Goal: Task Accomplishment & Management: Manage account settings

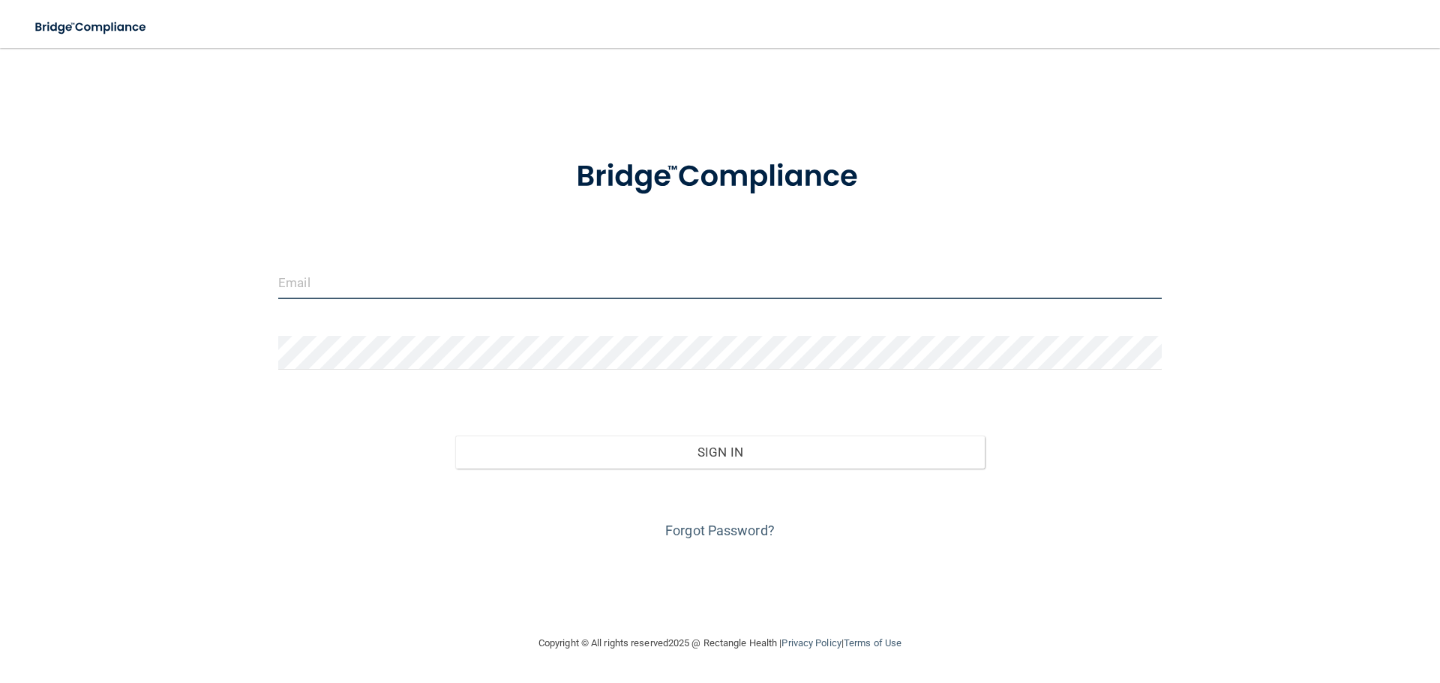
click at [430, 283] on input "email" at bounding box center [719, 282] width 883 height 34
type input "[PERSON_NAME][EMAIL_ADDRESS][DOMAIN_NAME]"
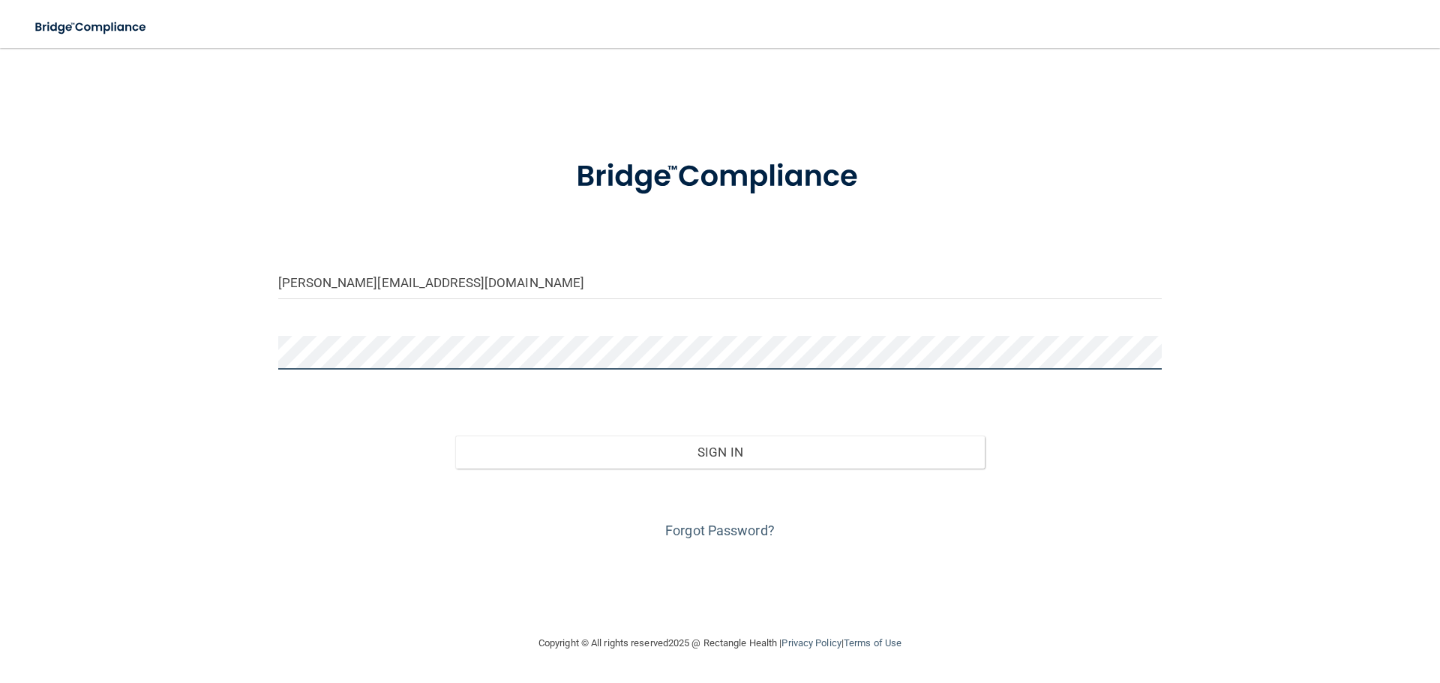
click at [455, 436] on button "Sign In" at bounding box center [720, 452] width 530 height 33
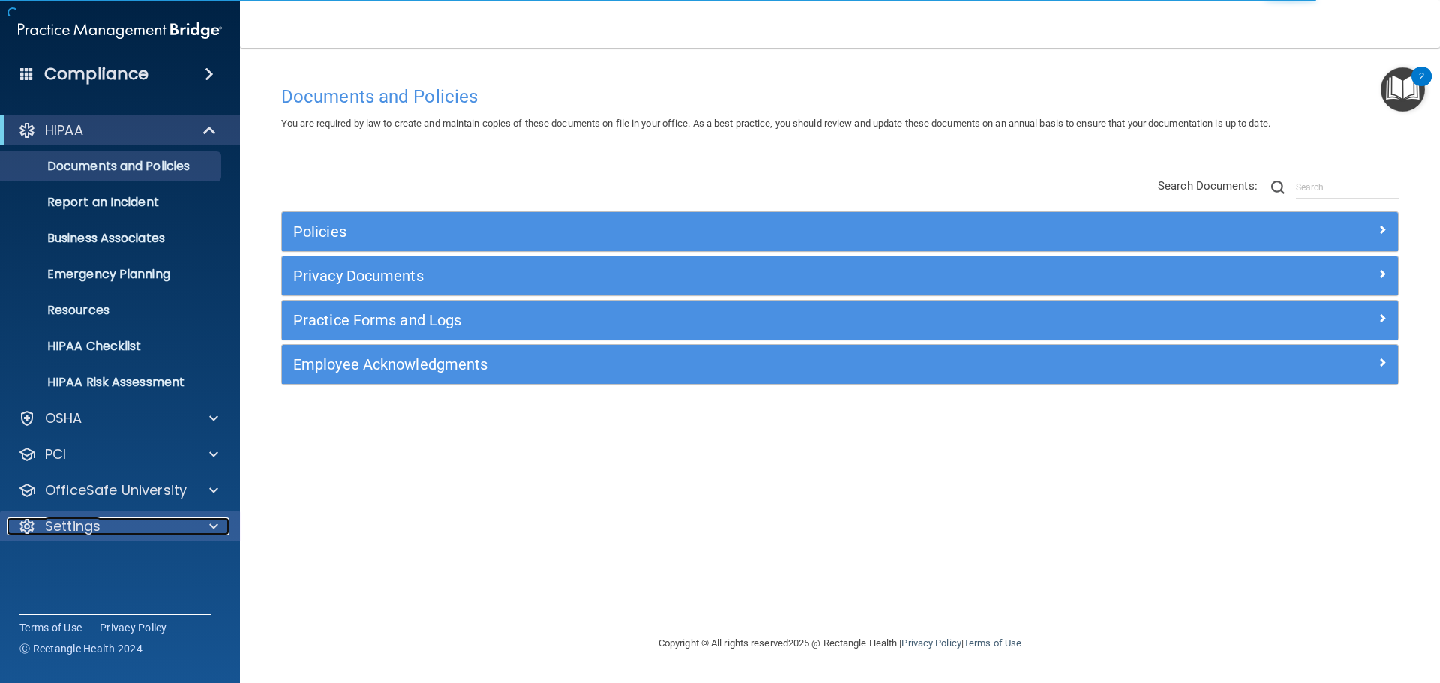
click at [88, 529] on p "Settings" at bounding box center [72, 526] width 55 height 18
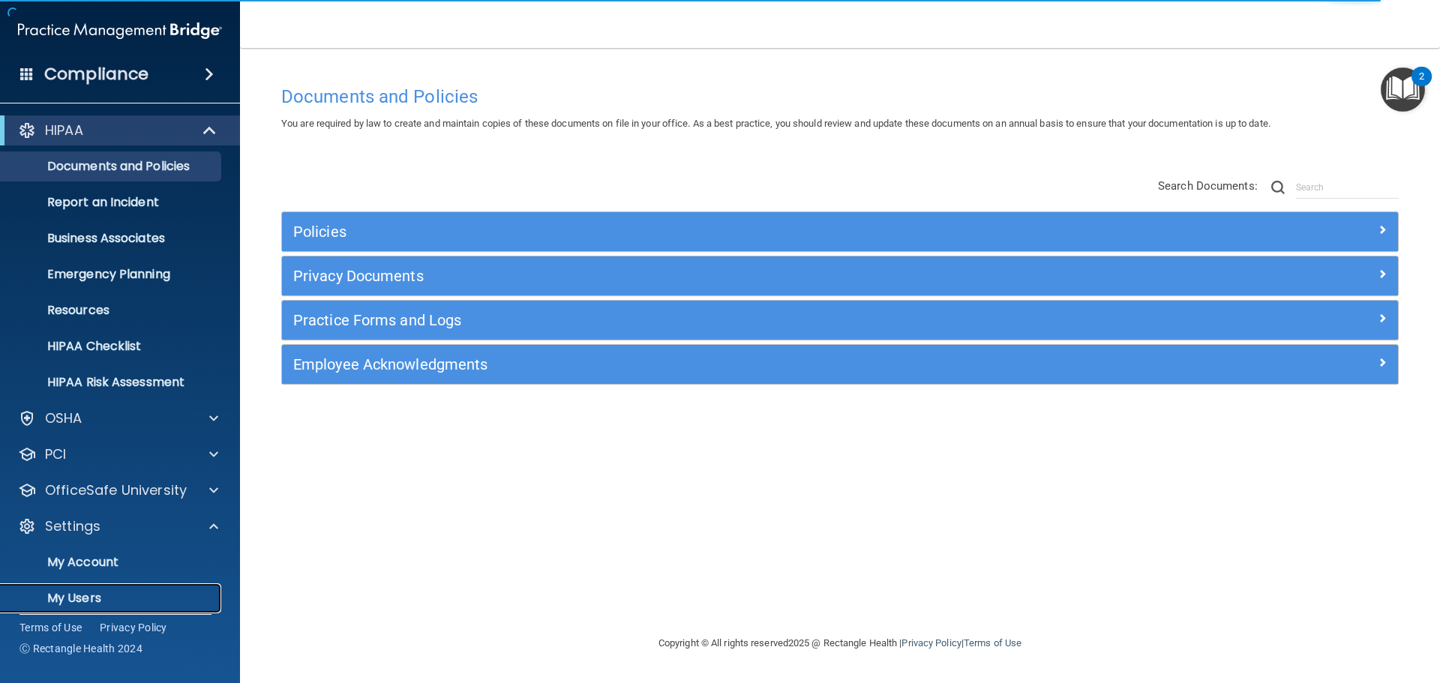
click at [85, 601] on p "My Users" at bounding box center [112, 598] width 205 height 15
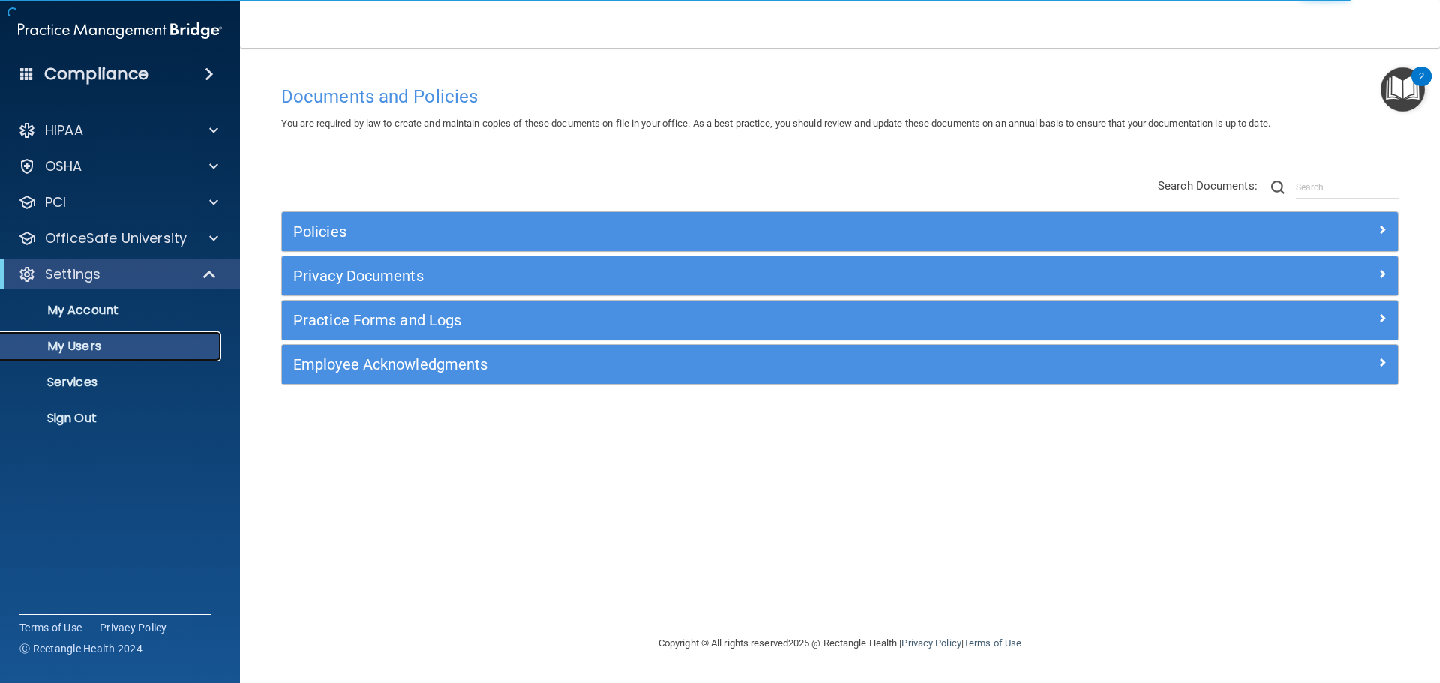
select select "20"
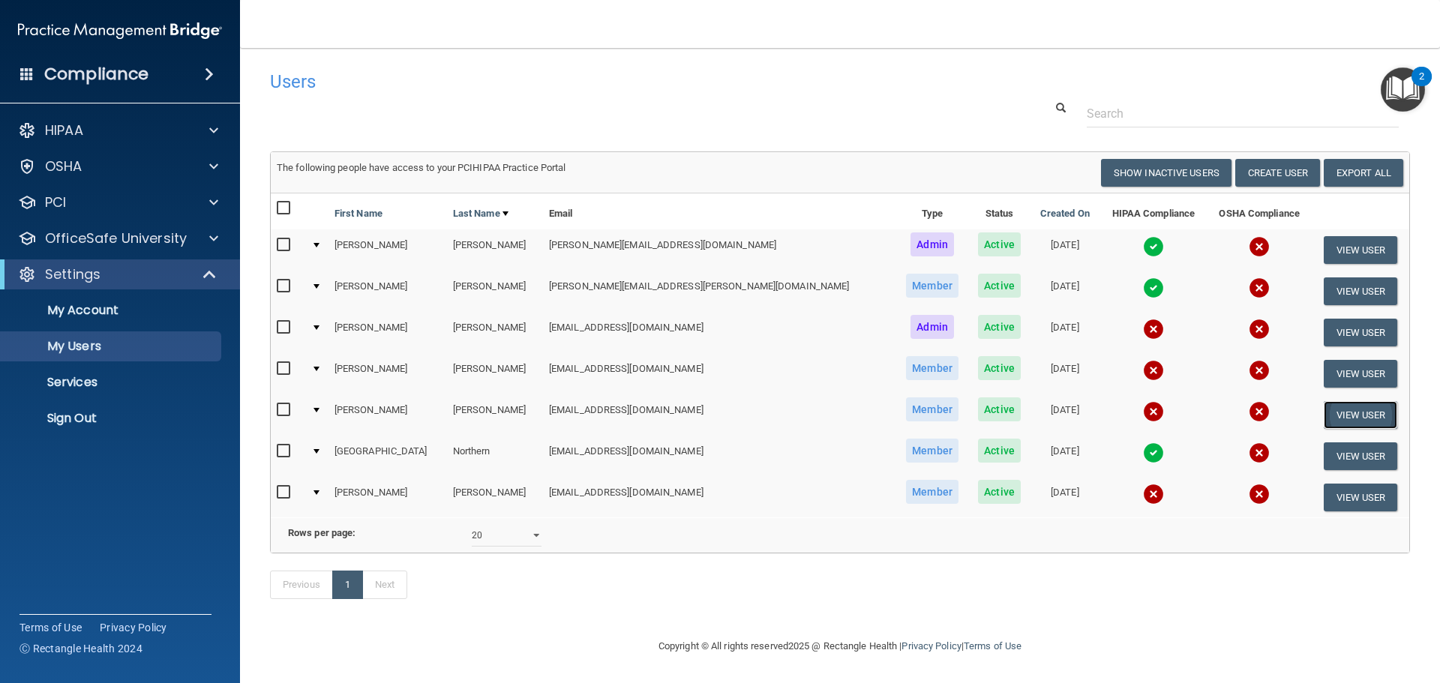
click at [1324, 415] on button "View User" at bounding box center [1361, 415] width 74 height 28
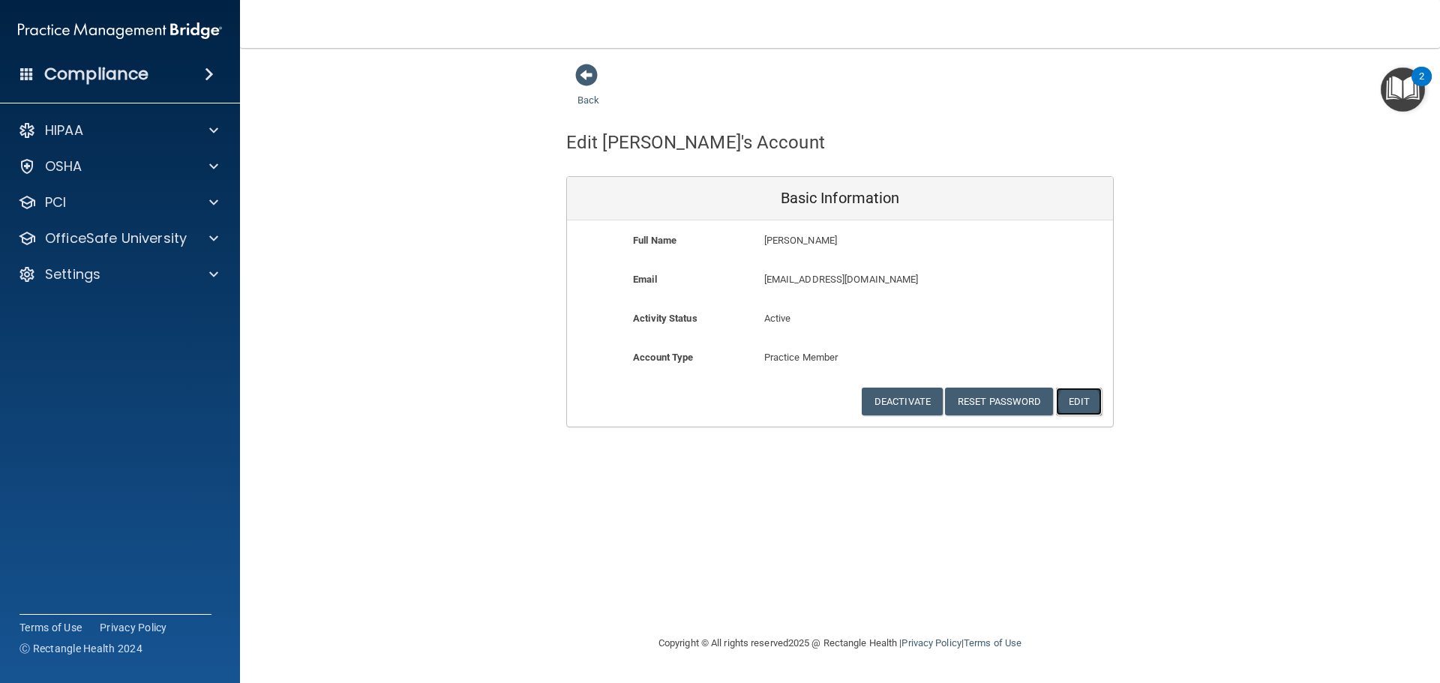
click at [1078, 400] on button "Edit" at bounding box center [1079, 402] width 46 height 28
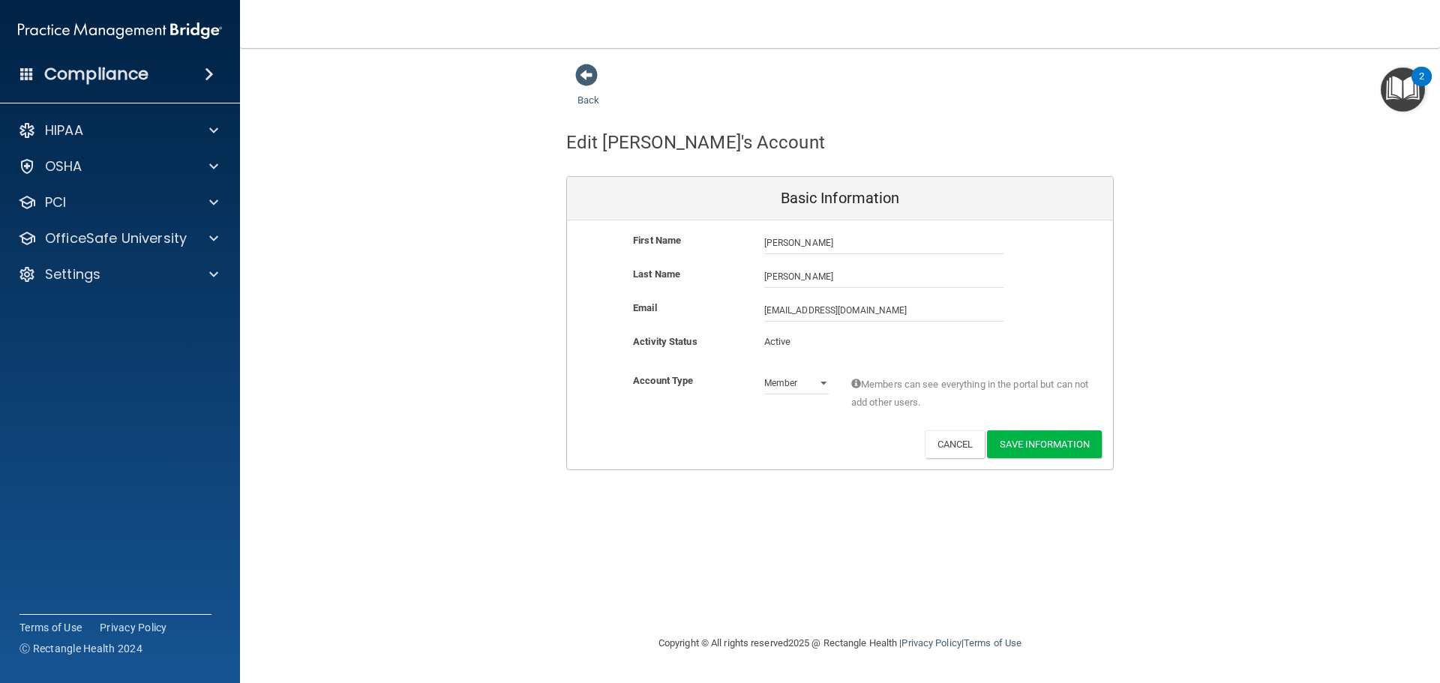
click at [1402, 83] on img "Open Resource Center, 2 new notifications" at bounding box center [1403, 89] width 44 height 44
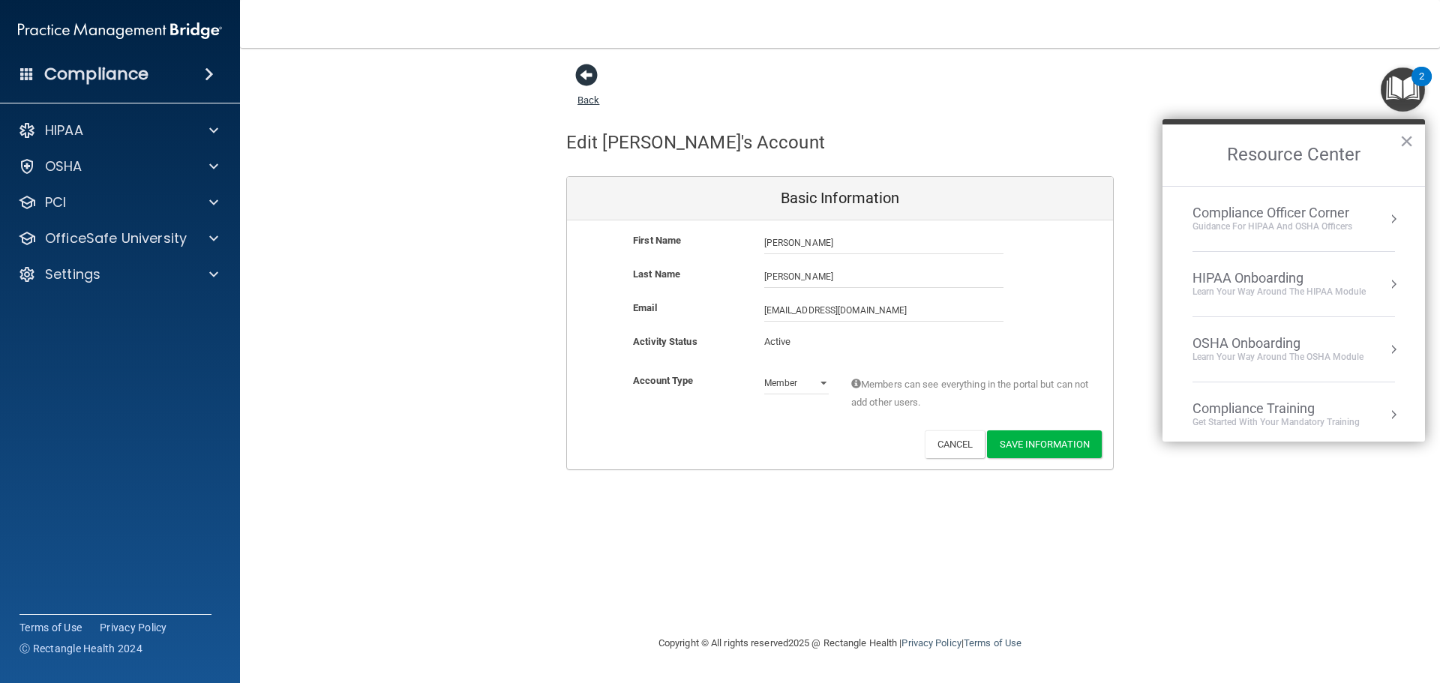
click at [589, 77] on span at bounding box center [586, 75] width 22 height 22
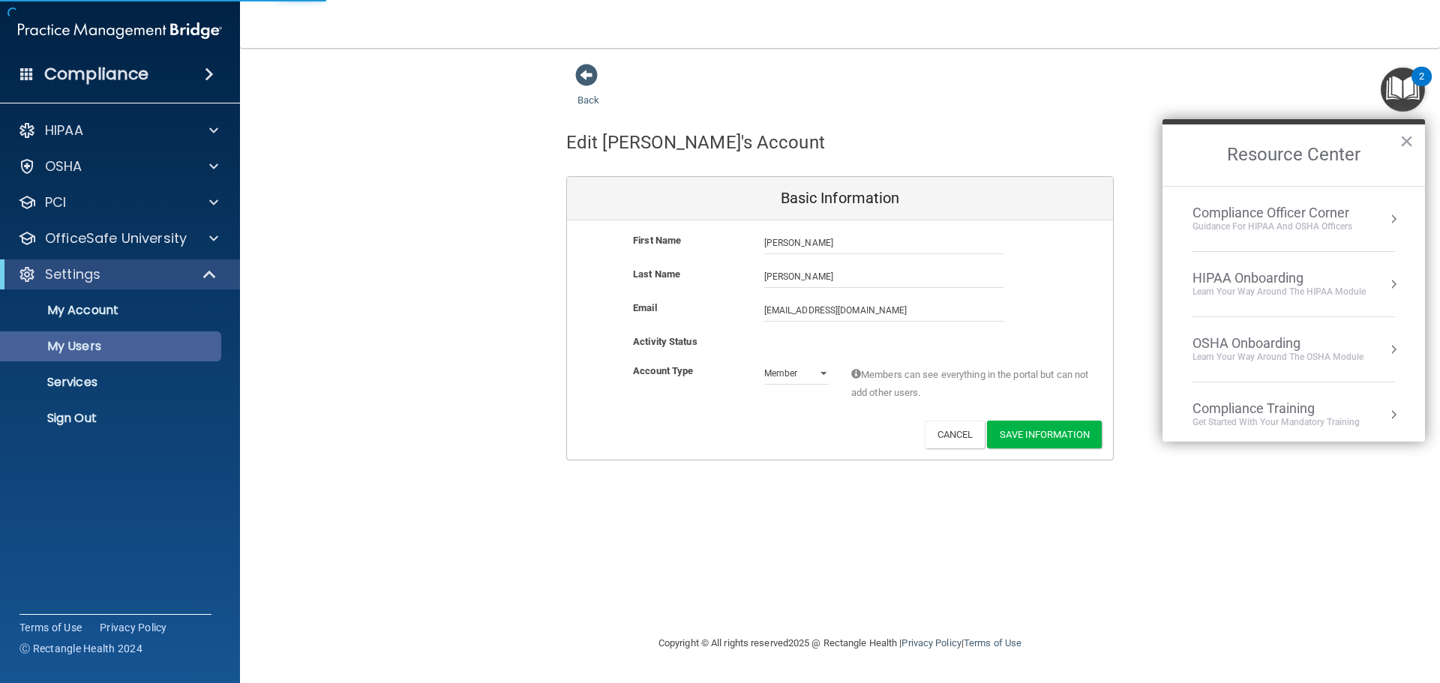
select select "20"
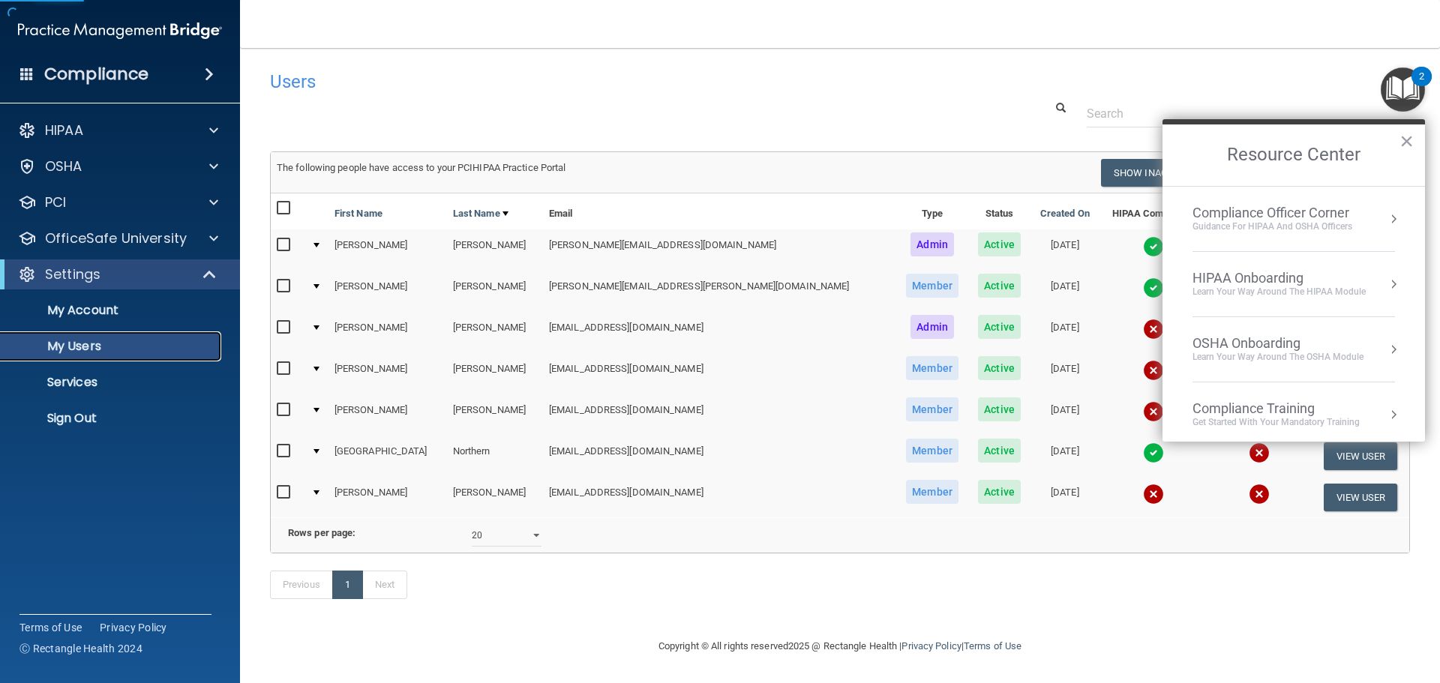
click at [48, 349] on p "My Users" at bounding box center [112, 346] width 205 height 15
click at [1406, 143] on button "×" at bounding box center [1406, 141] width 14 height 24
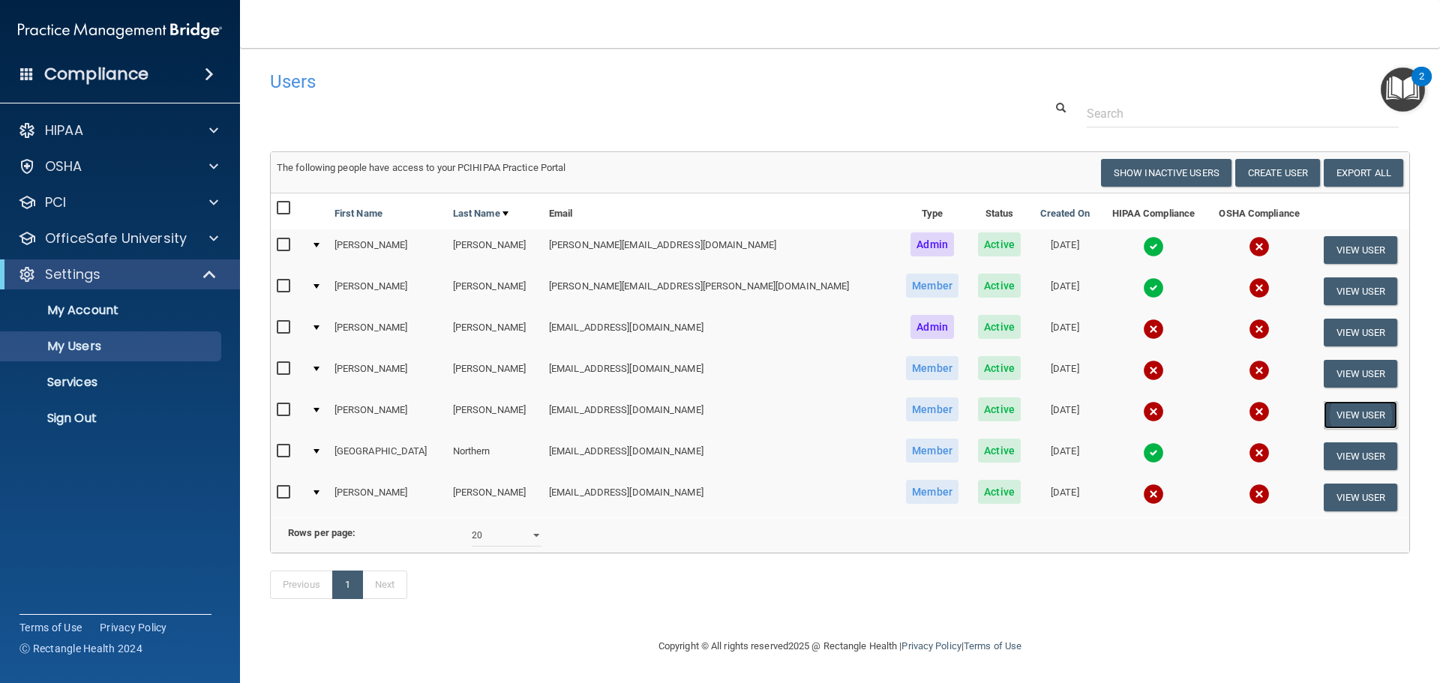
click at [1327, 410] on button "View User" at bounding box center [1361, 415] width 74 height 28
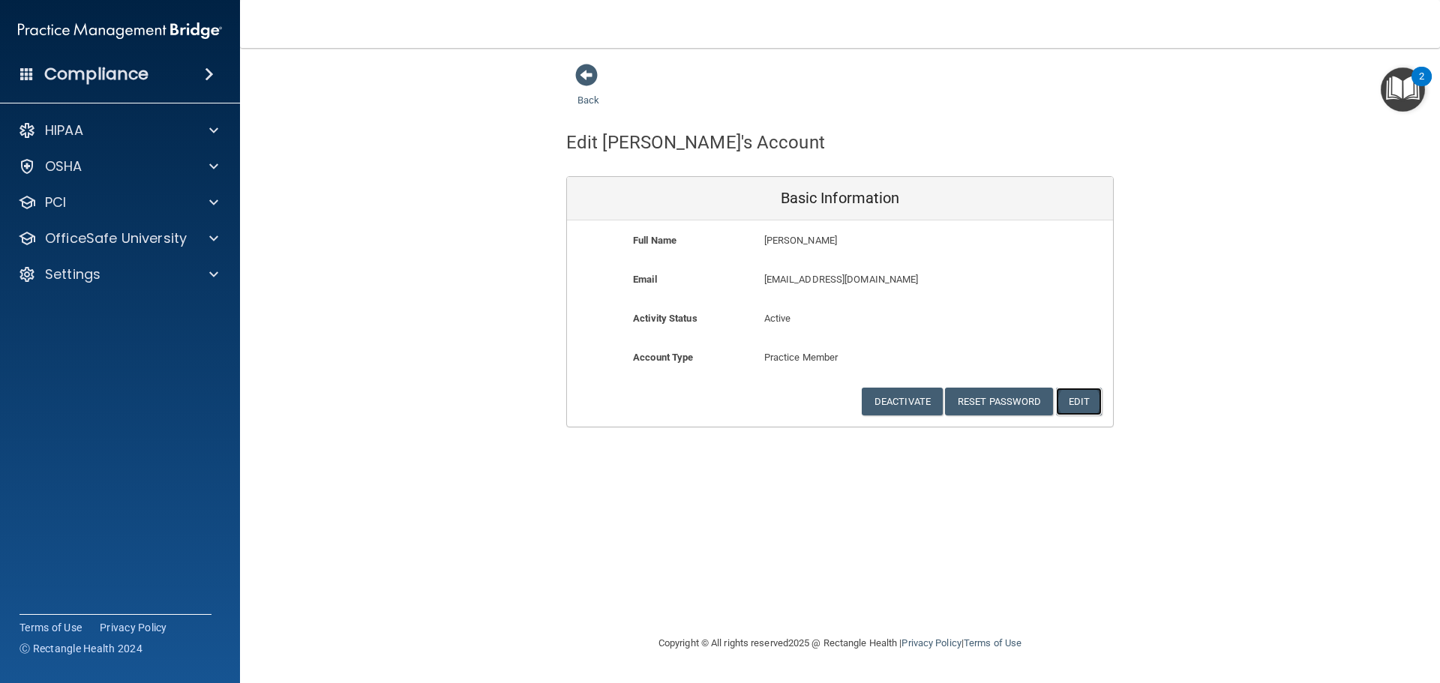
click at [1083, 403] on button "Edit" at bounding box center [1079, 402] width 46 height 28
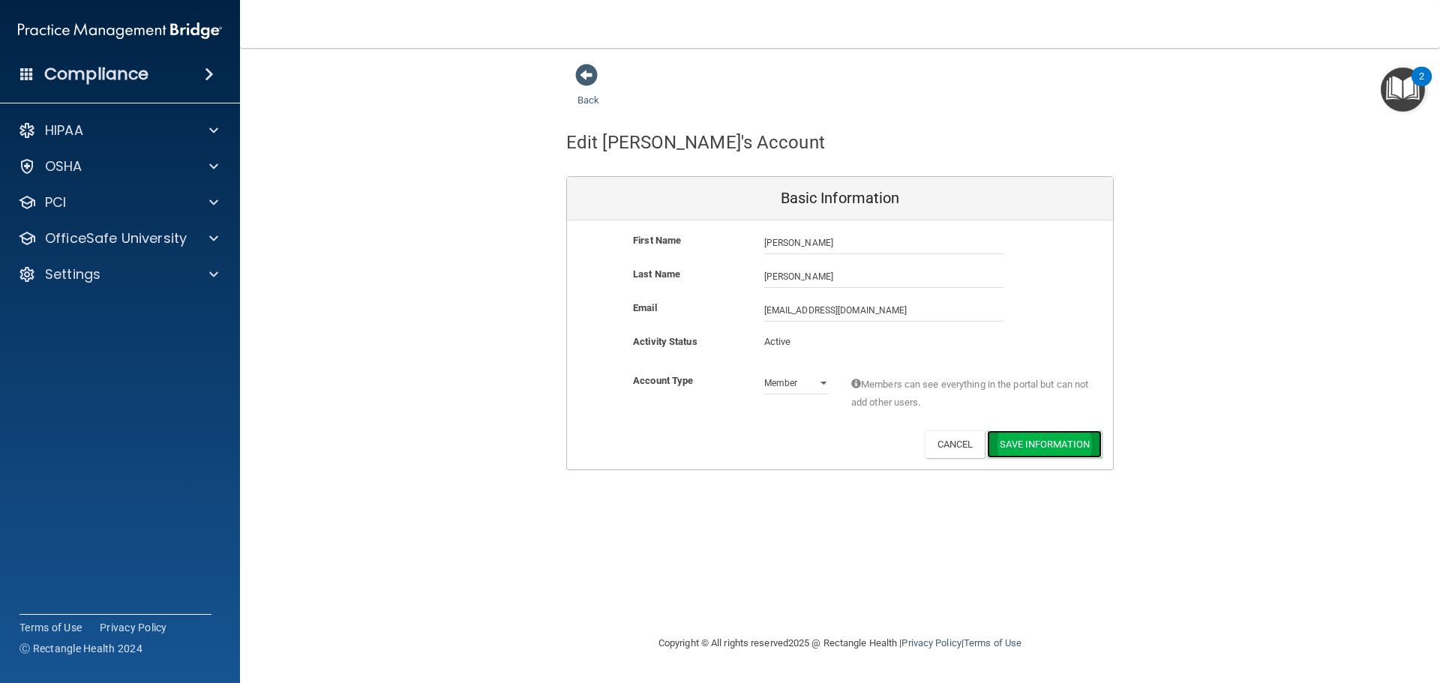
click at [1051, 442] on button "Save Information" at bounding box center [1044, 444] width 115 height 28
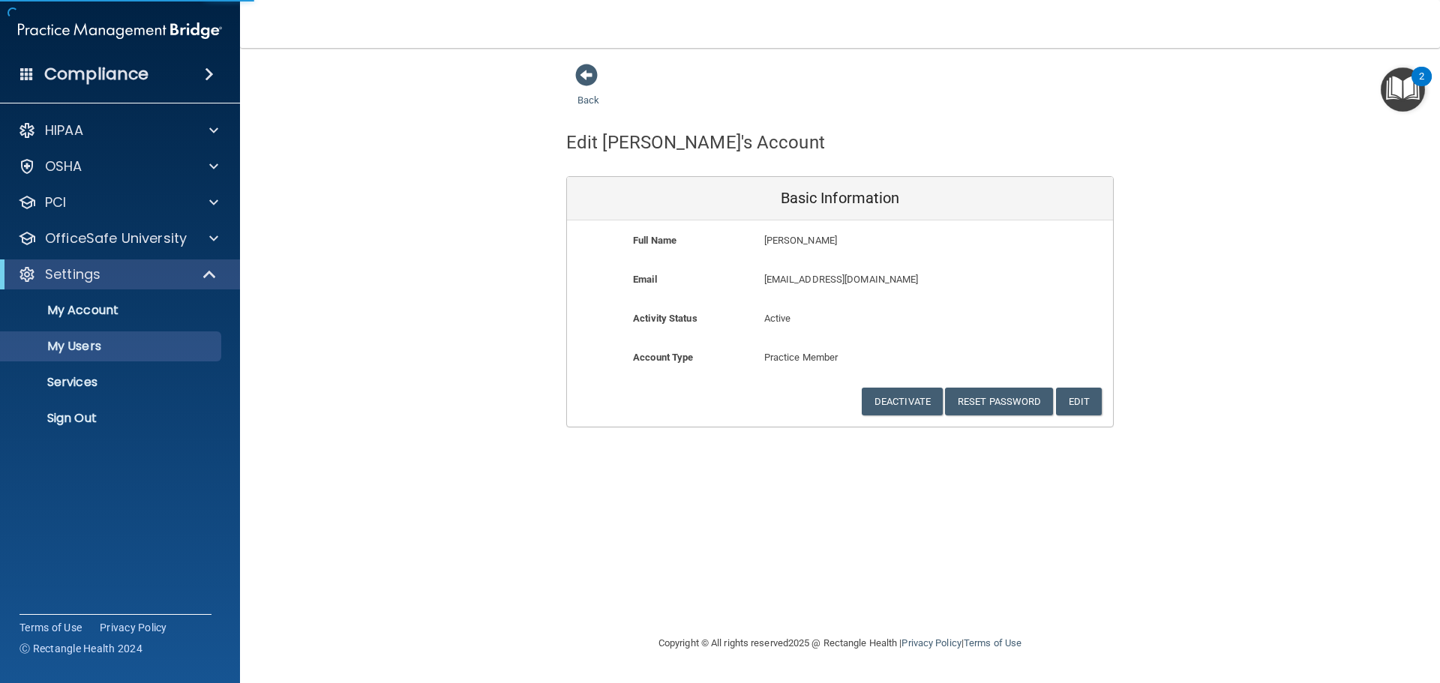
select select "20"
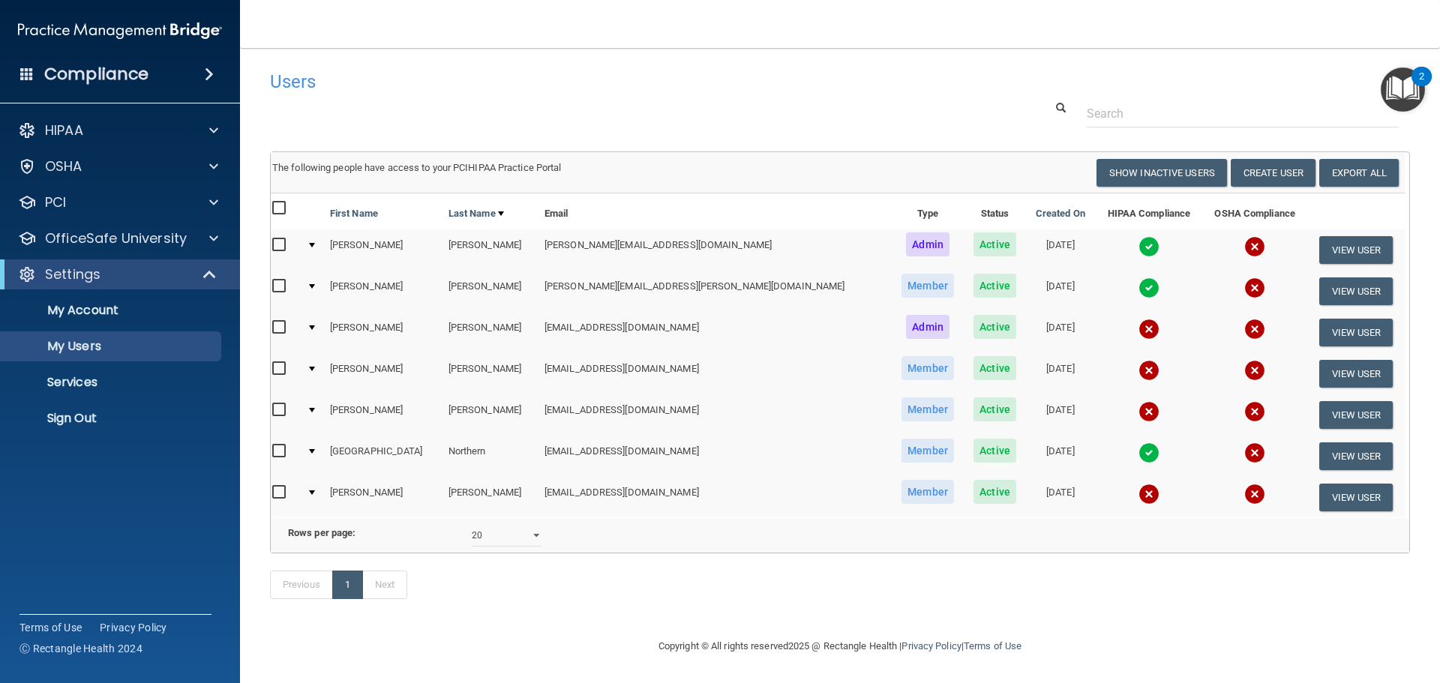
scroll to position [0, 5]
click at [1265, 171] on button "Create User" at bounding box center [1272, 173] width 85 height 28
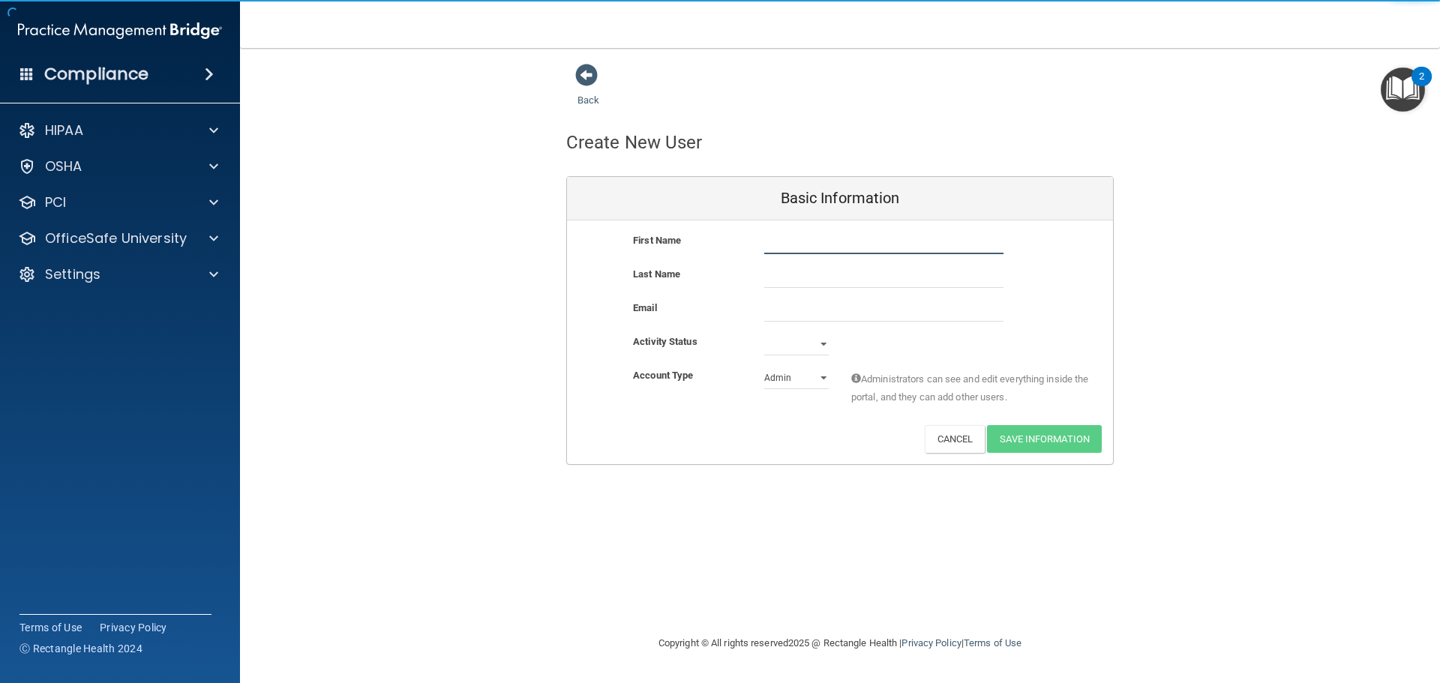
click at [793, 243] on input "text" at bounding box center [883, 243] width 239 height 22
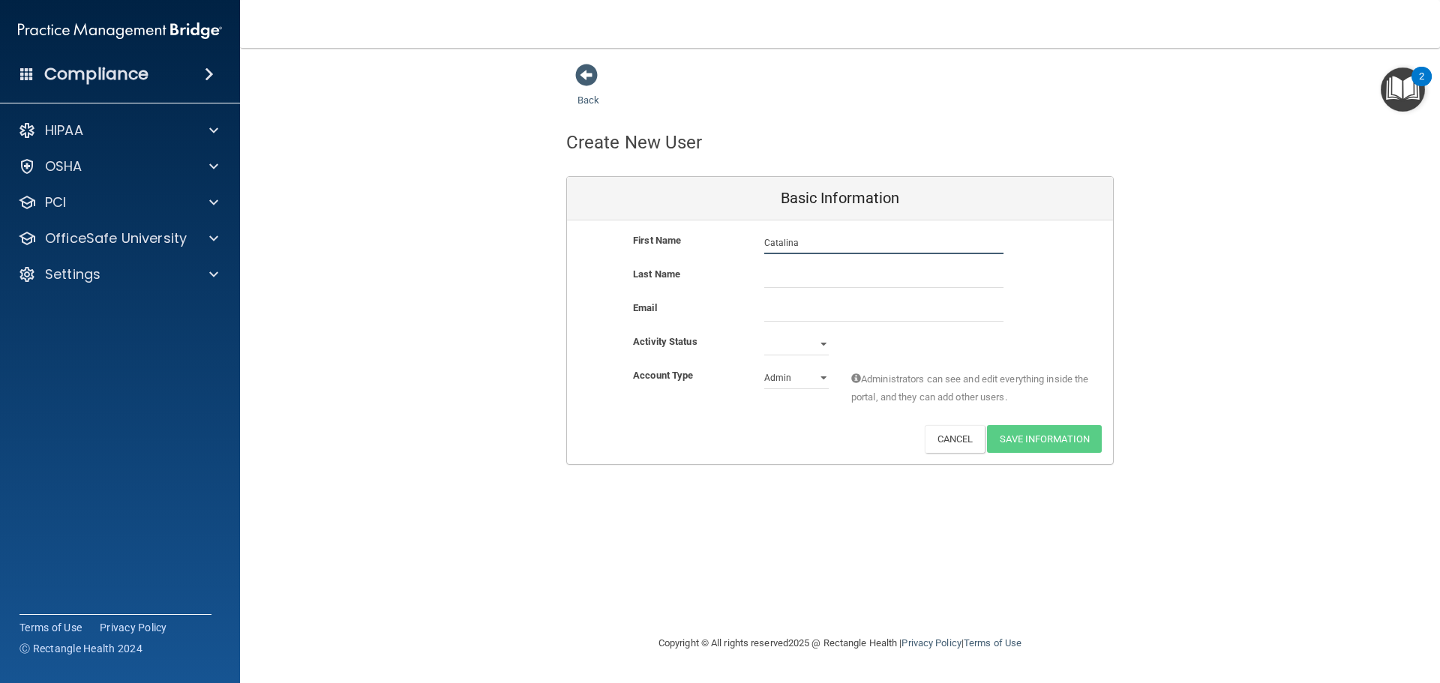
type input "Catalina"
click at [793, 281] on input "text" at bounding box center [883, 276] width 239 height 22
type input "[PERSON_NAME]"
click at [800, 307] on input "email" at bounding box center [883, 310] width 239 height 22
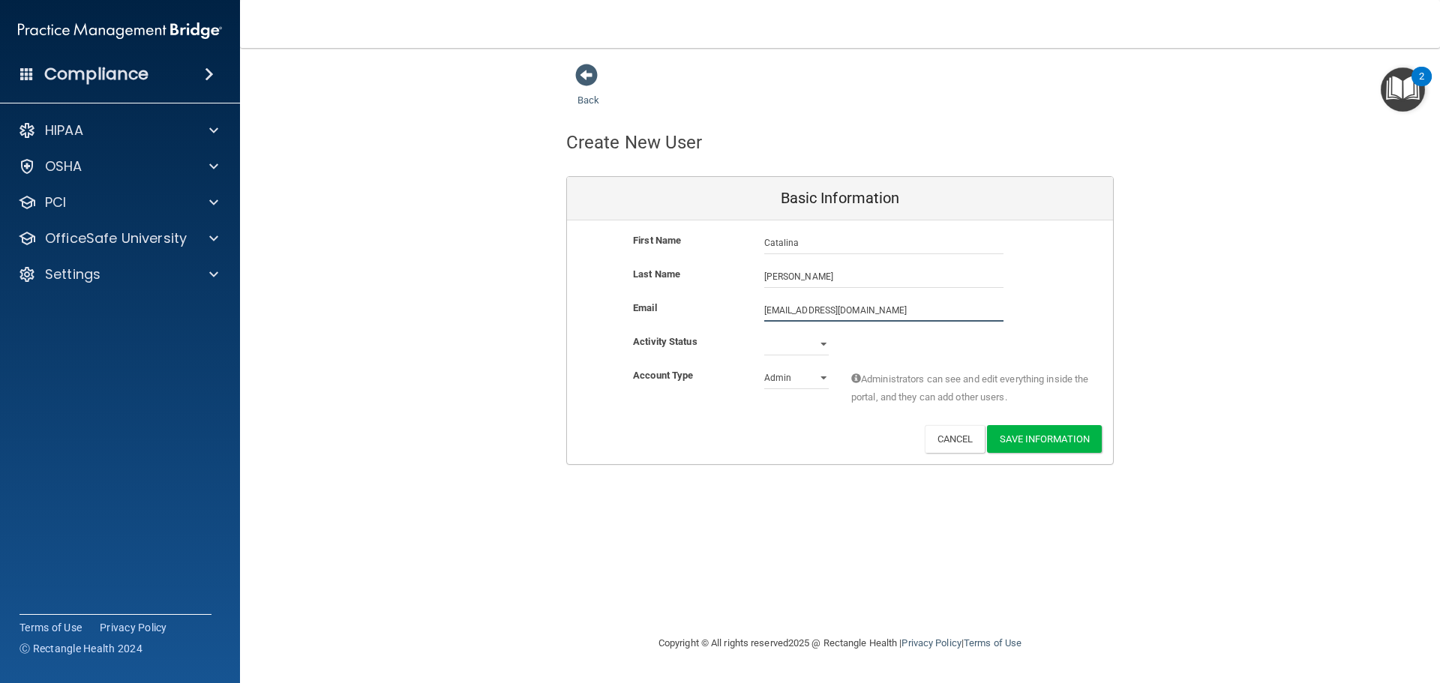
type input "[EMAIL_ADDRESS][DOMAIN_NAME]"
click at [809, 339] on select "Active Inactive" at bounding box center [796, 347] width 64 height 22
select select "active"
click at [764, 333] on select "Active Inactive" at bounding box center [796, 344] width 64 height 22
click at [820, 378] on select "Admin Member" at bounding box center [796, 378] width 64 height 22
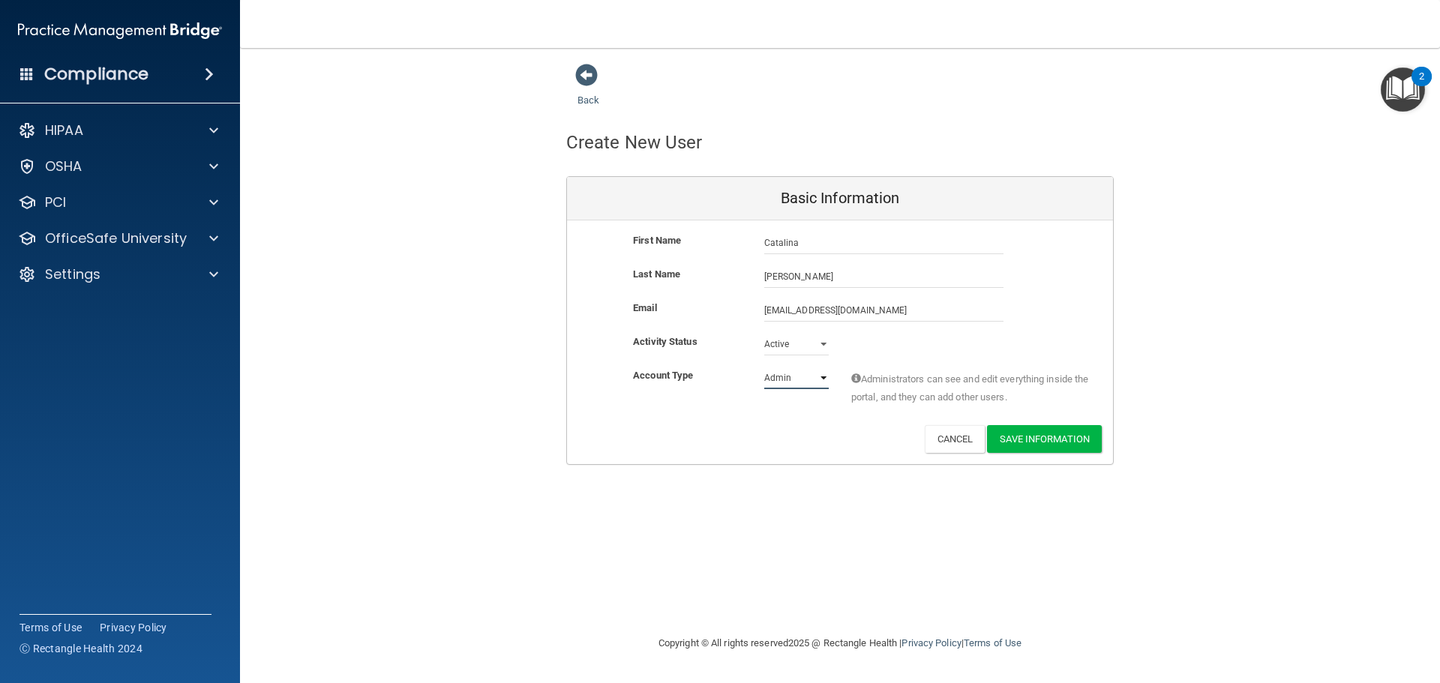
select select "practice_member"
click at [764, 367] on select "Admin Member" at bounding box center [796, 378] width 64 height 22
click at [1030, 437] on button "Save Information" at bounding box center [1044, 439] width 115 height 28
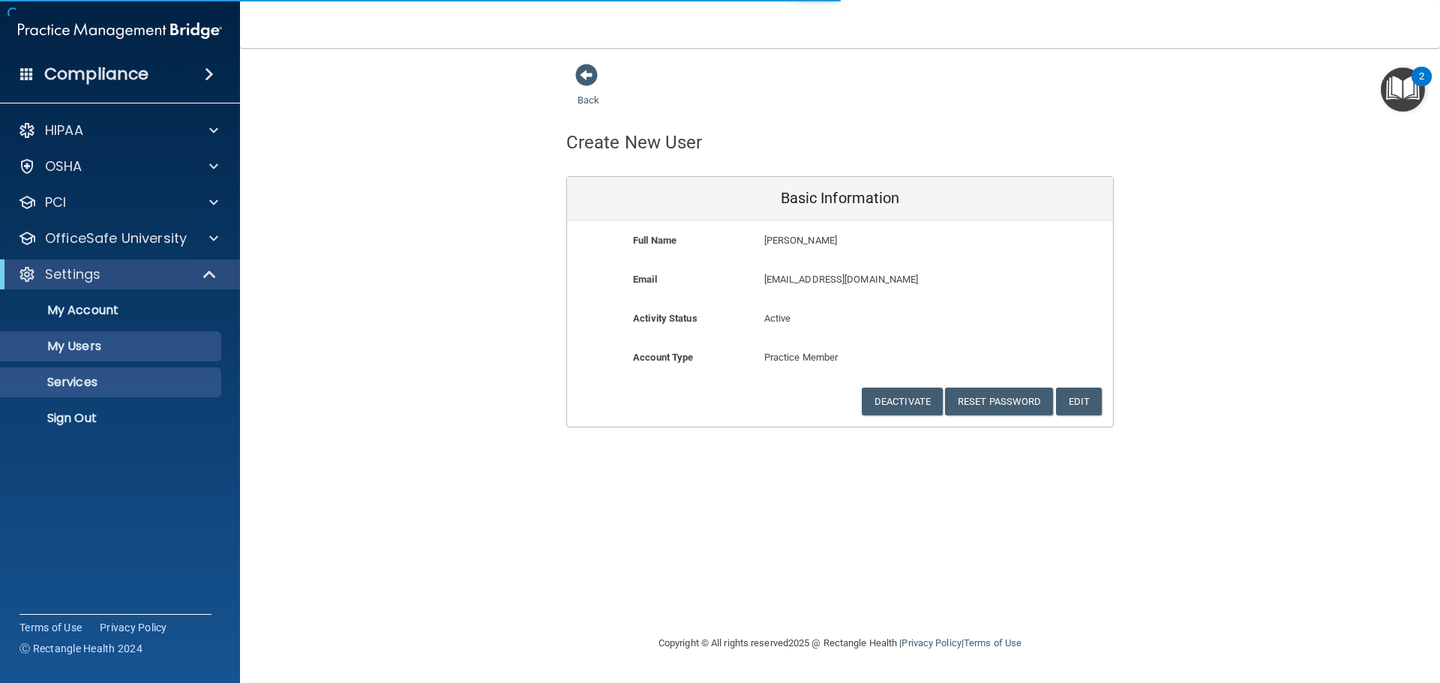
select select "20"
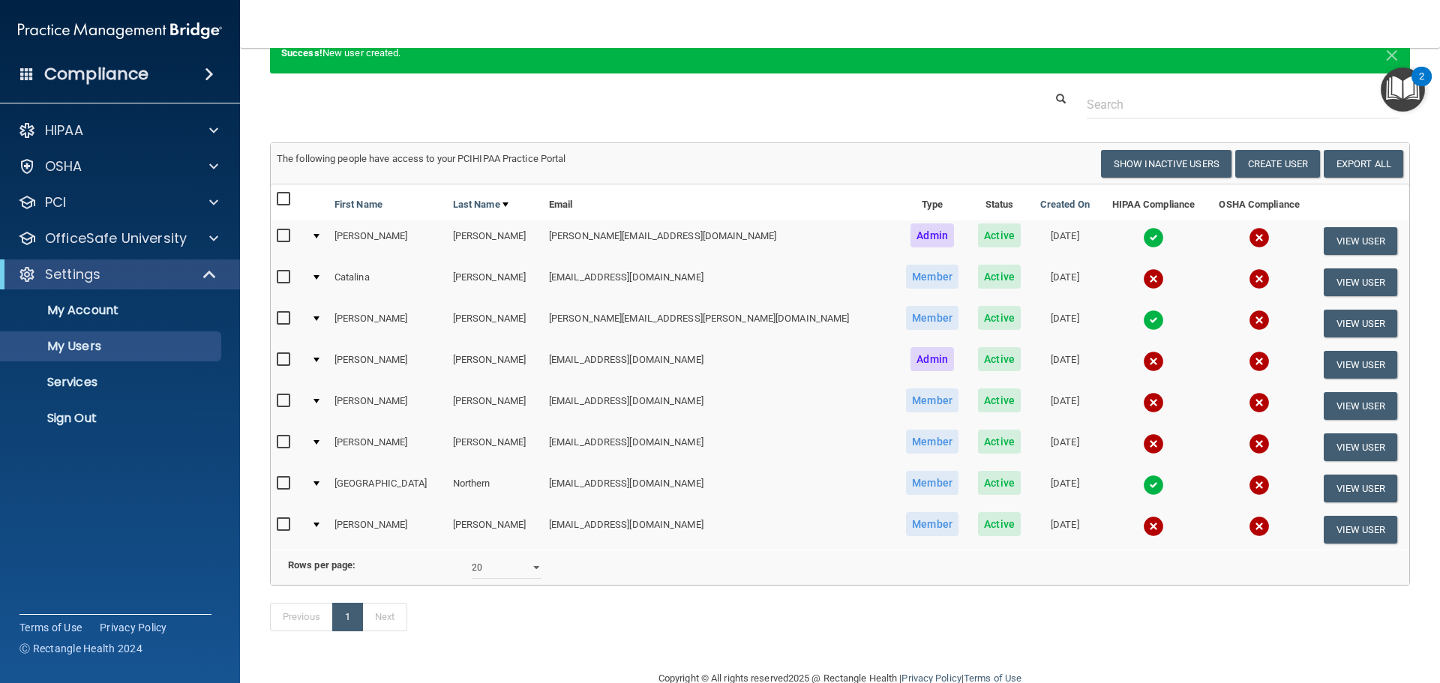
scroll to position [73, 0]
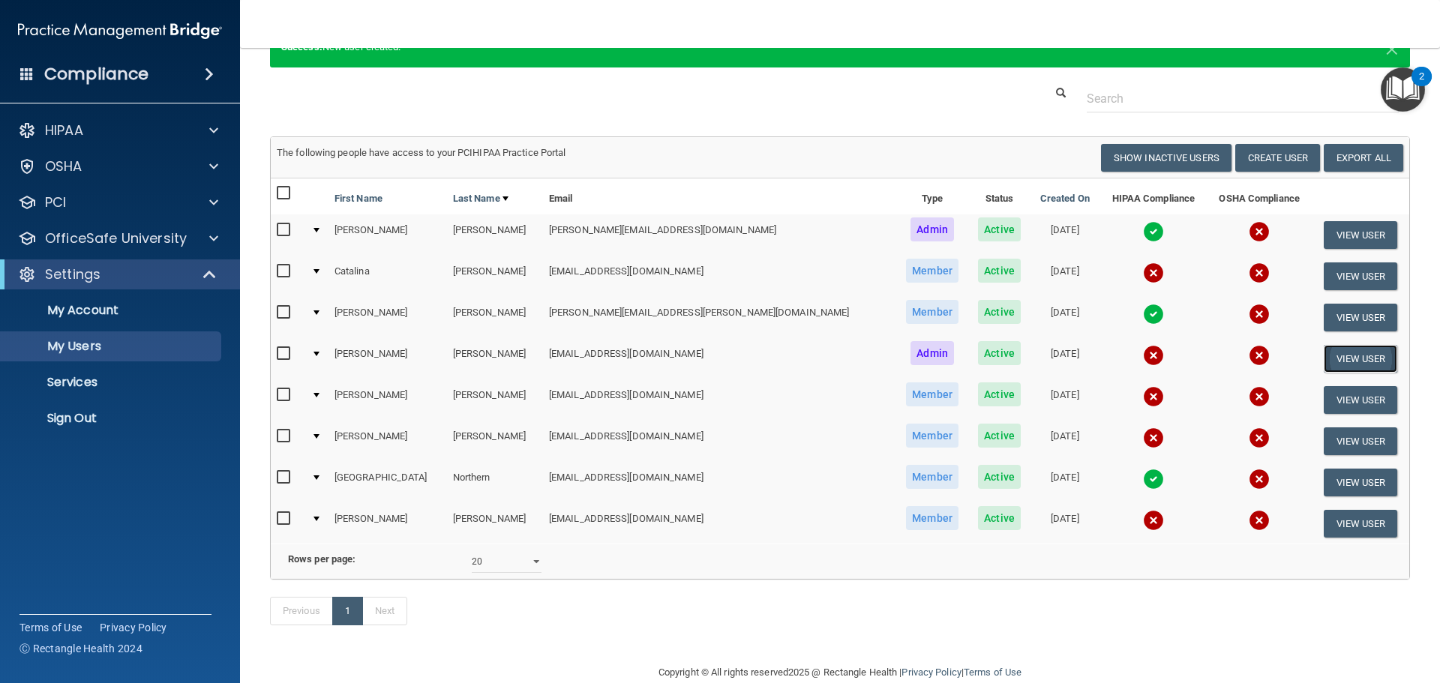
click at [1330, 364] on button "View User" at bounding box center [1361, 359] width 74 height 28
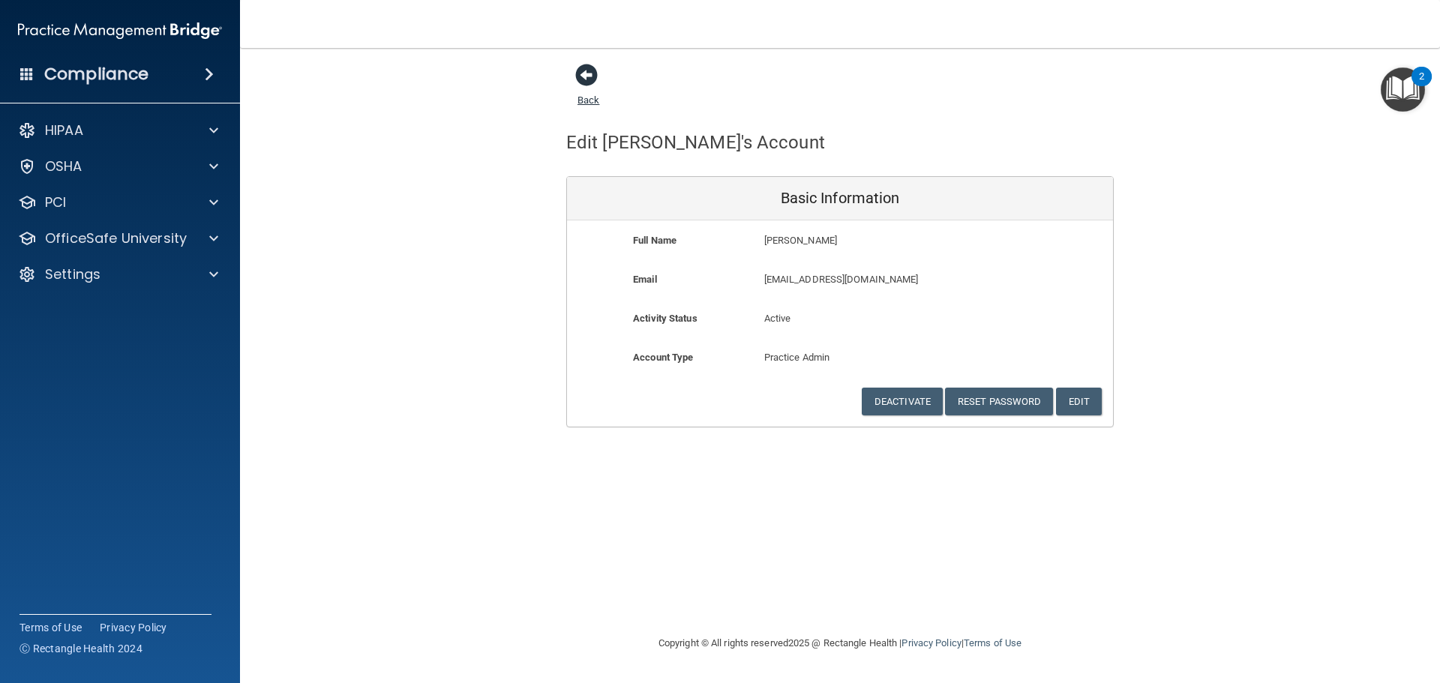
click at [586, 77] on span at bounding box center [586, 75] width 22 height 22
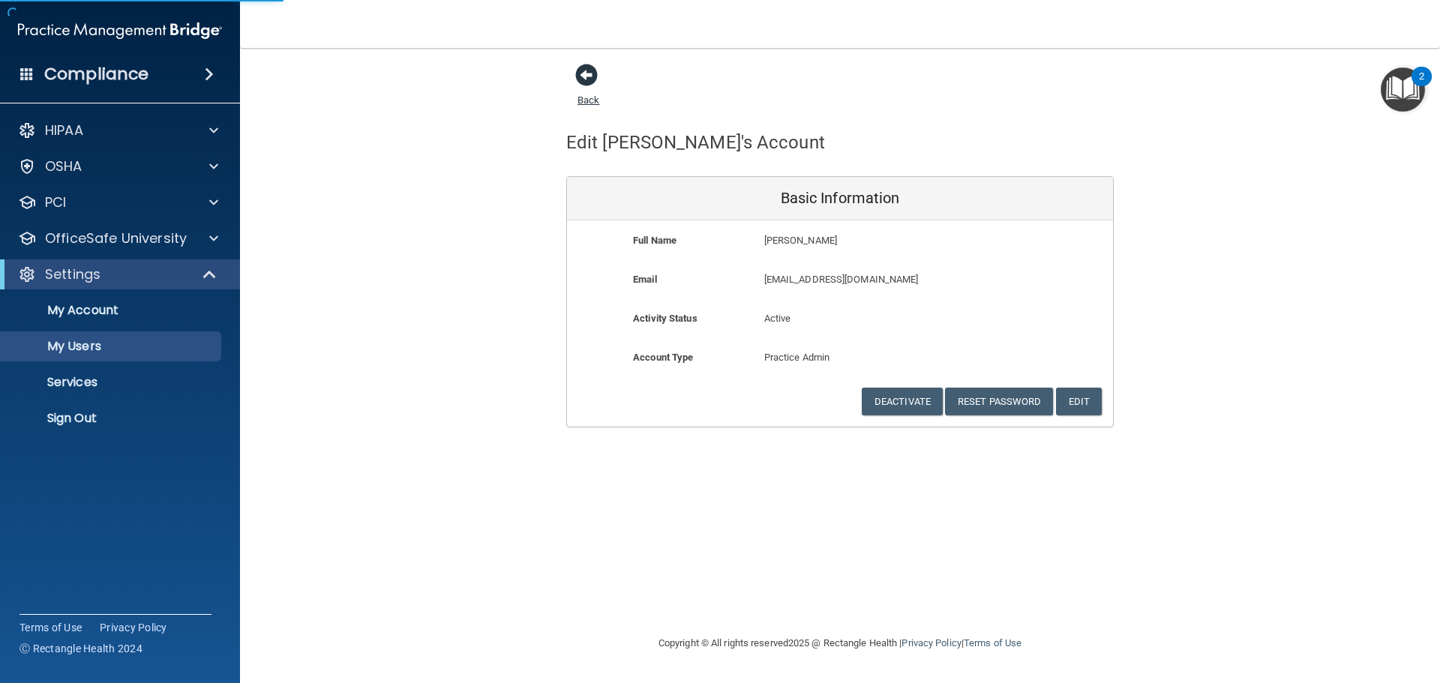
select select "20"
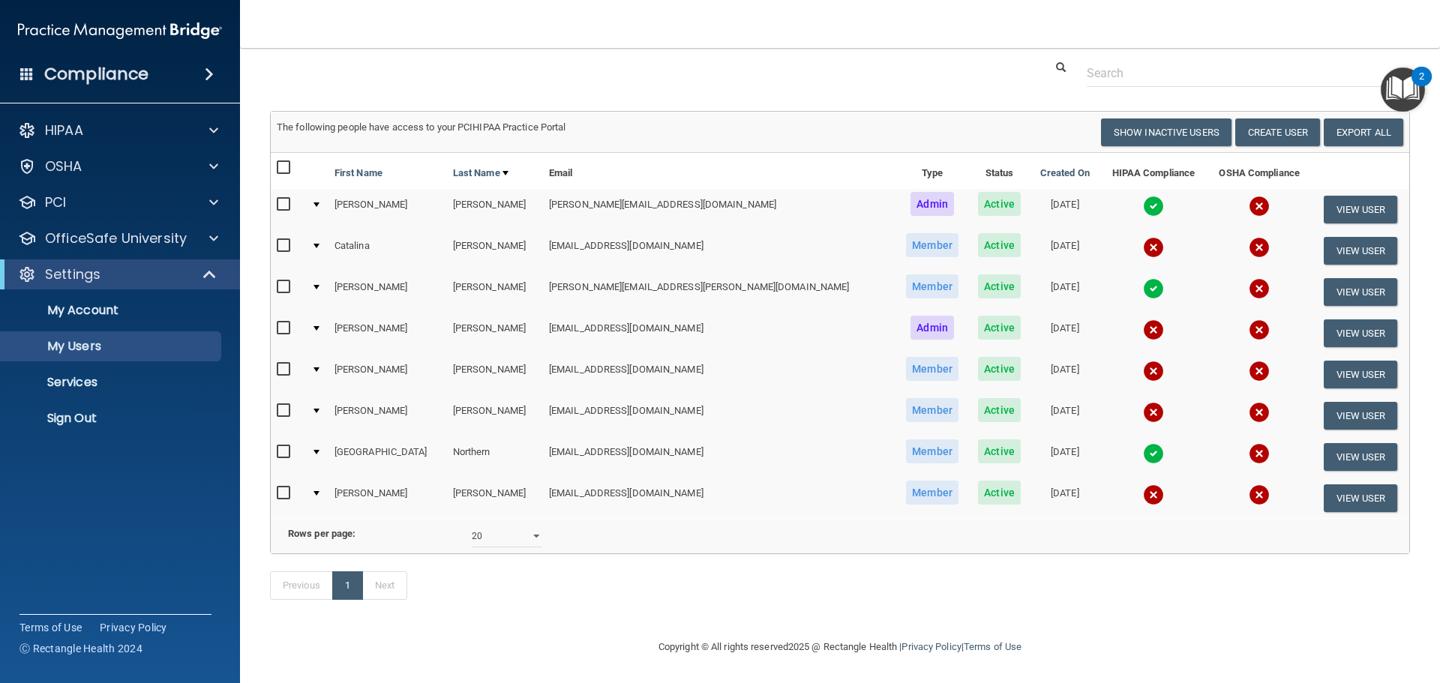
scroll to position [121, 0]
click at [74, 383] on p "Services" at bounding box center [112, 382] width 205 height 15
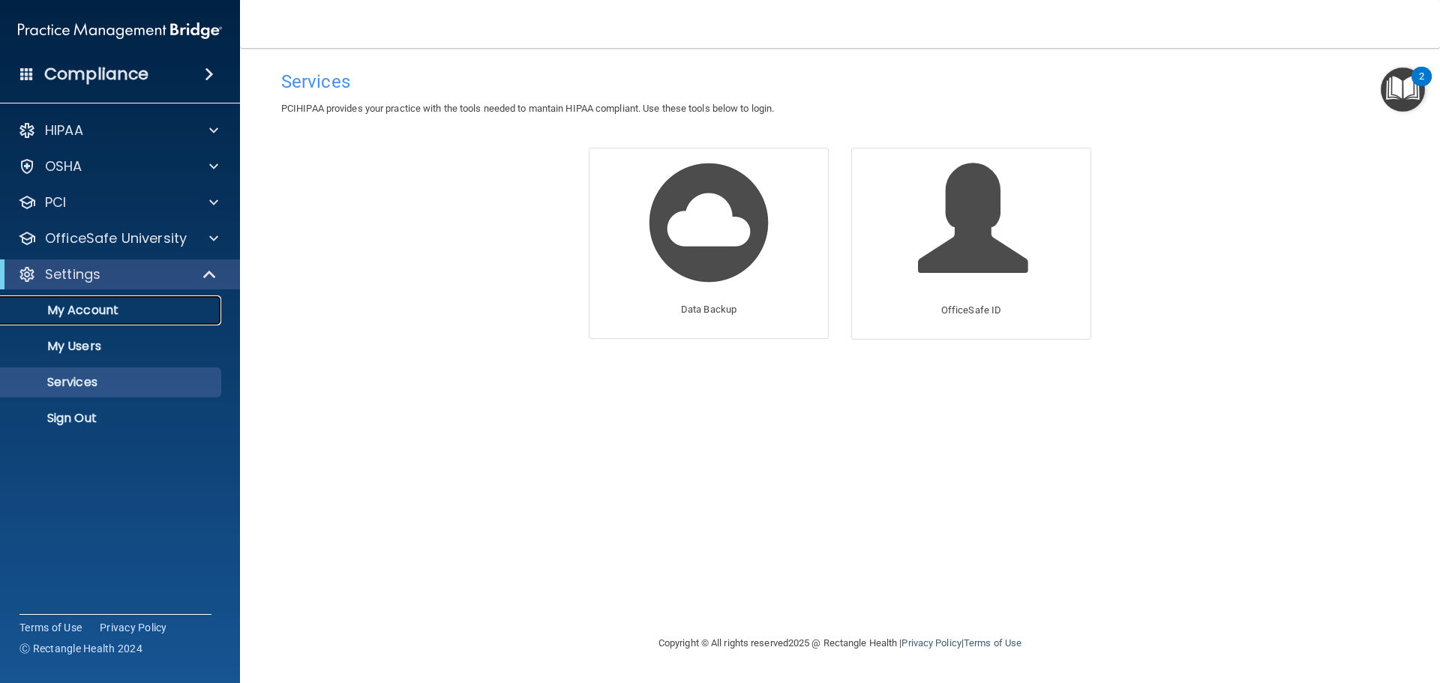
click at [76, 307] on p "My Account" at bounding box center [112, 310] width 205 height 15
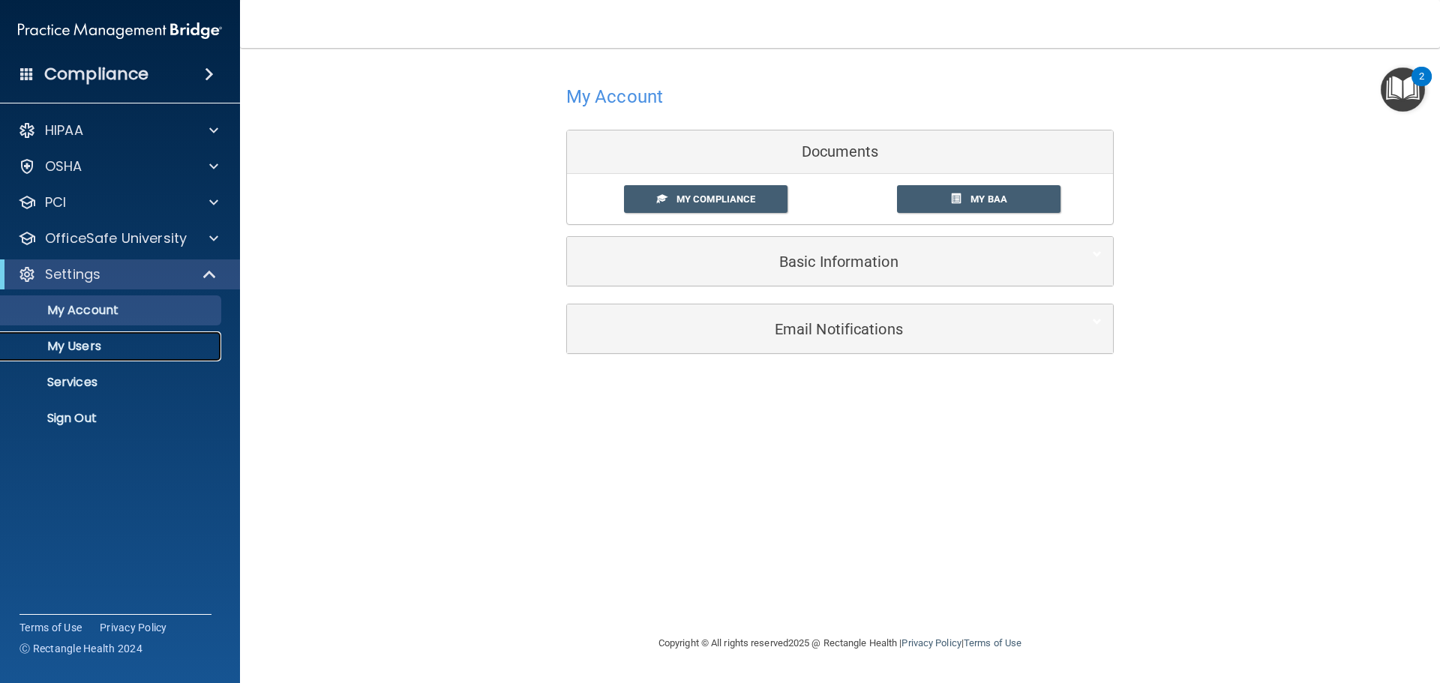
click at [70, 345] on p "My Users" at bounding box center [112, 346] width 205 height 15
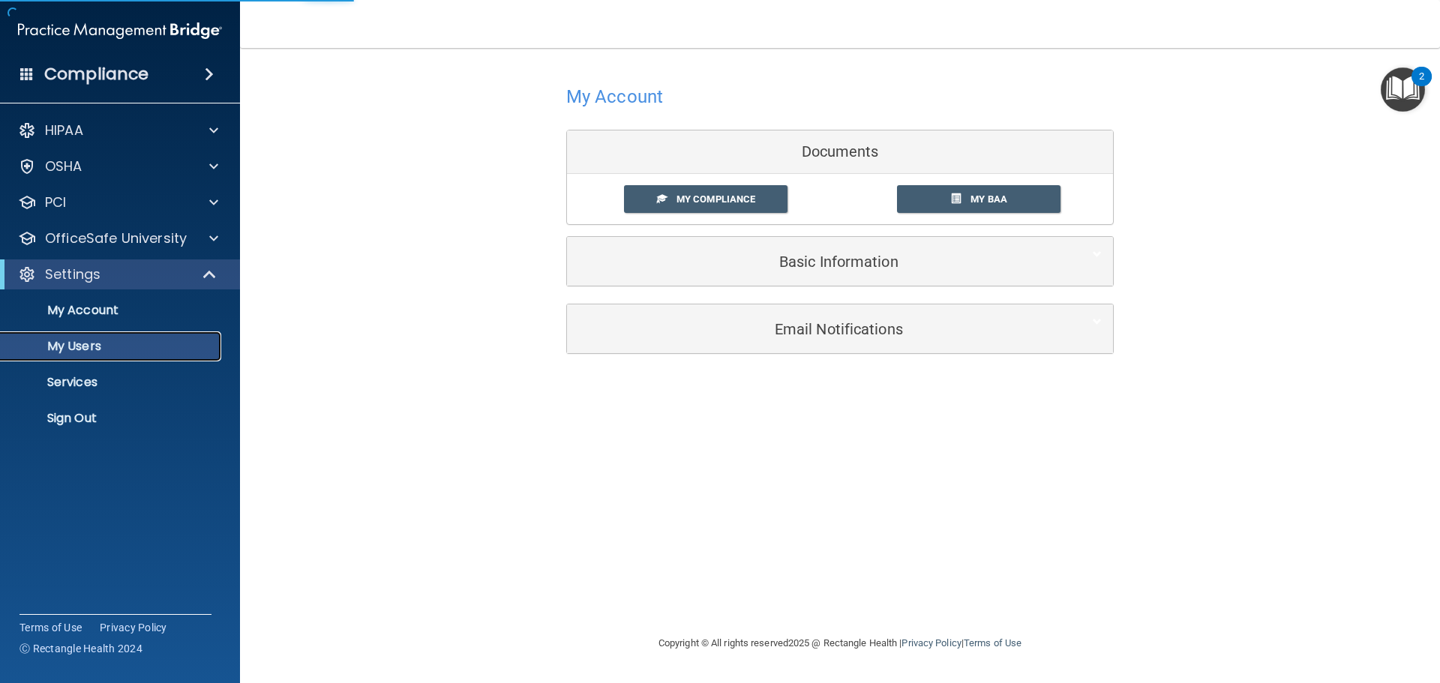
select select "20"
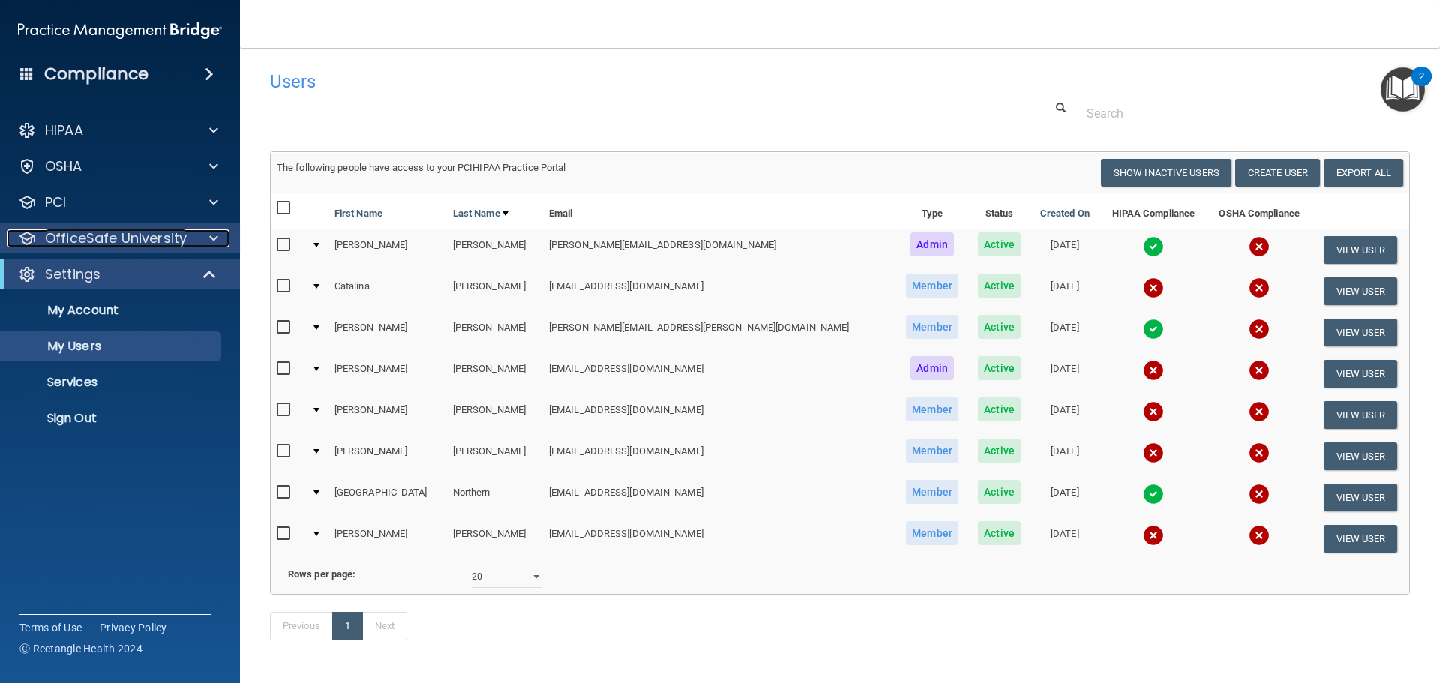
click at [70, 238] on p "OfficeSafe University" at bounding box center [116, 238] width 142 height 18
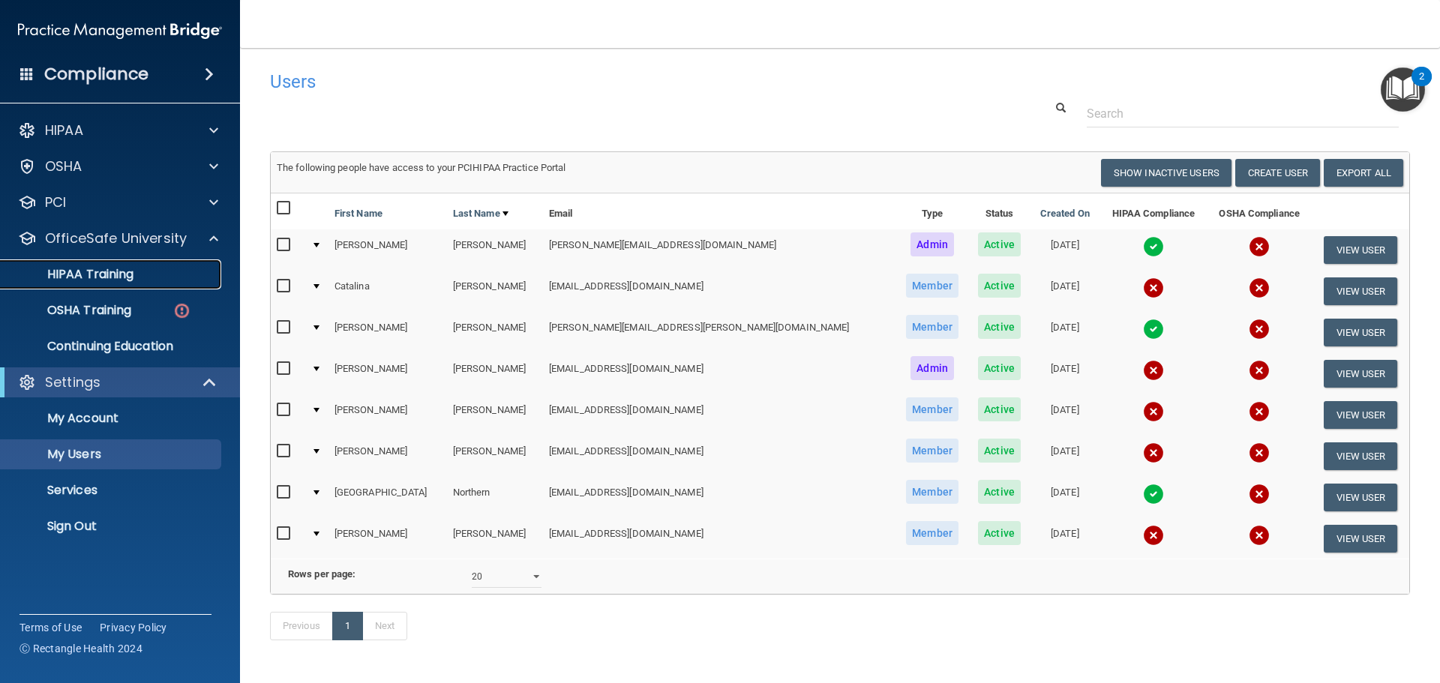
click at [81, 271] on p "HIPAA Training" at bounding box center [72, 274] width 124 height 15
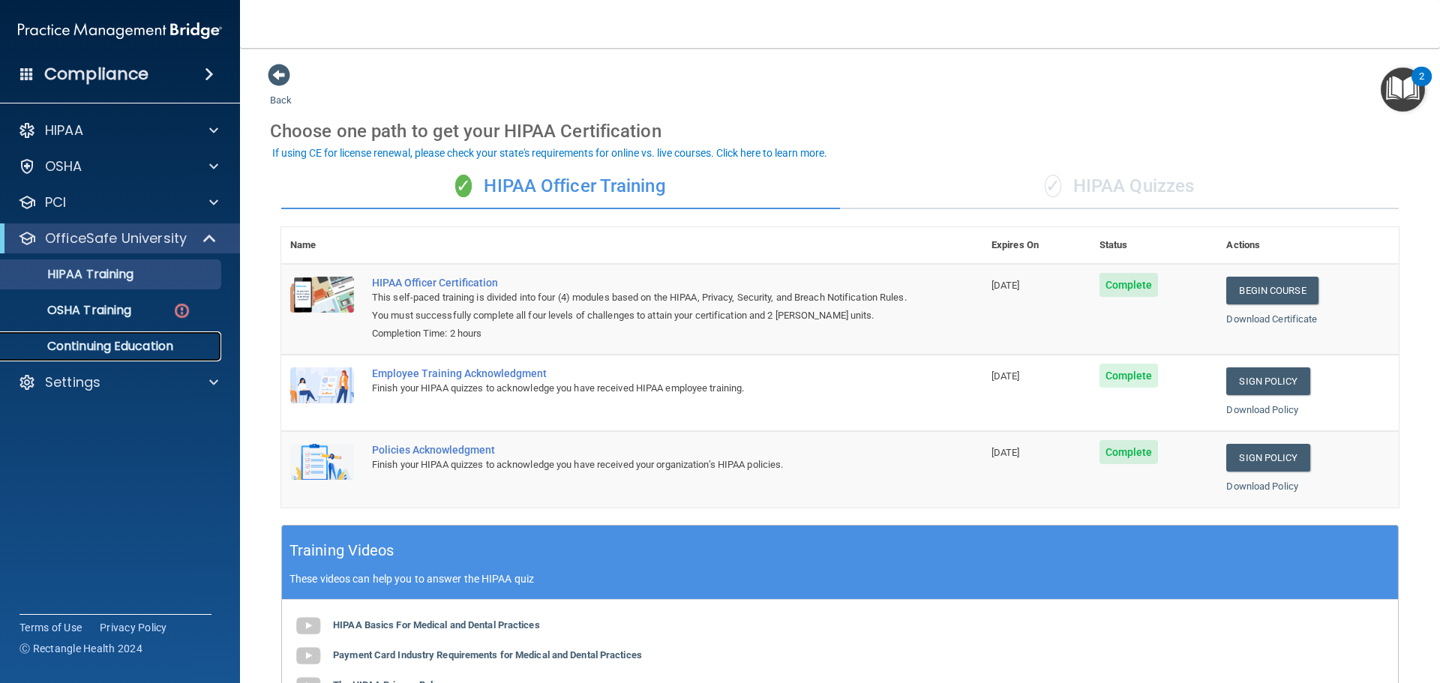
click at [106, 346] on p "Continuing Education" at bounding box center [112, 346] width 205 height 15
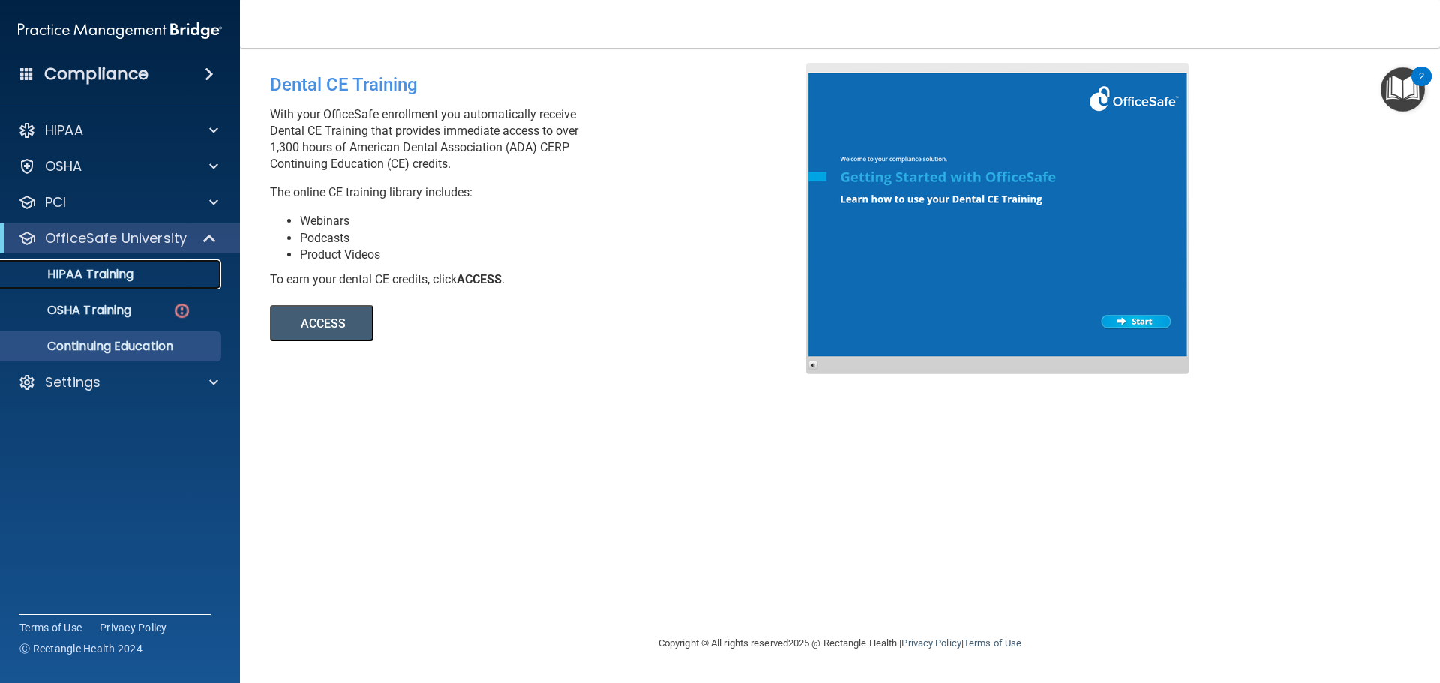
click at [91, 275] on p "HIPAA Training" at bounding box center [72, 274] width 124 height 15
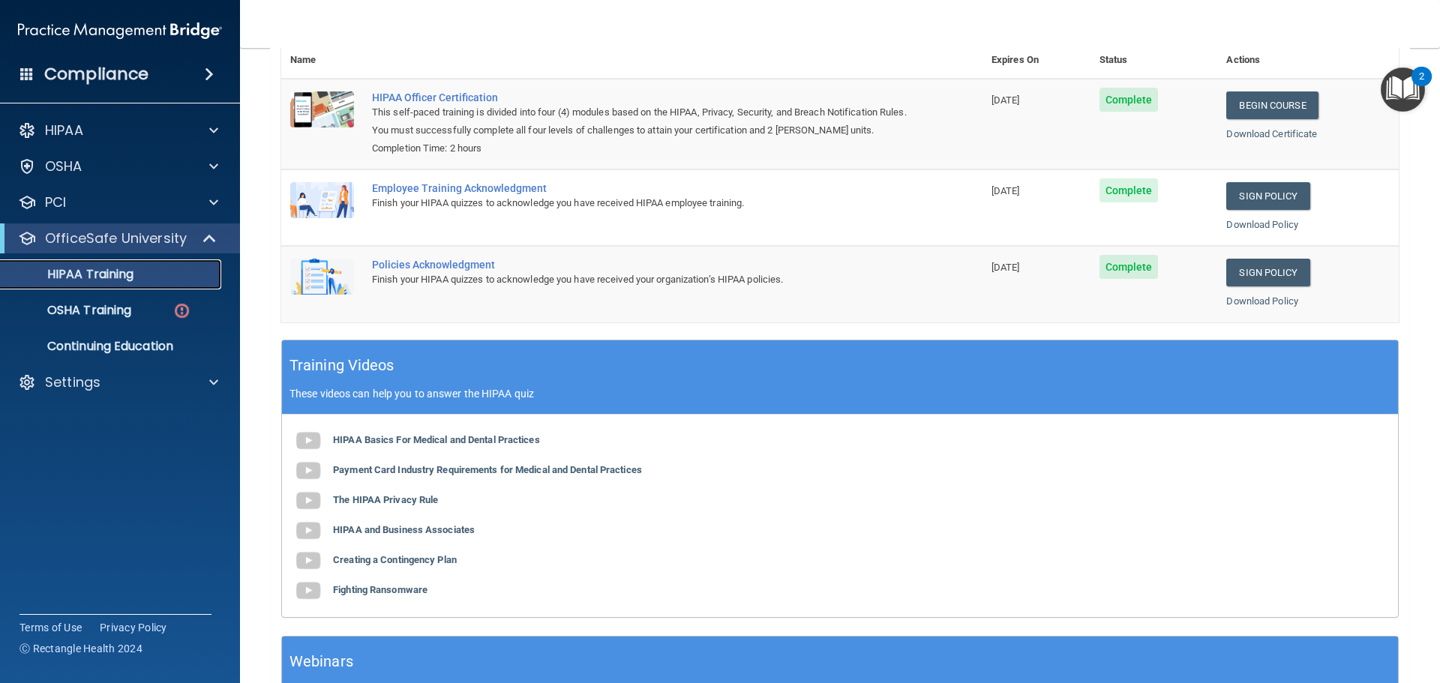
scroll to position [145, 0]
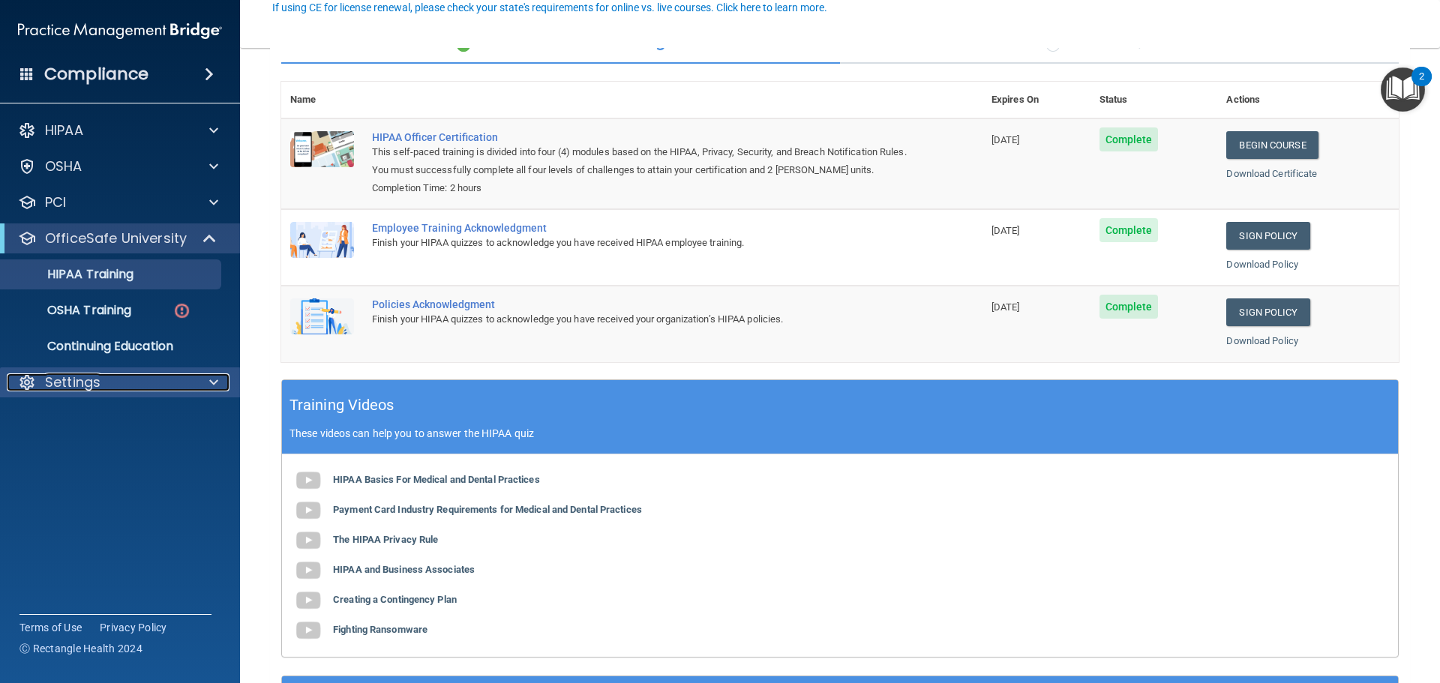
click at [58, 376] on p "Settings" at bounding box center [72, 382] width 55 height 18
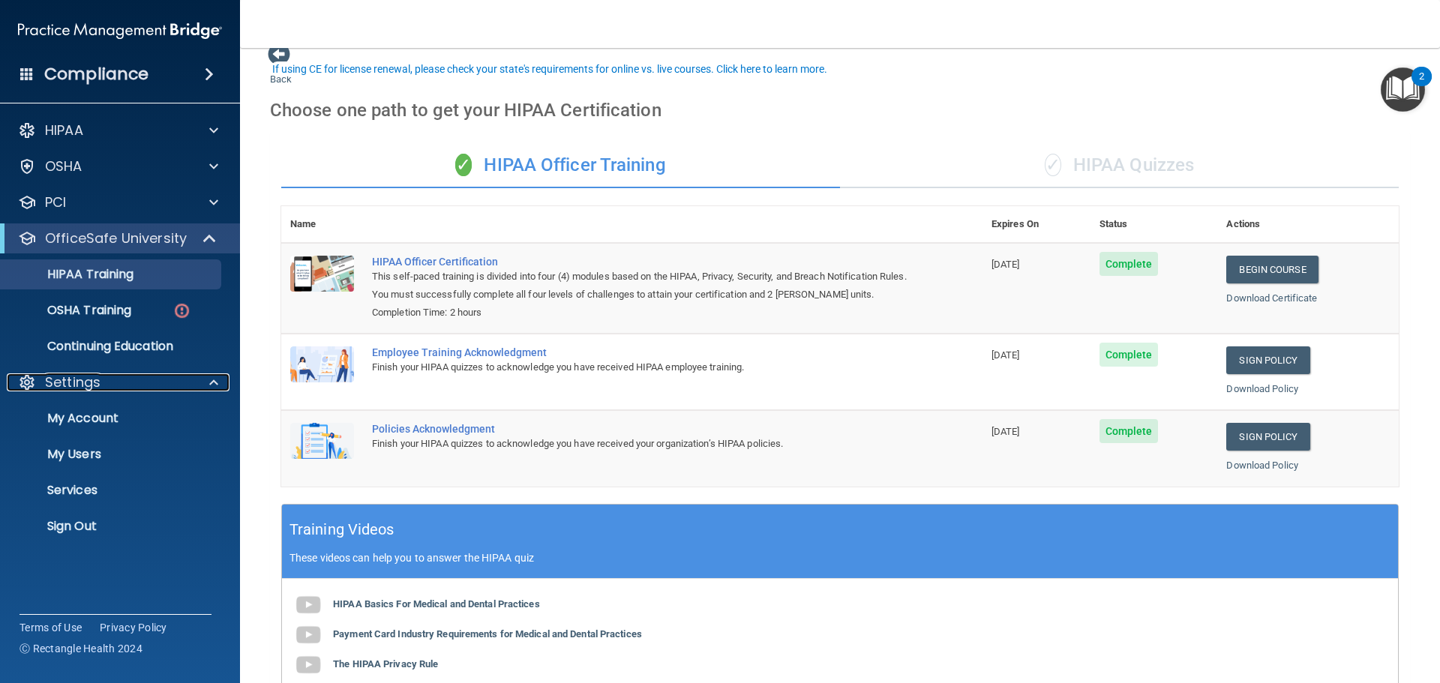
scroll to position [308, 0]
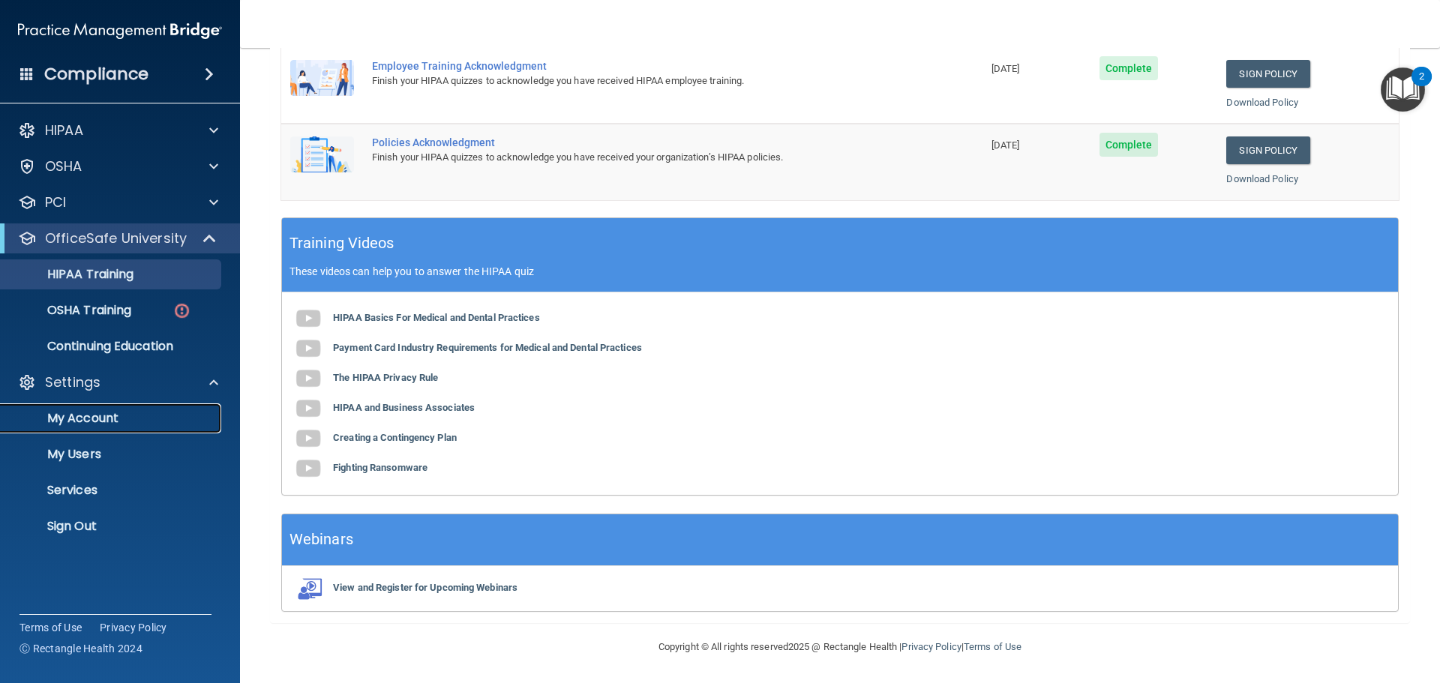
click at [85, 418] on p "My Account" at bounding box center [112, 418] width 205 height 15
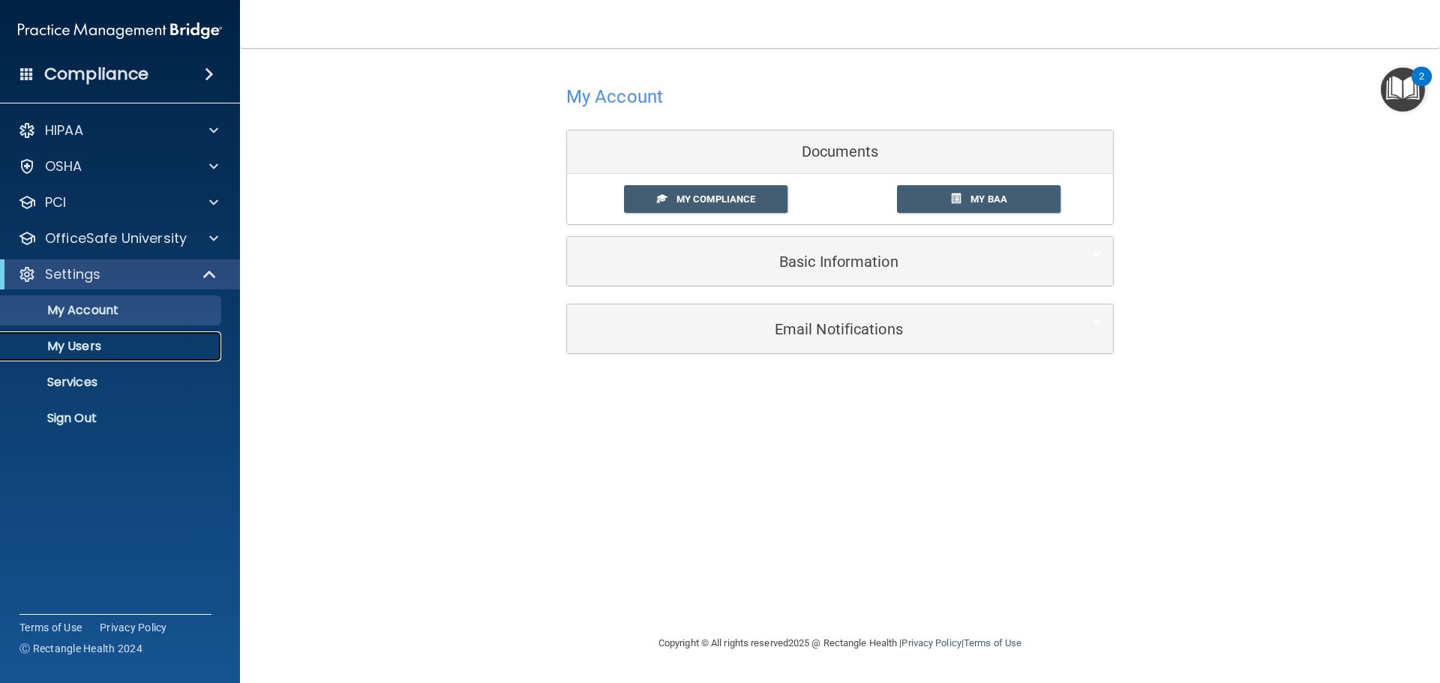
click at [90, 346] on p "My Users" at bounding box center [112, 346] width 205 height 15
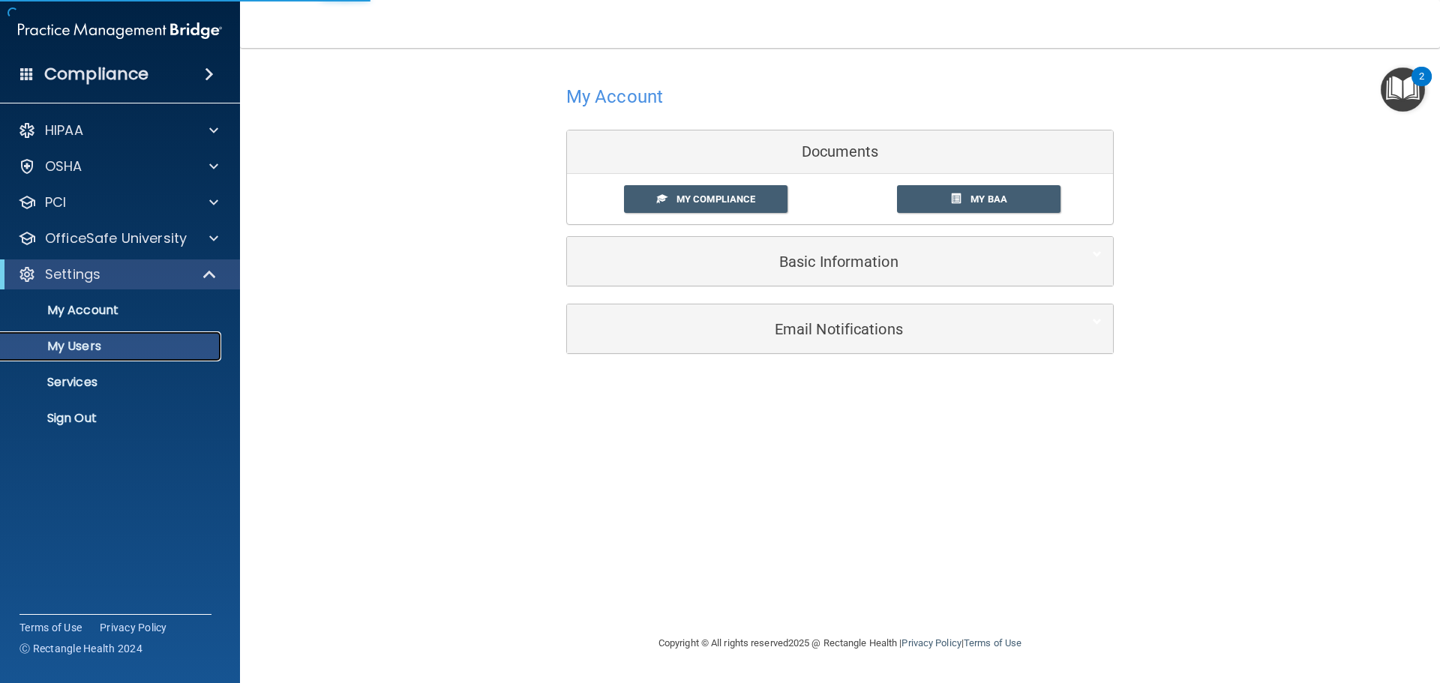
select select "20"
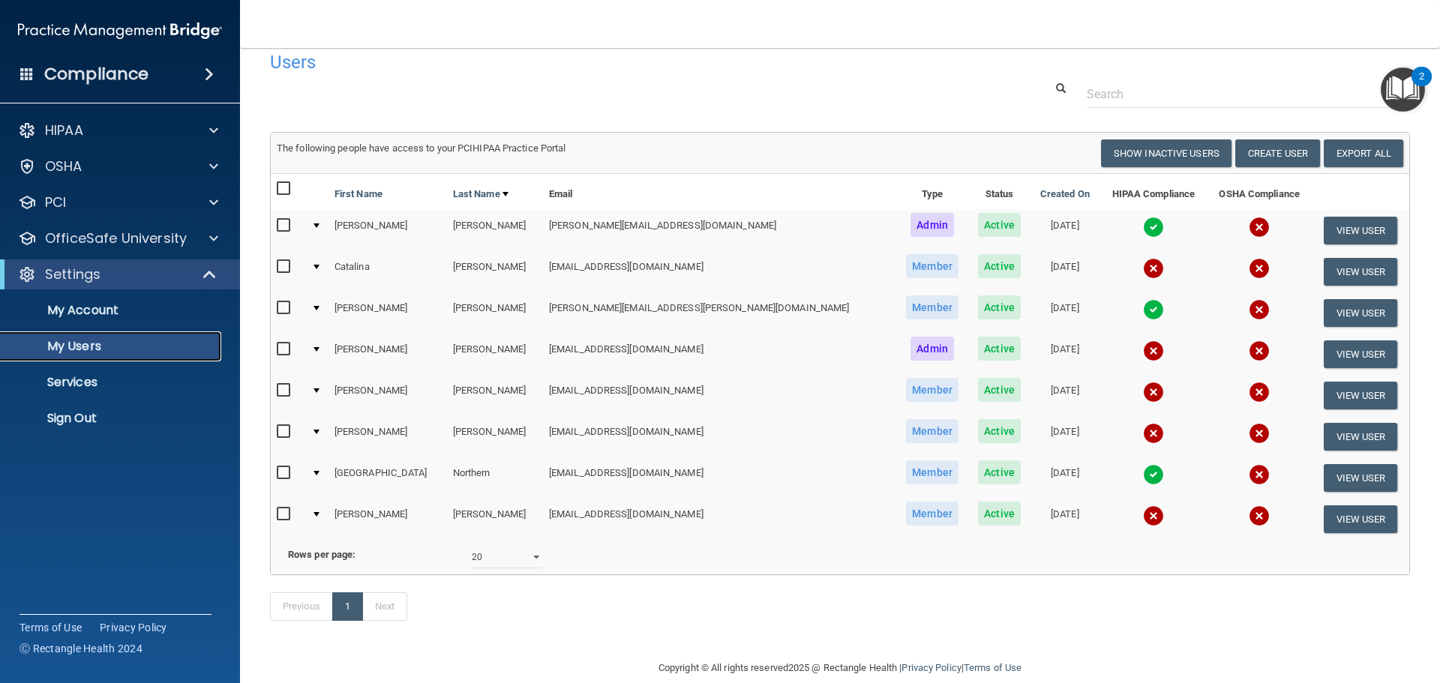
scroll to position [63, 0]
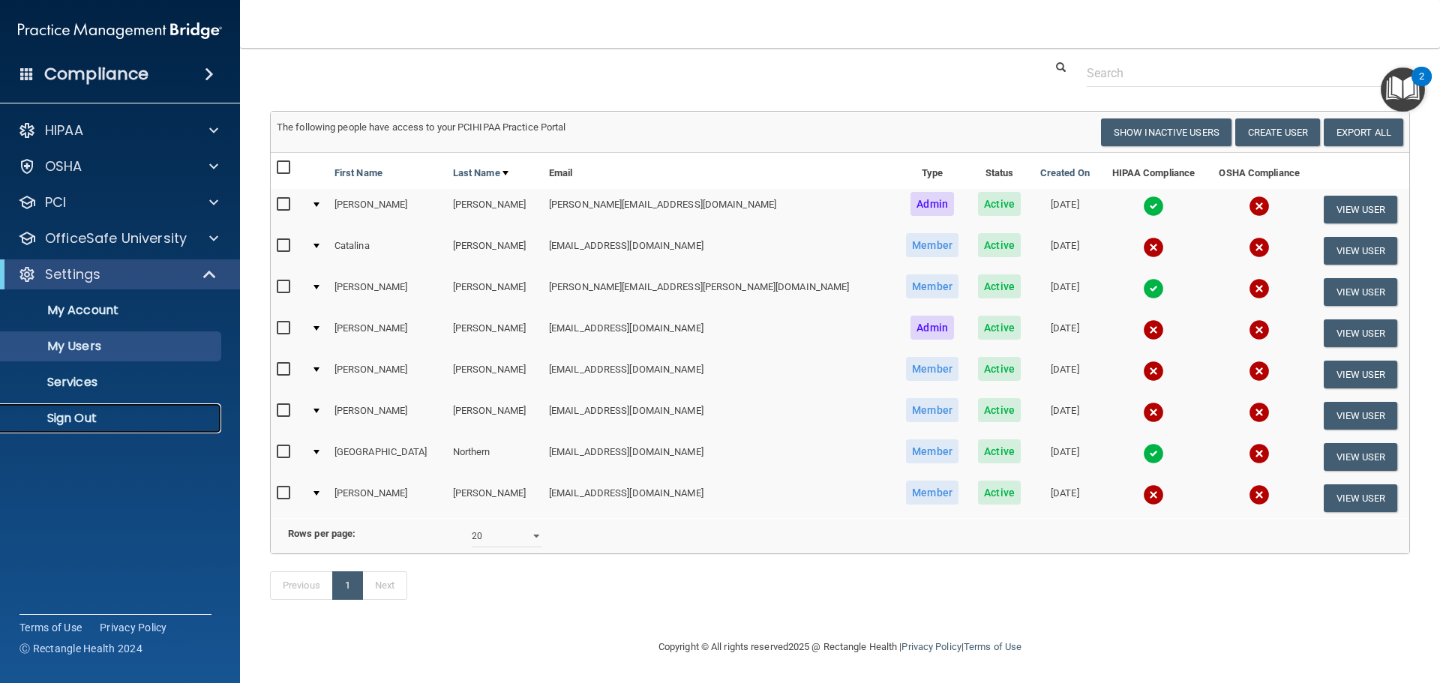
click at [82, 419] on p "Sign Out" at bounding box center [112, 418] width 205 height 15
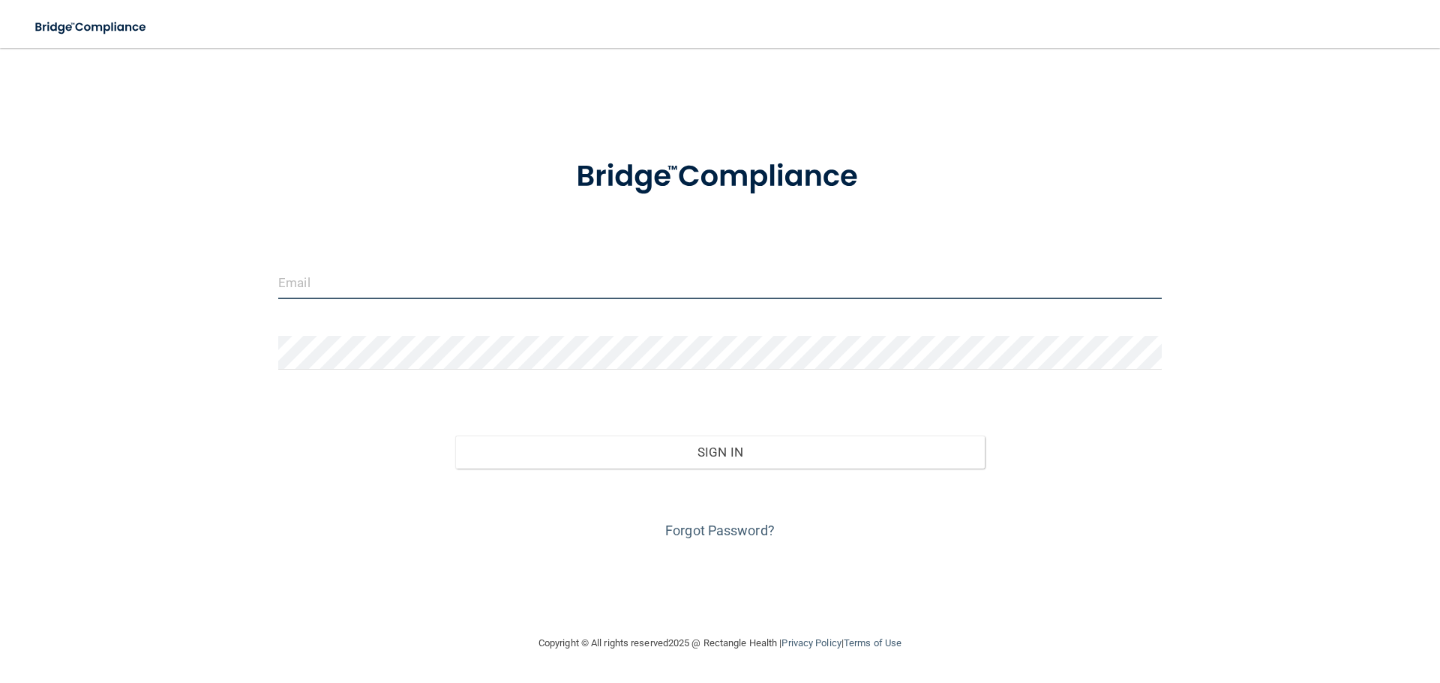
click at [365, 295] on input "email" at bounding box center [719, 282] width 883 height 34
type input "[EMAIL_ADDRESS][DOMAIN_NAME]"
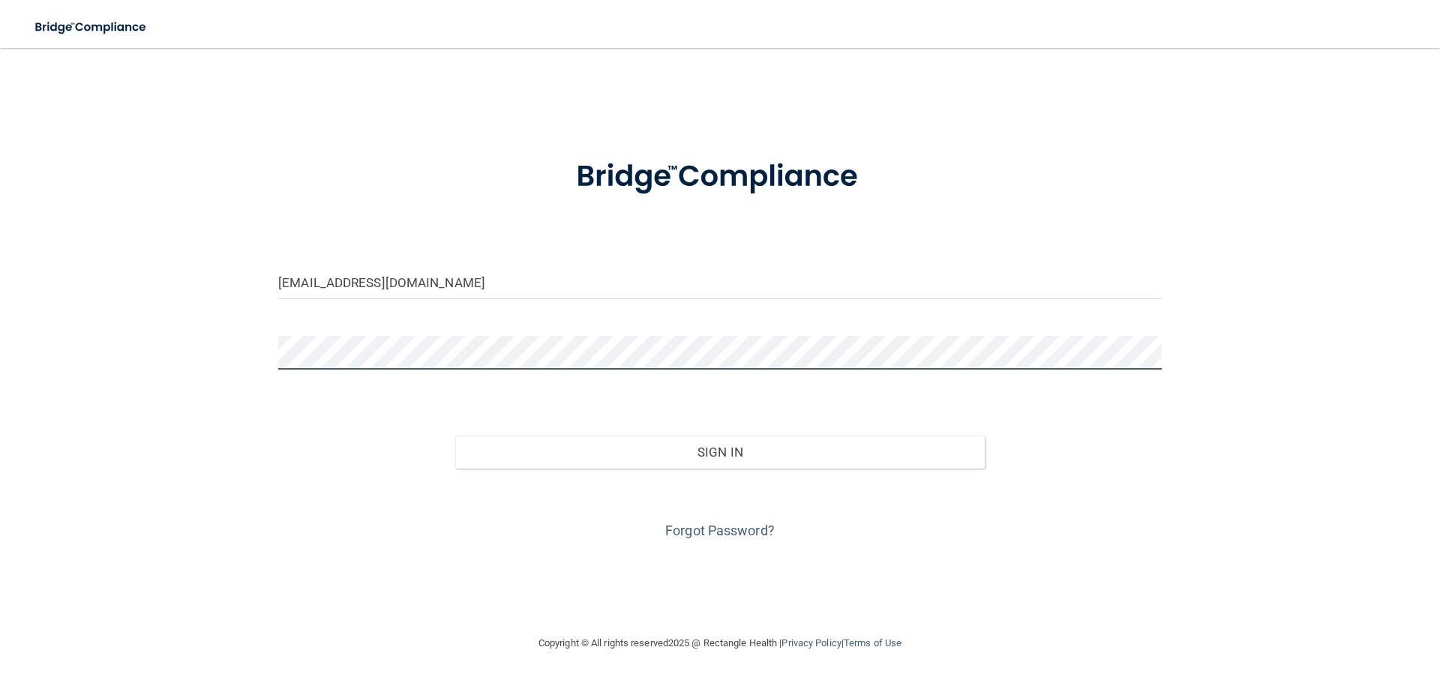
click at [455, 436] on button "Sign In" at bounding box center [720, 452] width 530 height 33
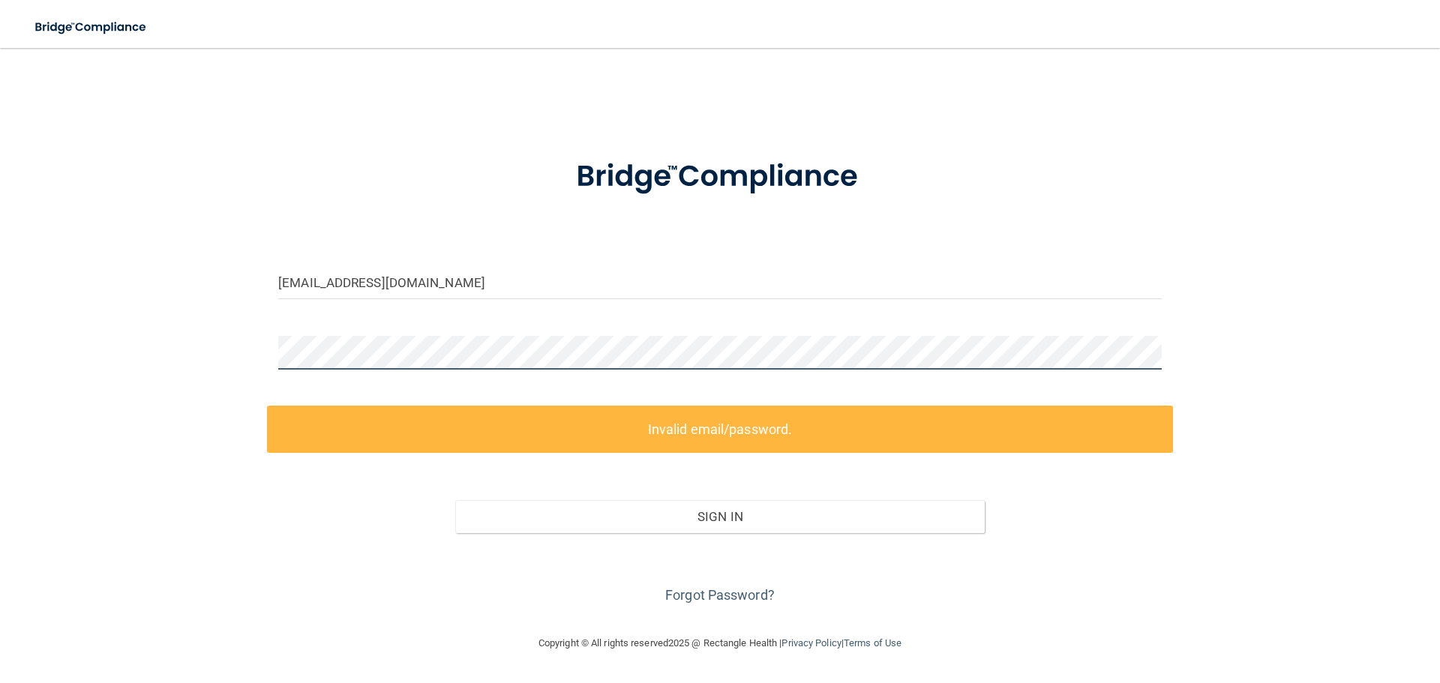
click at [91, 305] on div "[EMAIL_ADDRESS][DOMAIN_NAME] Invalid email/password. You don't have permission …" at bounding box center [720, 341] width 1380 height 556
drag, startPoint x: 321, startPoint y: 309, endPoint x: 403, endPoint y: 307, distance: 81.8
click at [330, 310] on div "[EMAIL_ADDRESS][DOMAIN_NAME]" at bounding box center [720, 287] width 906 height 45
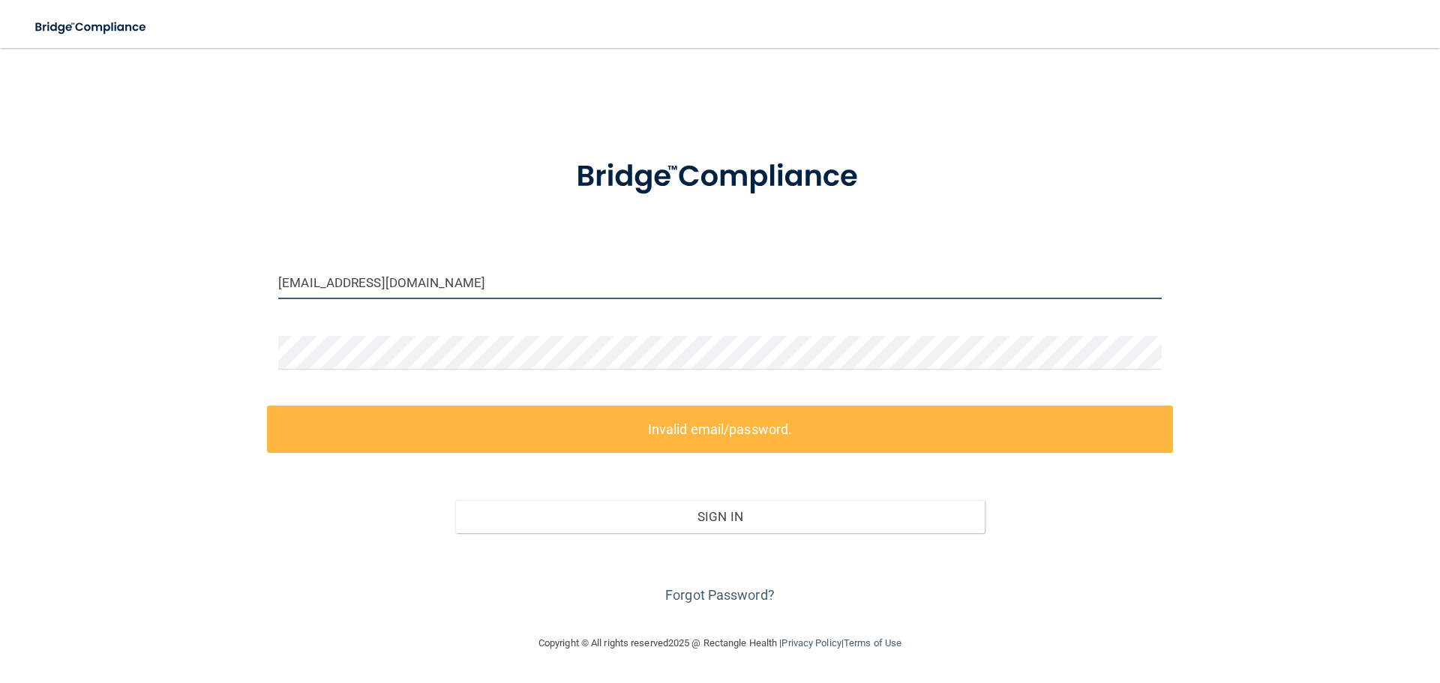
drag, startPoint x: 448, startPoint y: 283, endPoint x: 0, endPoint y: 174, distance: 461.5
click at [229, 253] on div "[EMAIL_ADDRESS][DOMAIN_NAME] Invalid email/password. You don't have permission …" at bounding box center [720, 341] width 1380 height 556
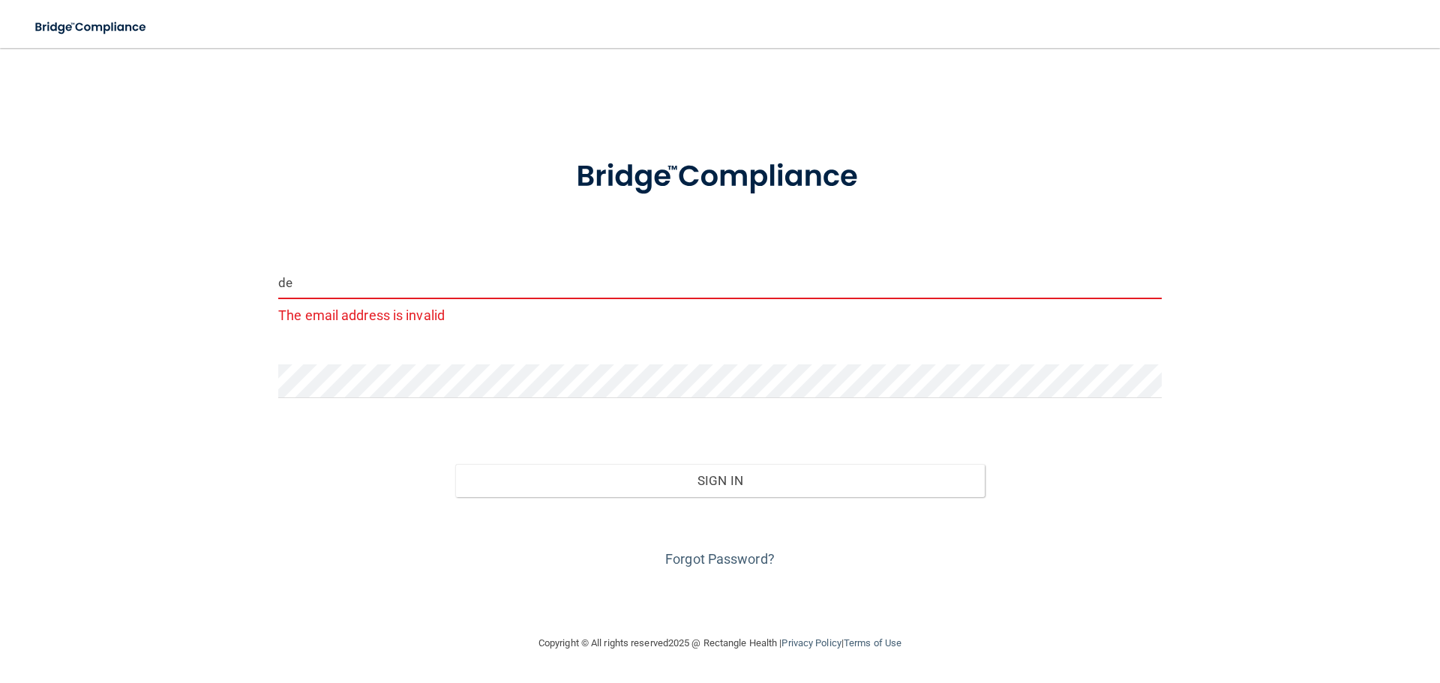
type input "[PERSON_NAME][EMAIL_ADDRESS][DOMAIN_NAME]"
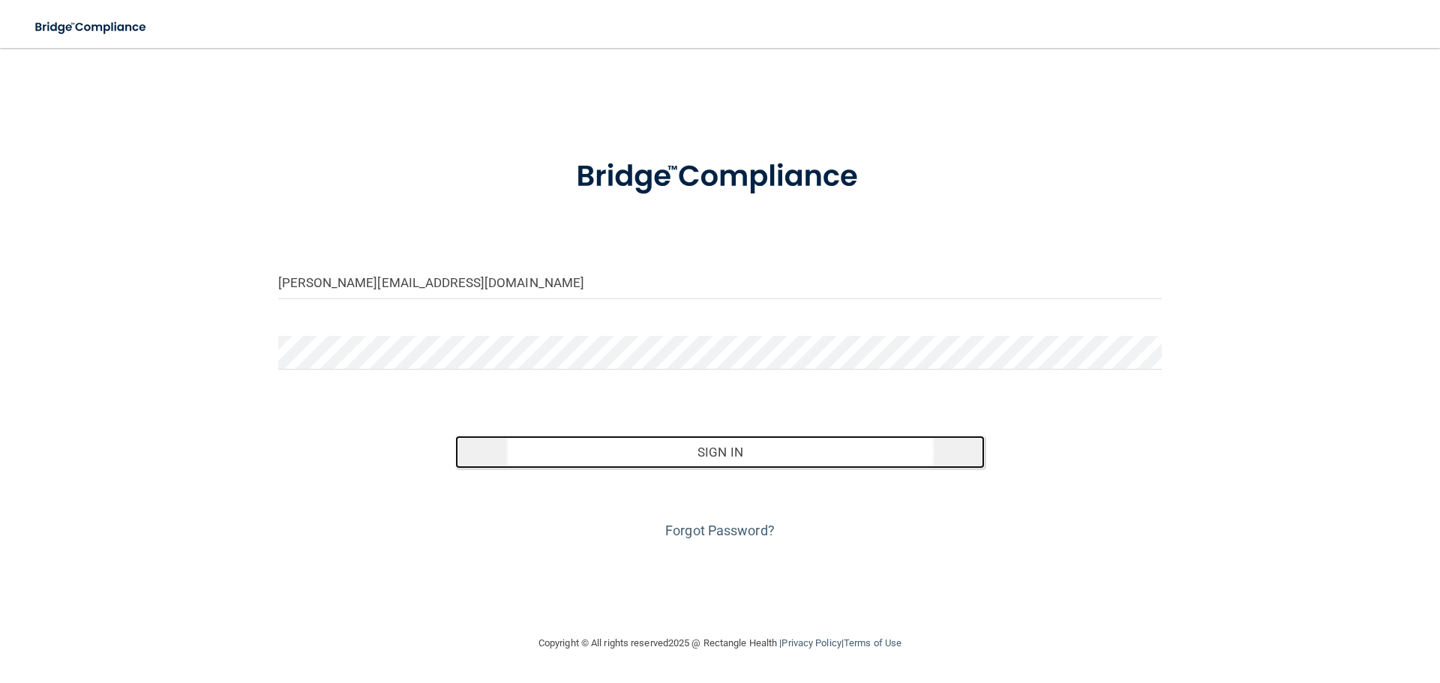
click at [727, 456] on button "Sign In" at bounding box center [720, 452] width 530 height 33
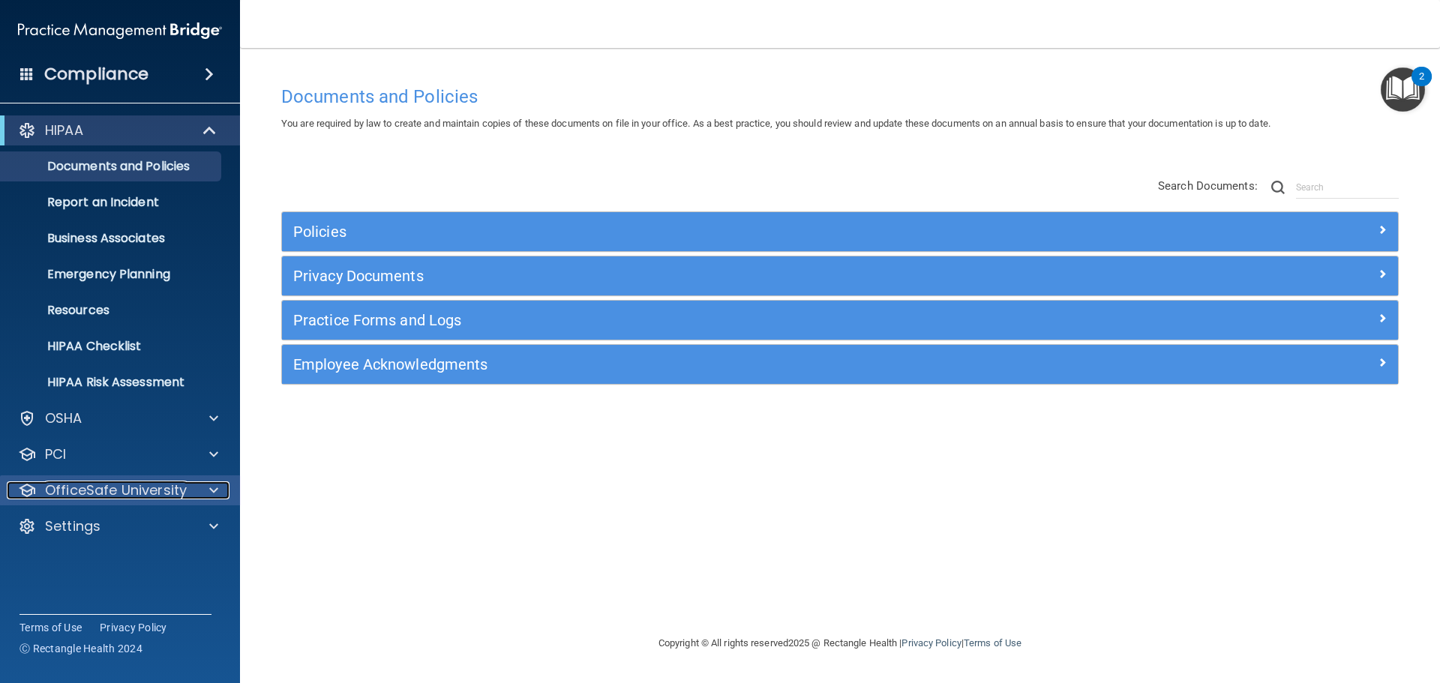
click at [102, 490] on p "OfficeSafe University" at bounding box center [116, 490] width 142 height 18
click at [119, 489] on p "OfficeSafe University" at bounding box center [116, 490] width 142 height 18
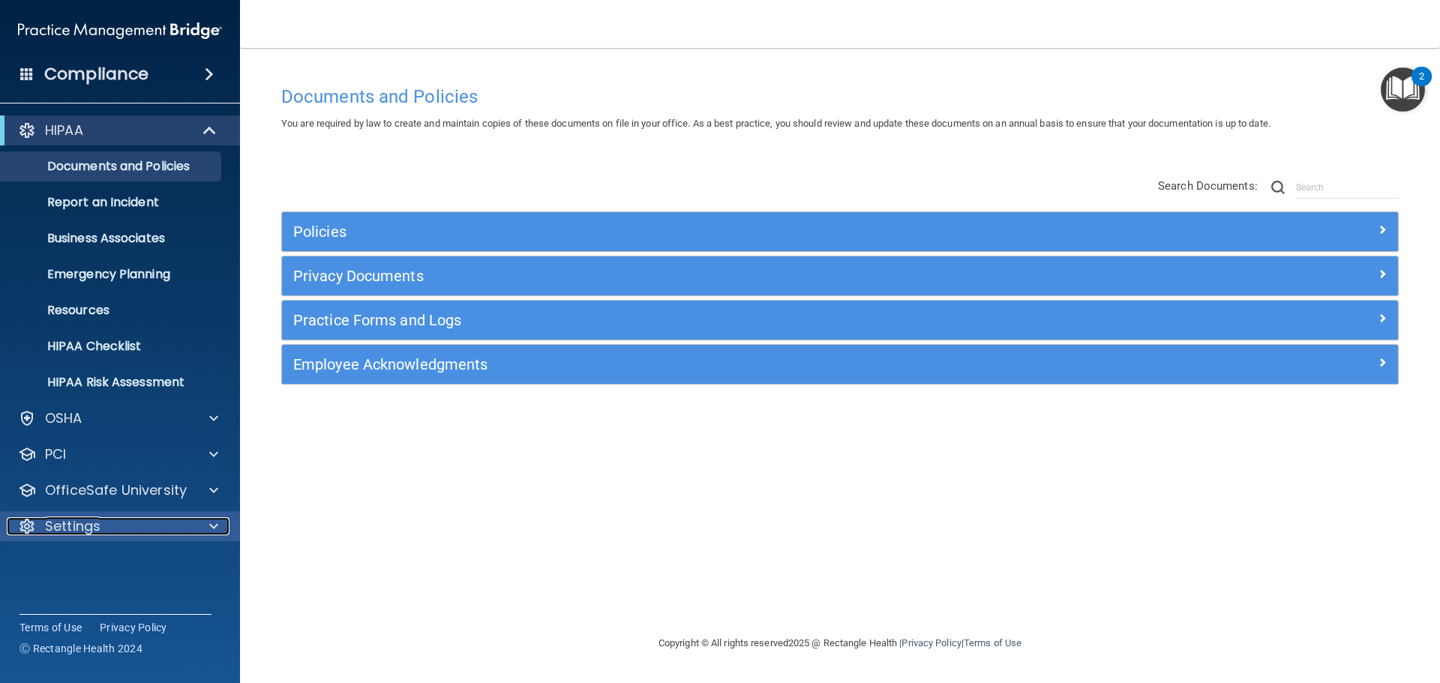
click at [91, 520] on p "Settings" at bounding box center [72, 526] width 55 height 18
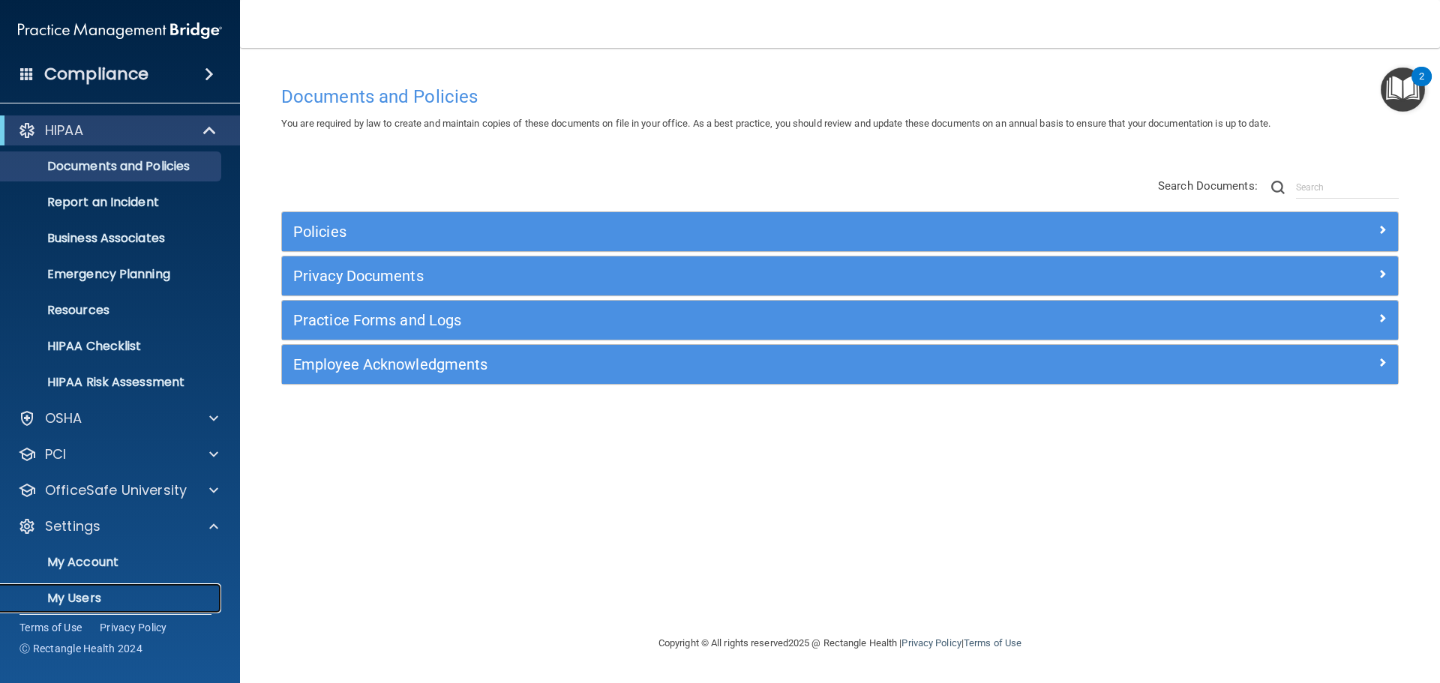
click at [77, 599] on p "My Users" at bounding box center [112, 598] width 205 height 15
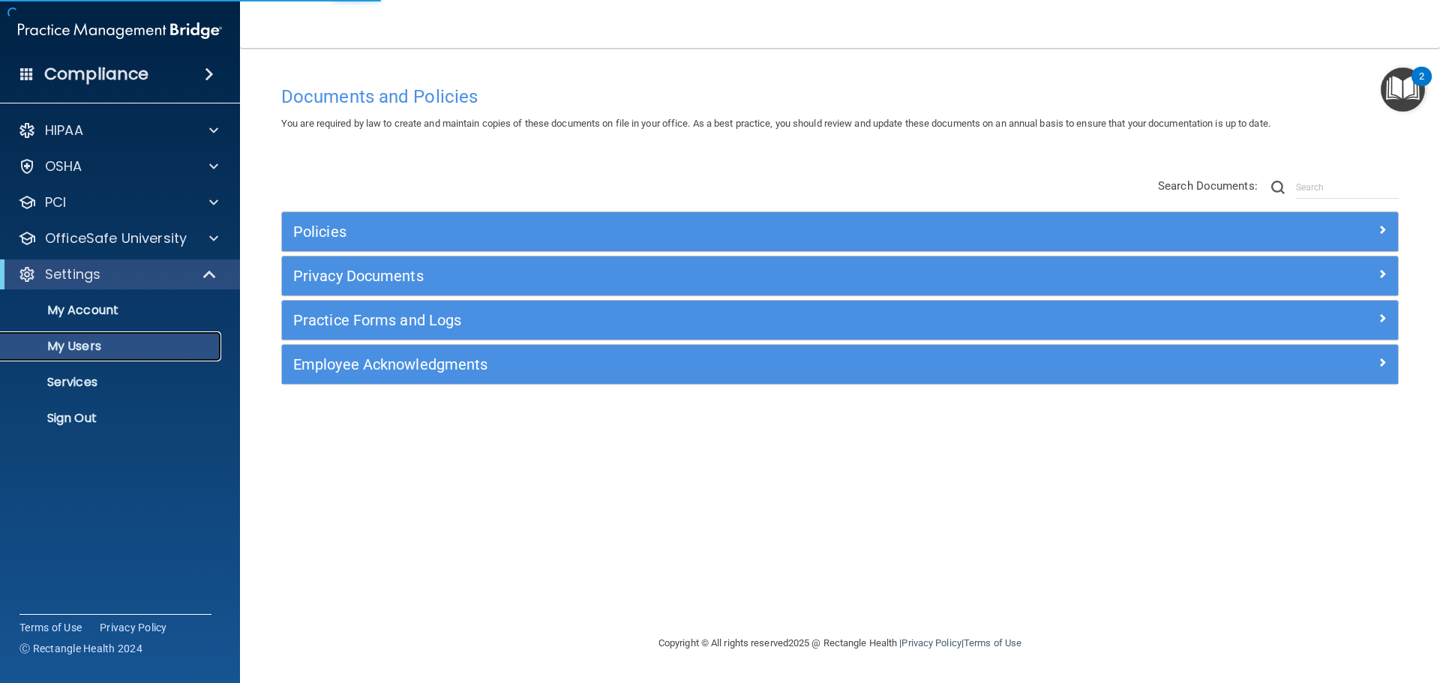
select select "20"
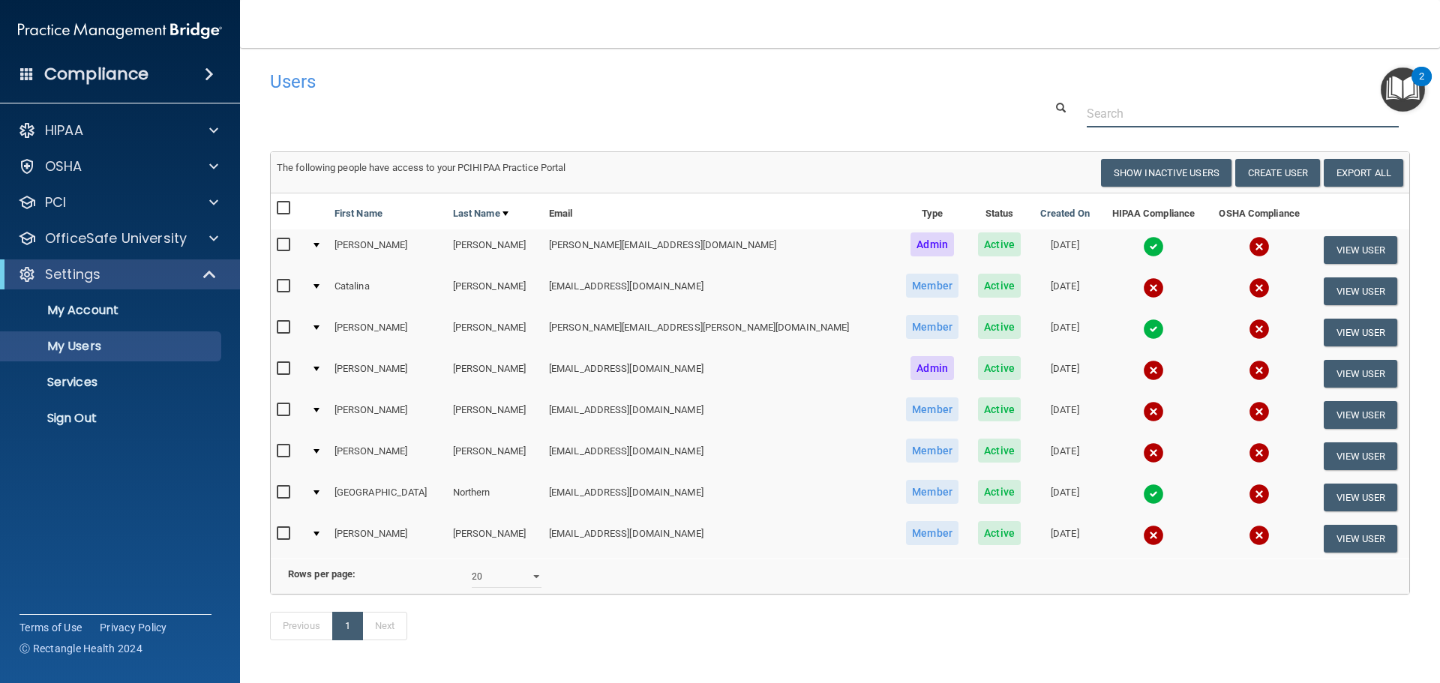
click at [1130, 118] on input "text" at bounding box center [1243, 114] width 312 height 28
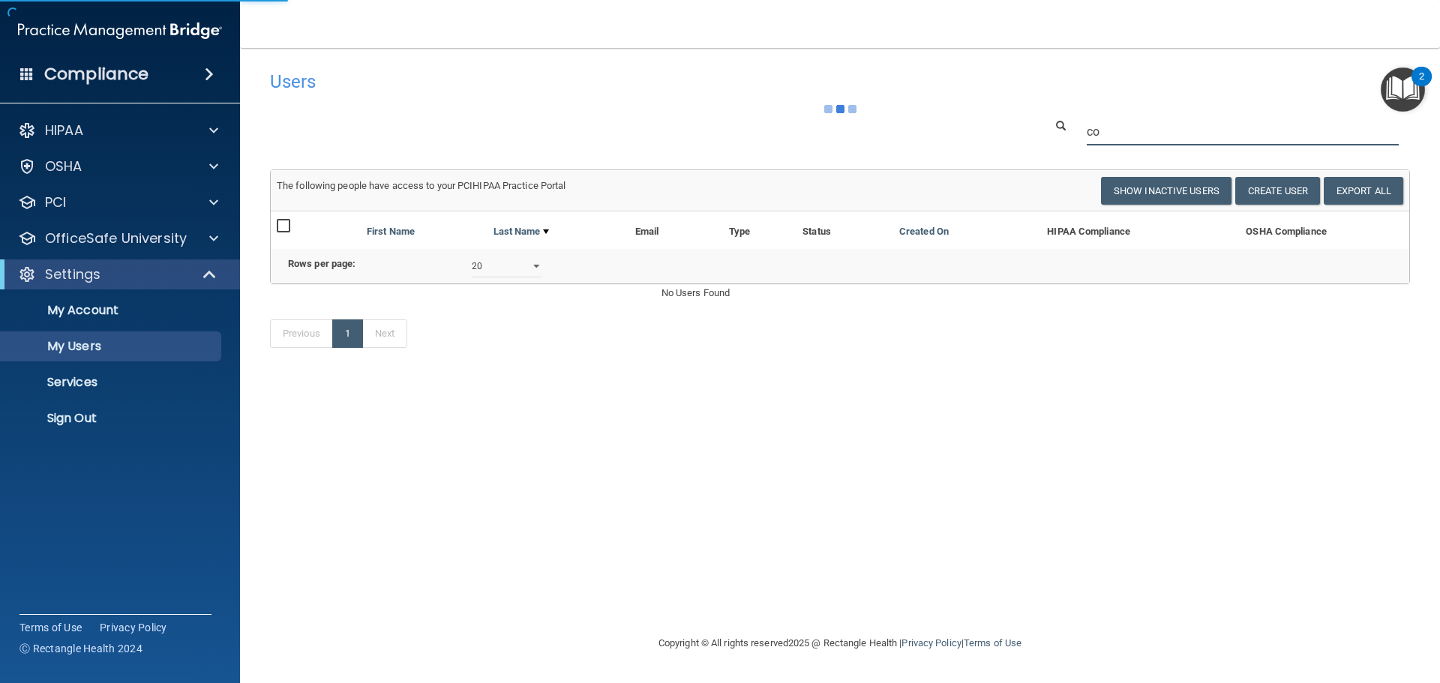
type input "c"
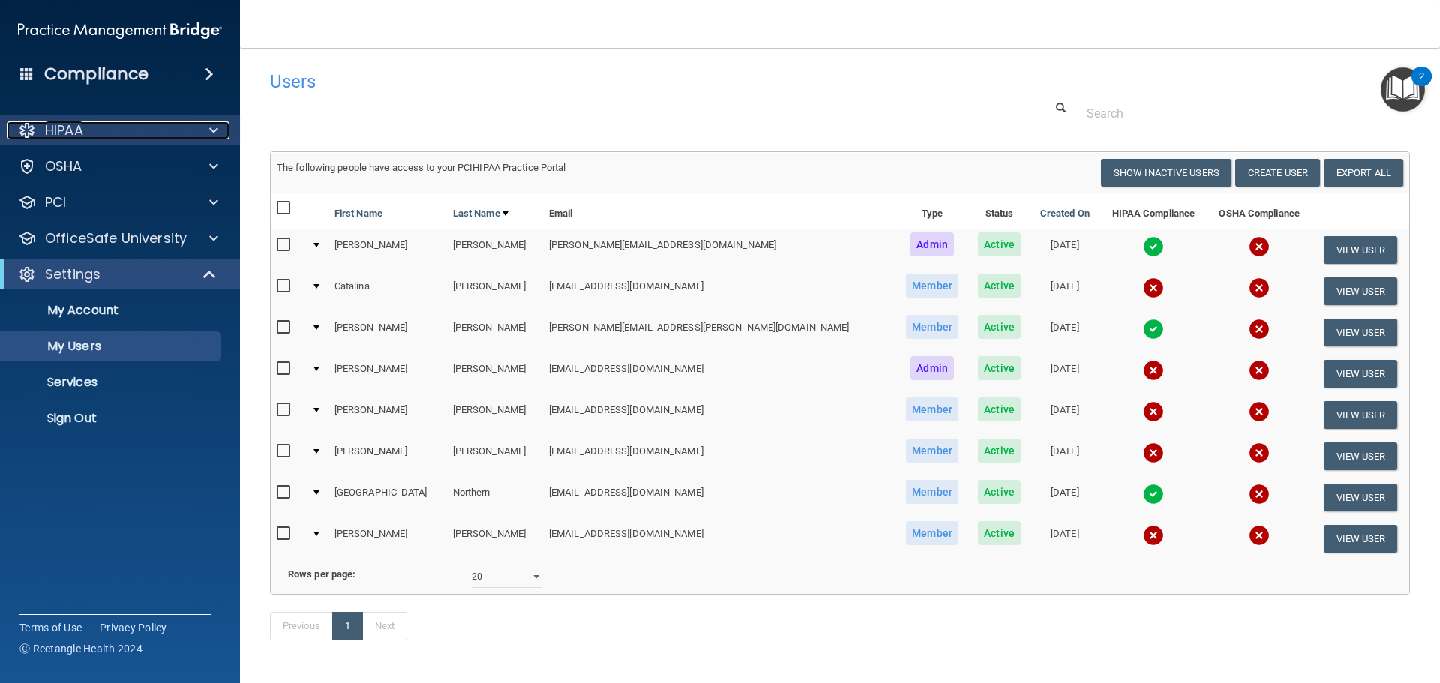
click at [59, 131] on p "HIPAA" at bounding box center [64, 130] width 38 height 18
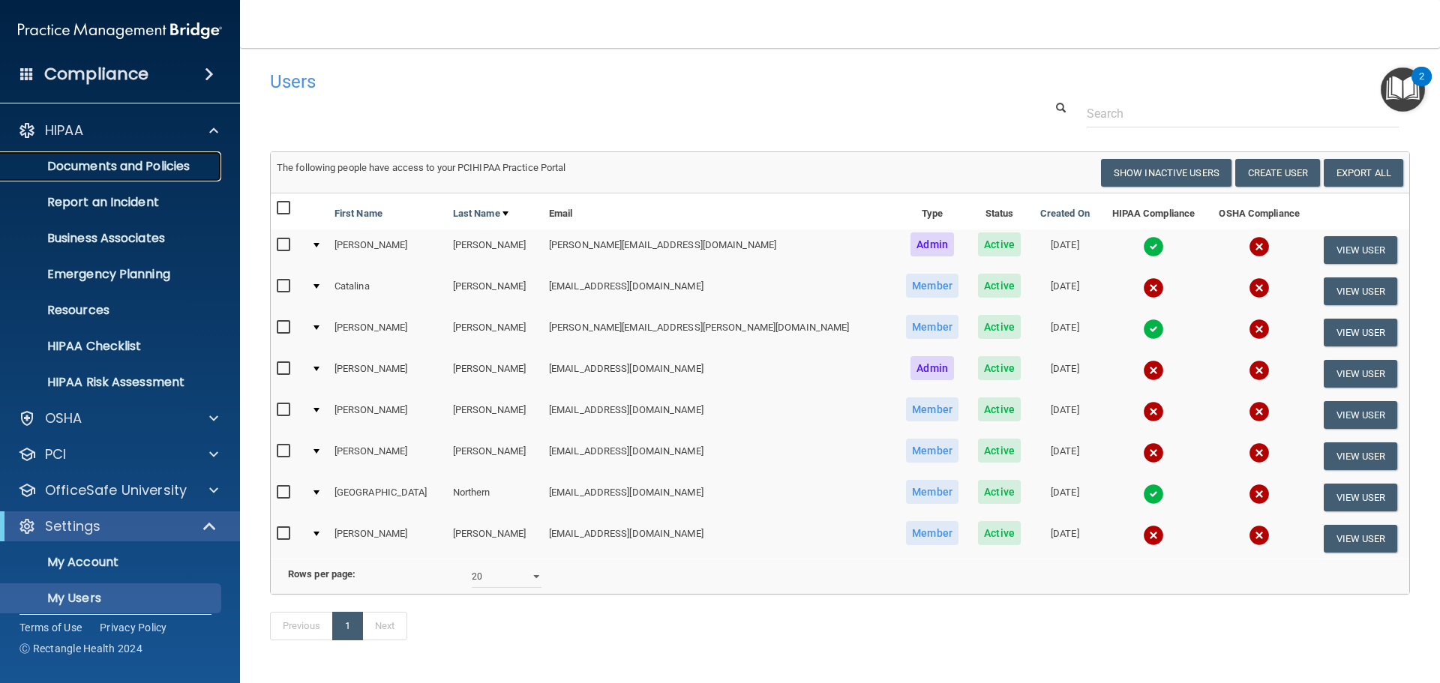
click at [68, 167] on p "Documents and Policies" at bounding box center [112, 166] width 205 height 15
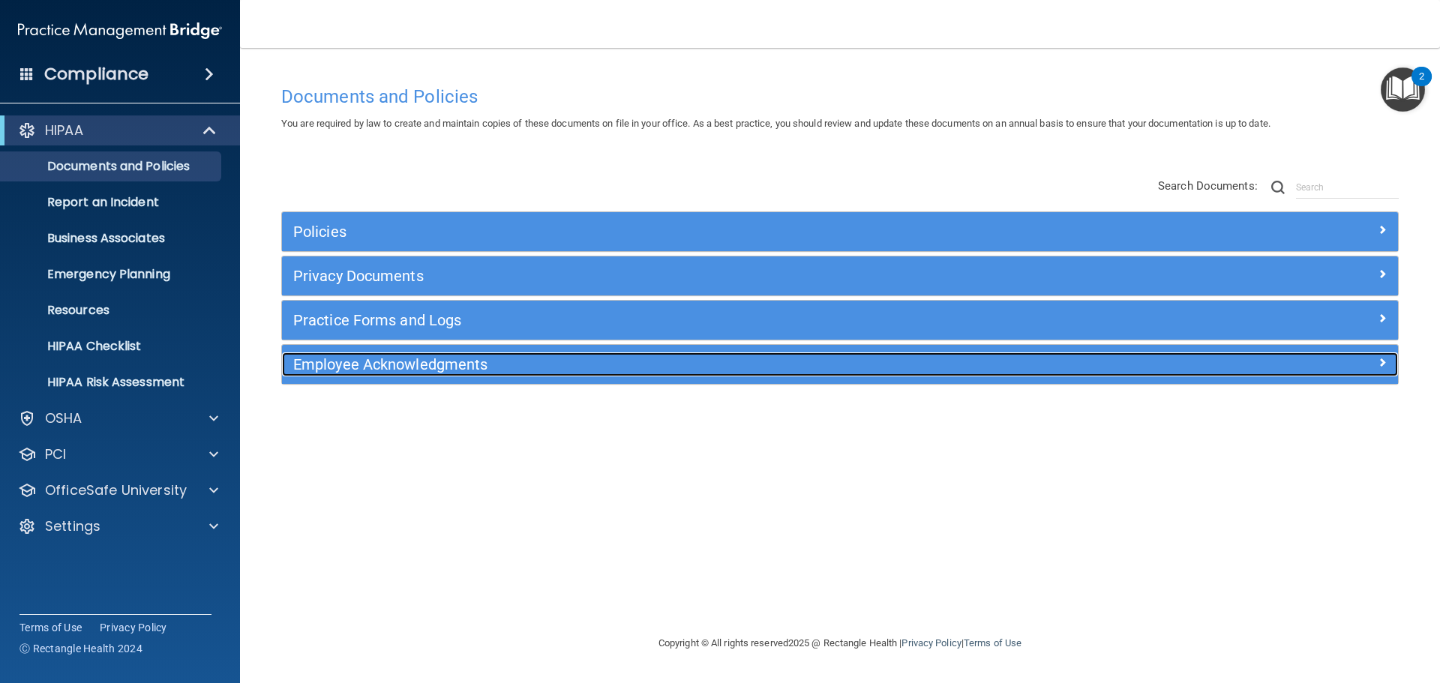
click at [396, 367] on h5 "Employee Acknowledgments" at bounding box center [700, 364] width 814 height 16
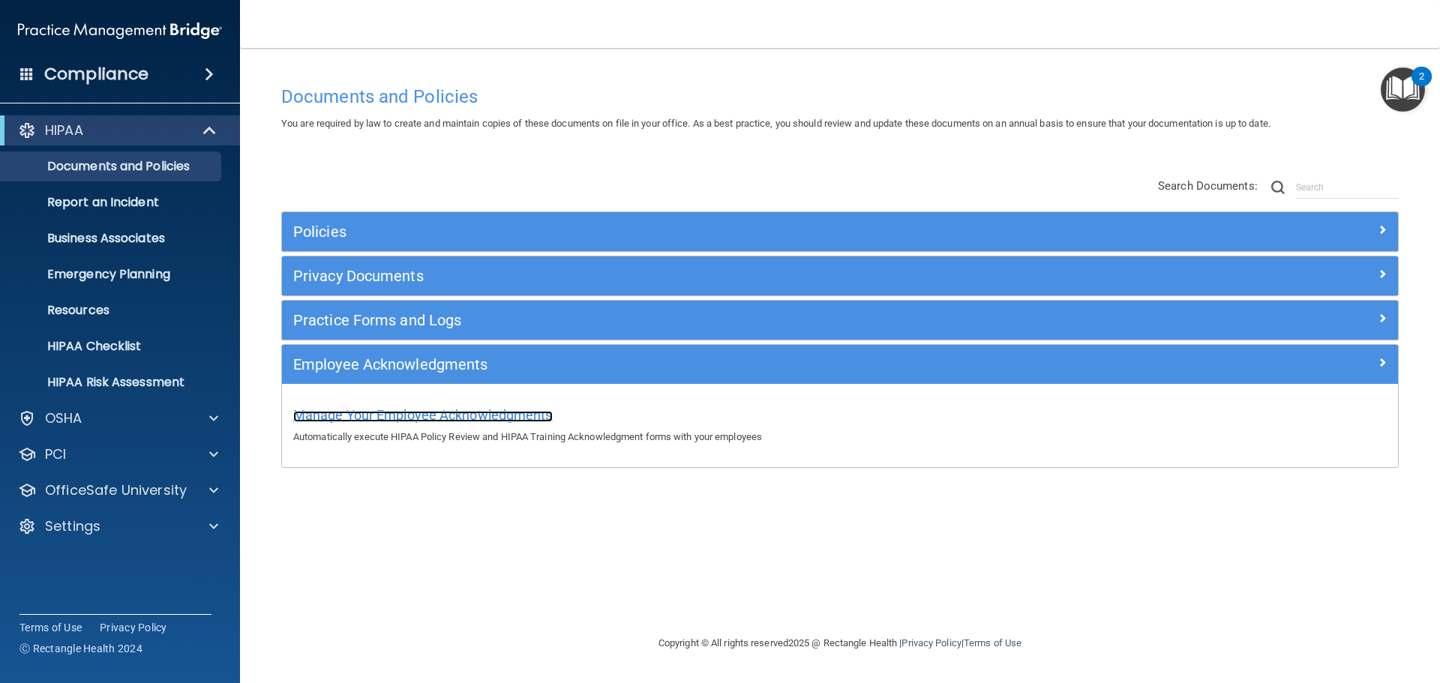
click at [387, 414] on span "Manage Your Employee Acknowledgments" at bounding box center [422, 415] width 259 height 16
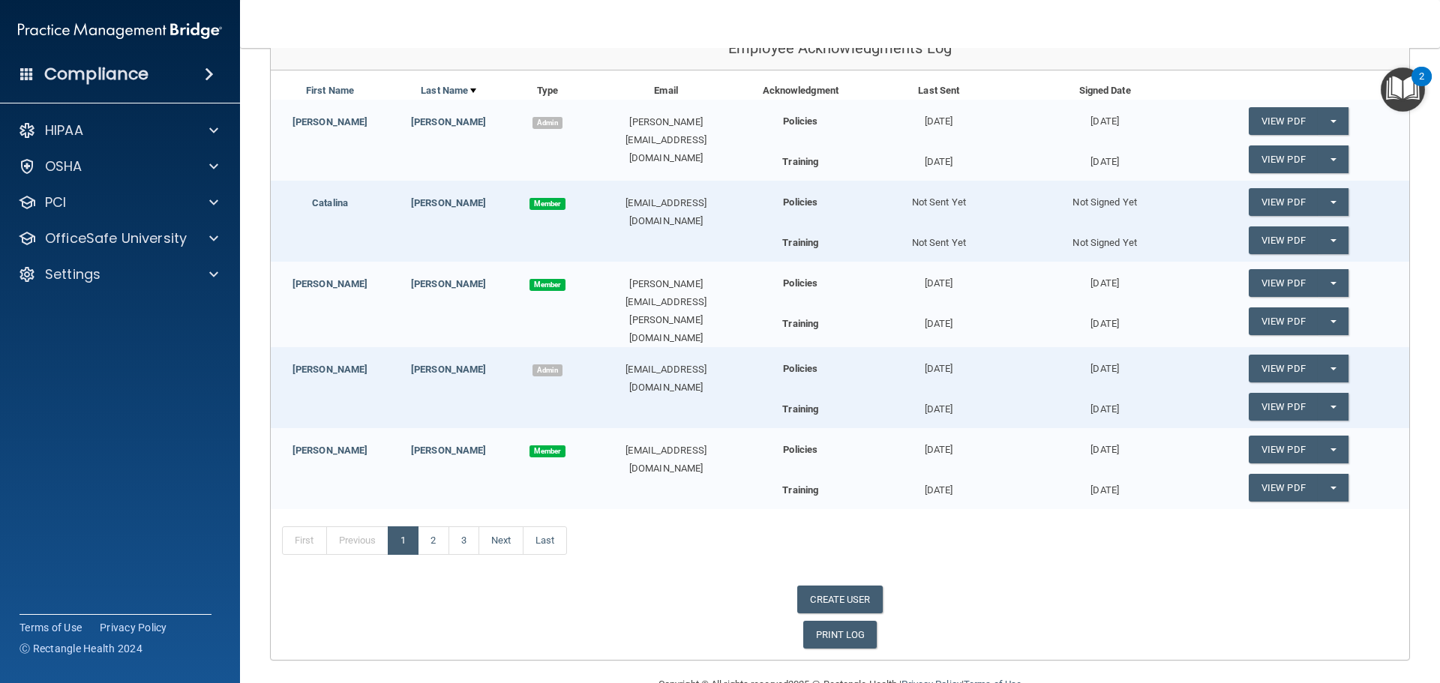
scroll to position [234, 0]
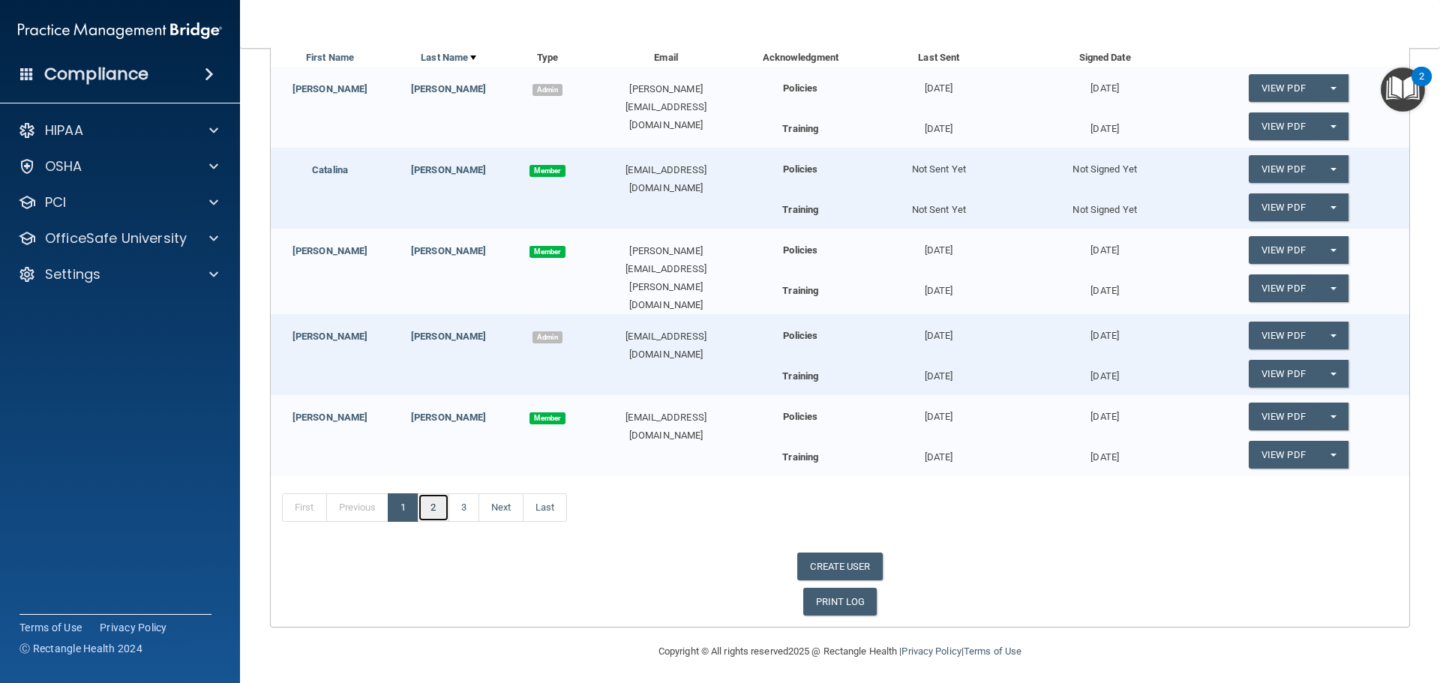
click at [436, 505] on link "2" at bounding box center [433, 507] width 31 height 28
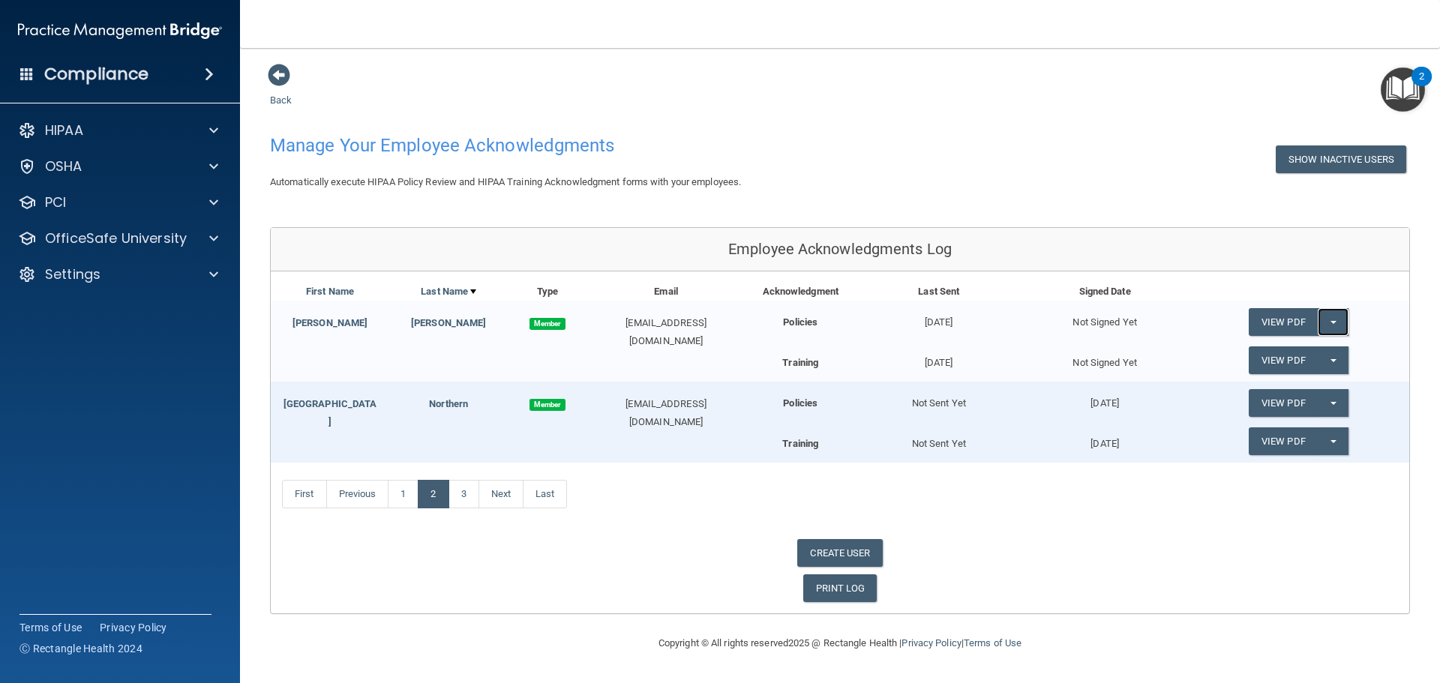
click at [1338, 316] on button "Split button!" at bounding box center [1333, 322] width 31 height 28
click at [1308, 348] on link "Send Acknowledgment" at bounding box center [1314, 352] width 130 height 22
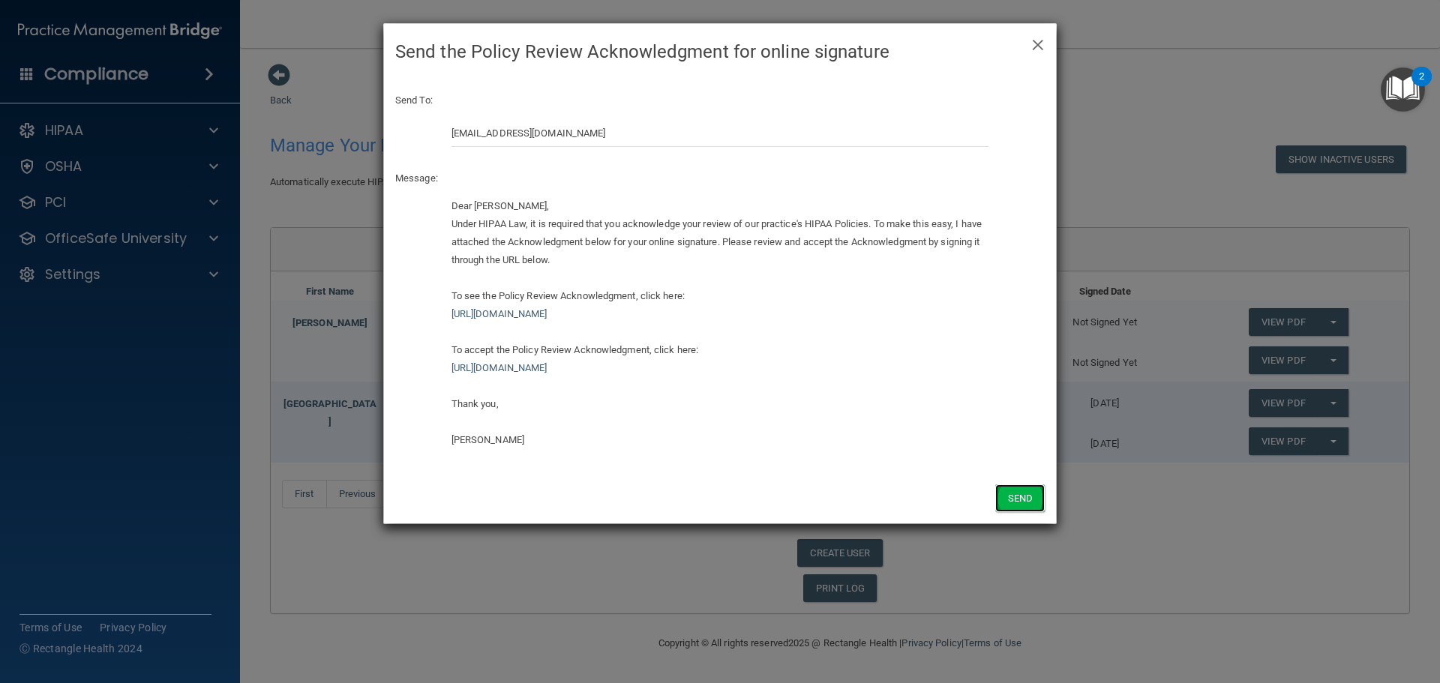
click at [1012, 496] on button "Send" at bounding box center [1019, 498] width 49 height 28
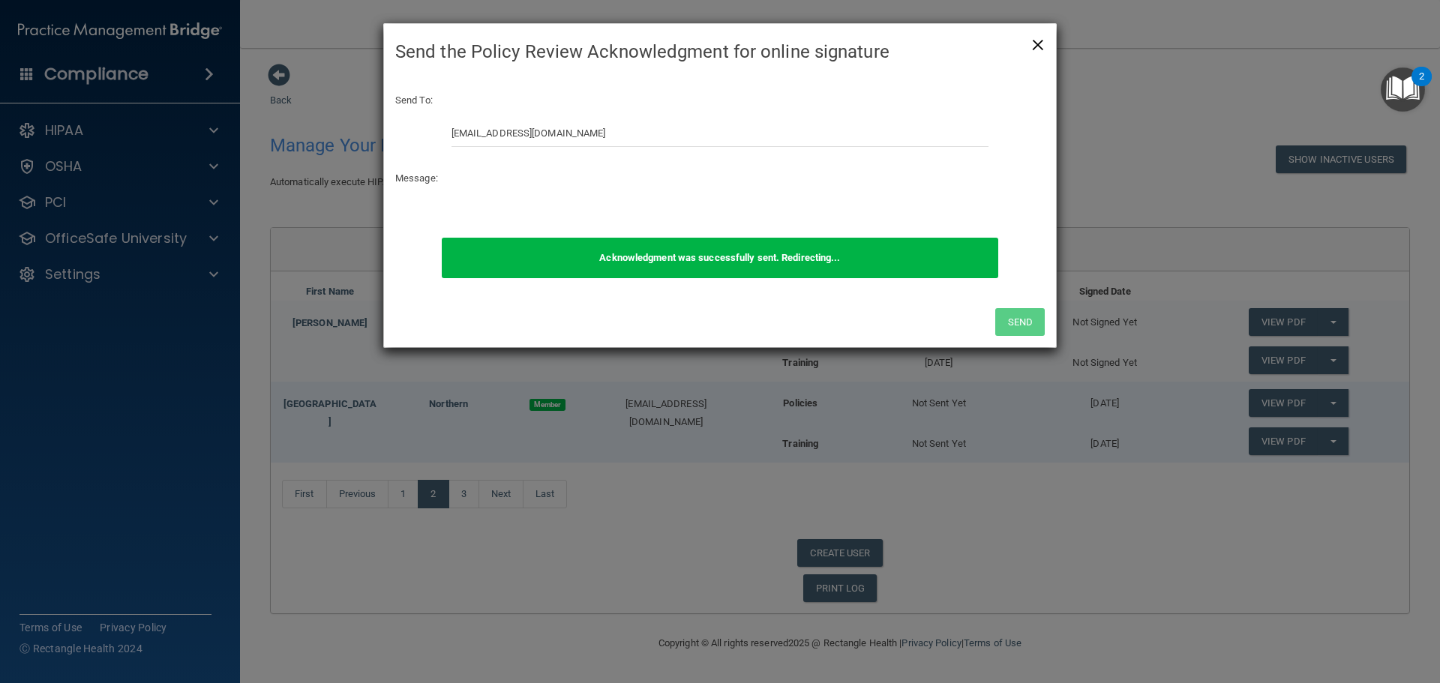
click at [1044, 40] on div "× Close Send the Policy Review Acknowledgment for online signature" at bounding box center [720, 52] width 672 height 56
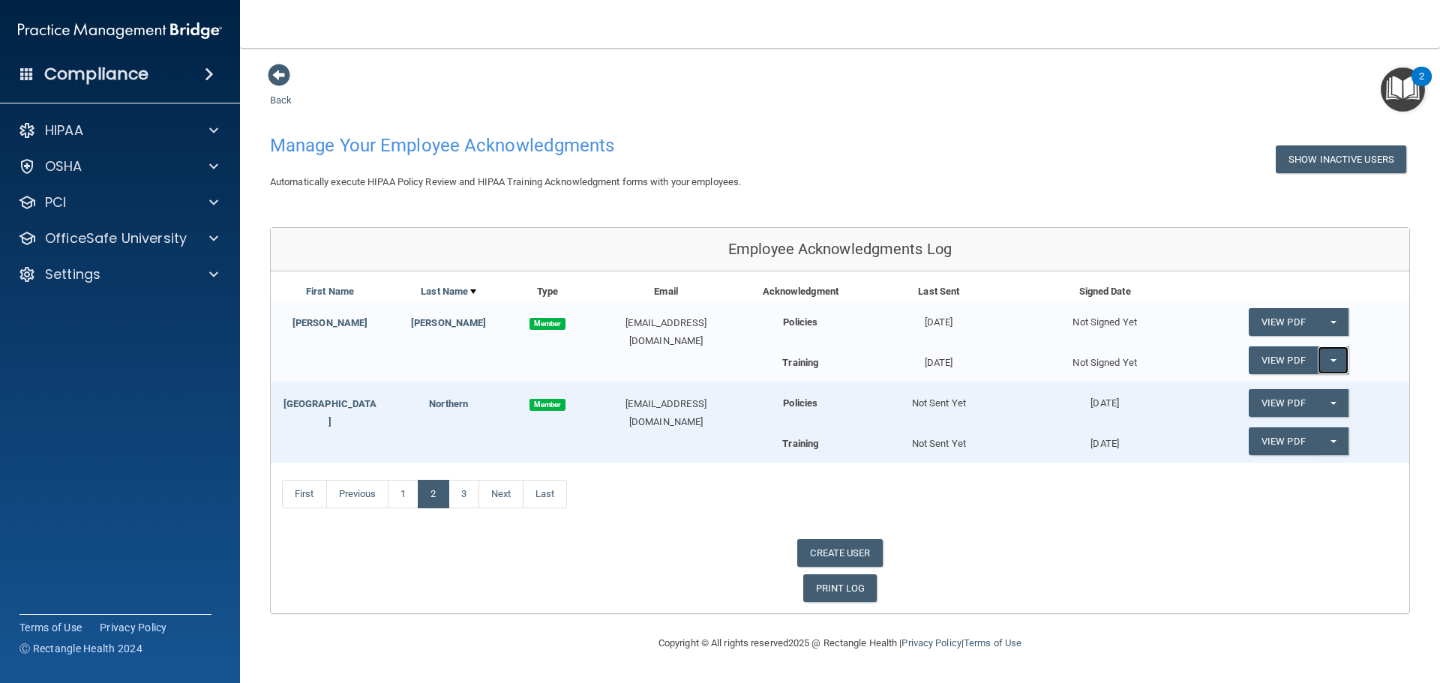
click at [1339, 359] on button "Split button!" at bounding box center [1333, 360] width 31 height 28
click at [1304, 385] on link "Send Acknowledgment PDF" at bounding box center [1324, 390] width 150 height 22
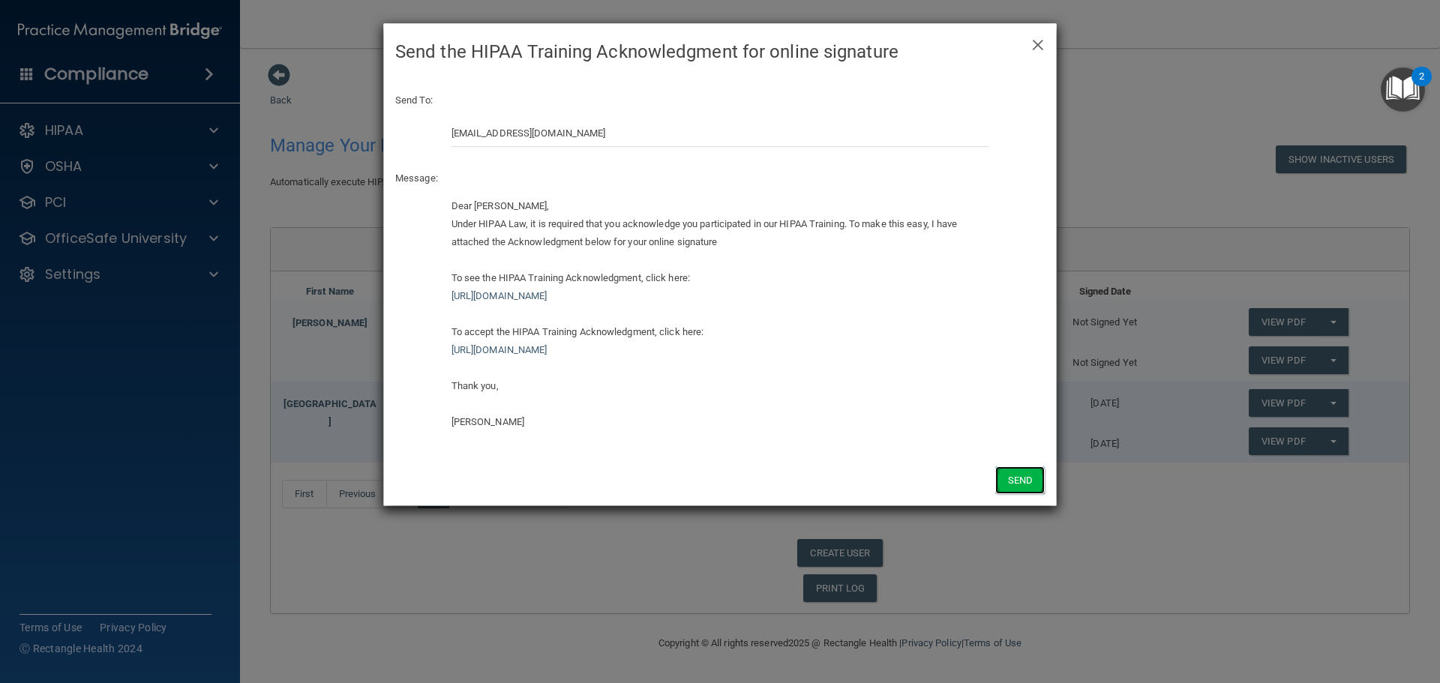
click at [1025, 478] on button "Send" at bounding box center [1019, 480] width 49 height 28
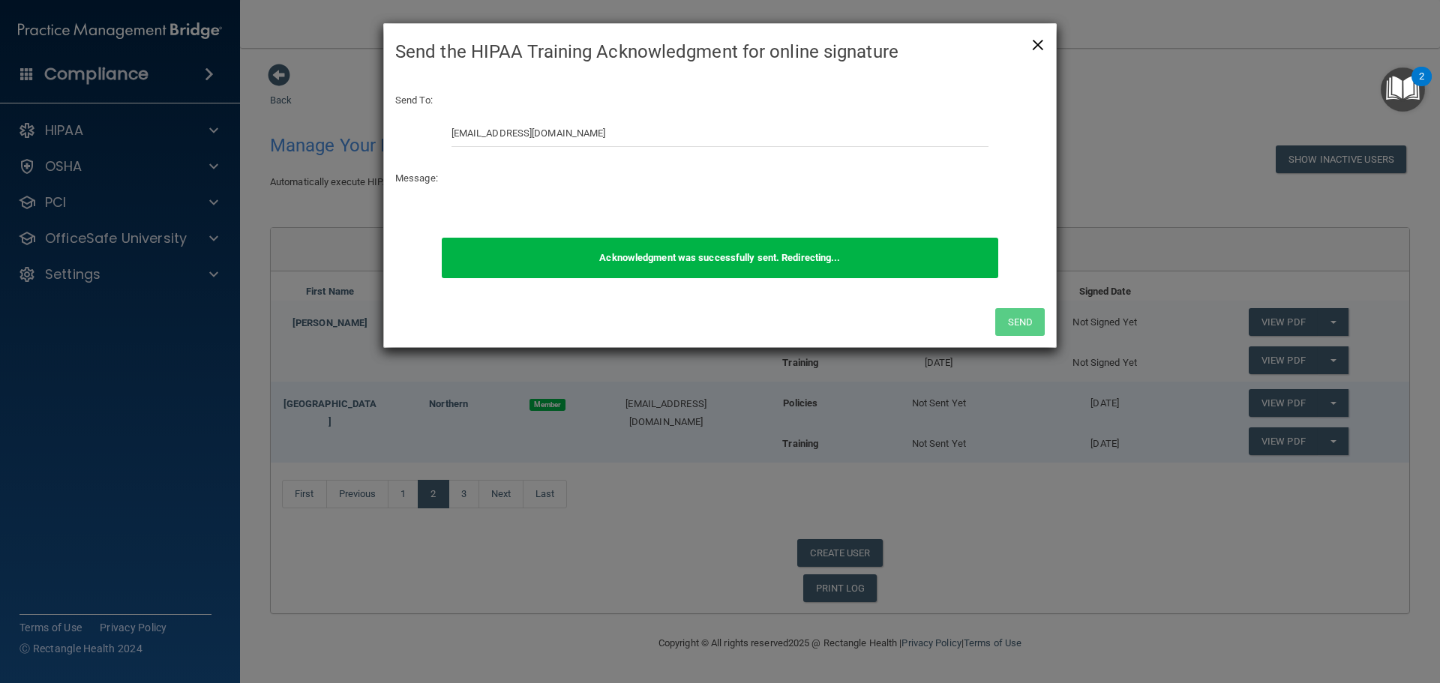
click at [1042, 40] on span "×" at bounding box center [1037, 43] width 13 height 30
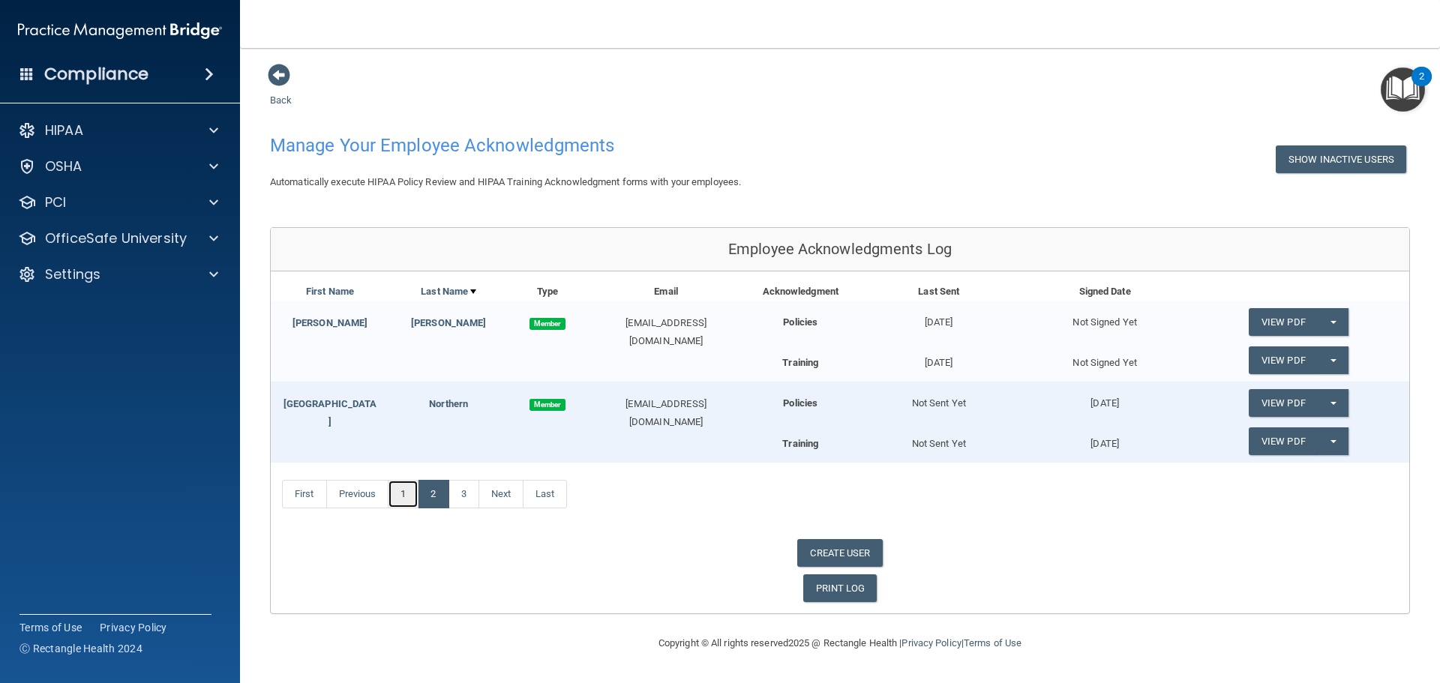
click at [406, 492] on link "1" at bounding box center [403, 494] width 31 height 28
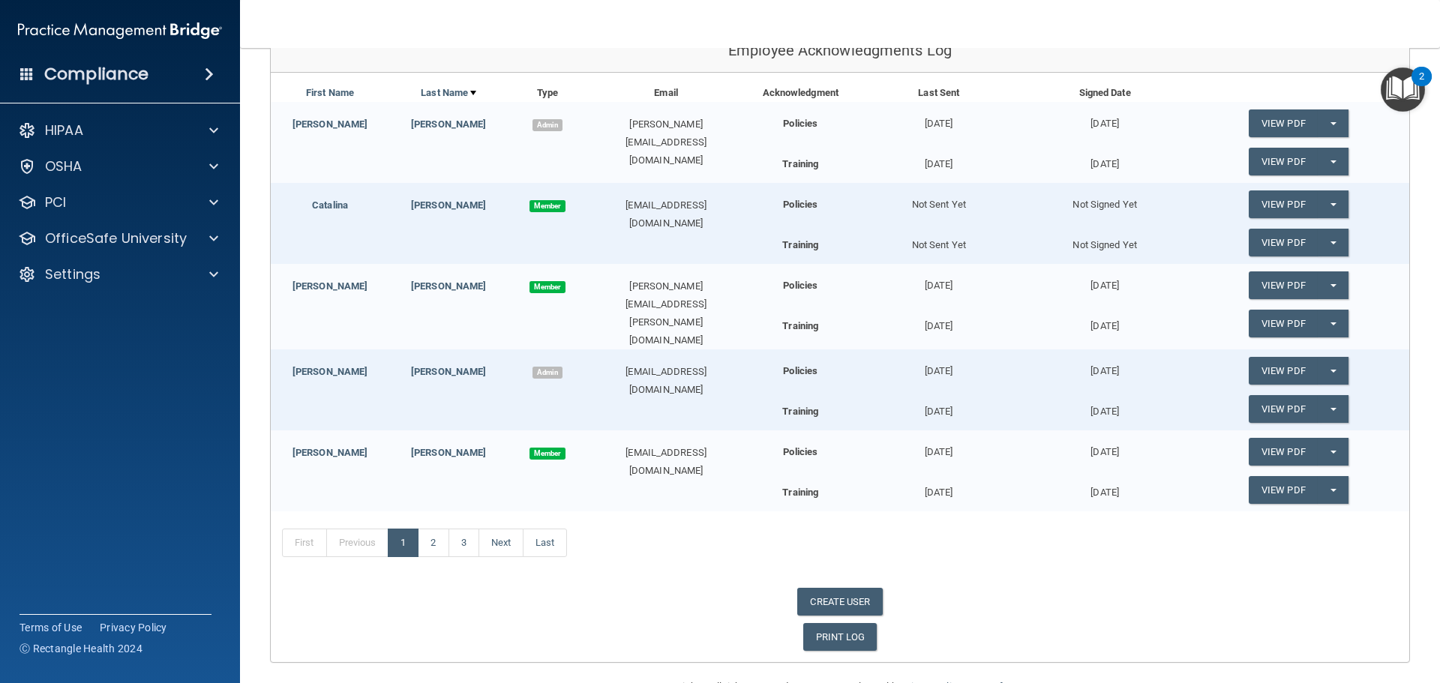
scroll to position [199, 0]
click at [75, 273] on p "Settings" at bounding box center [72, 274] width 55 height 18
click at [827, 598] on link "CREATE USER" at bounding box center [839, 601] width 85 height 28
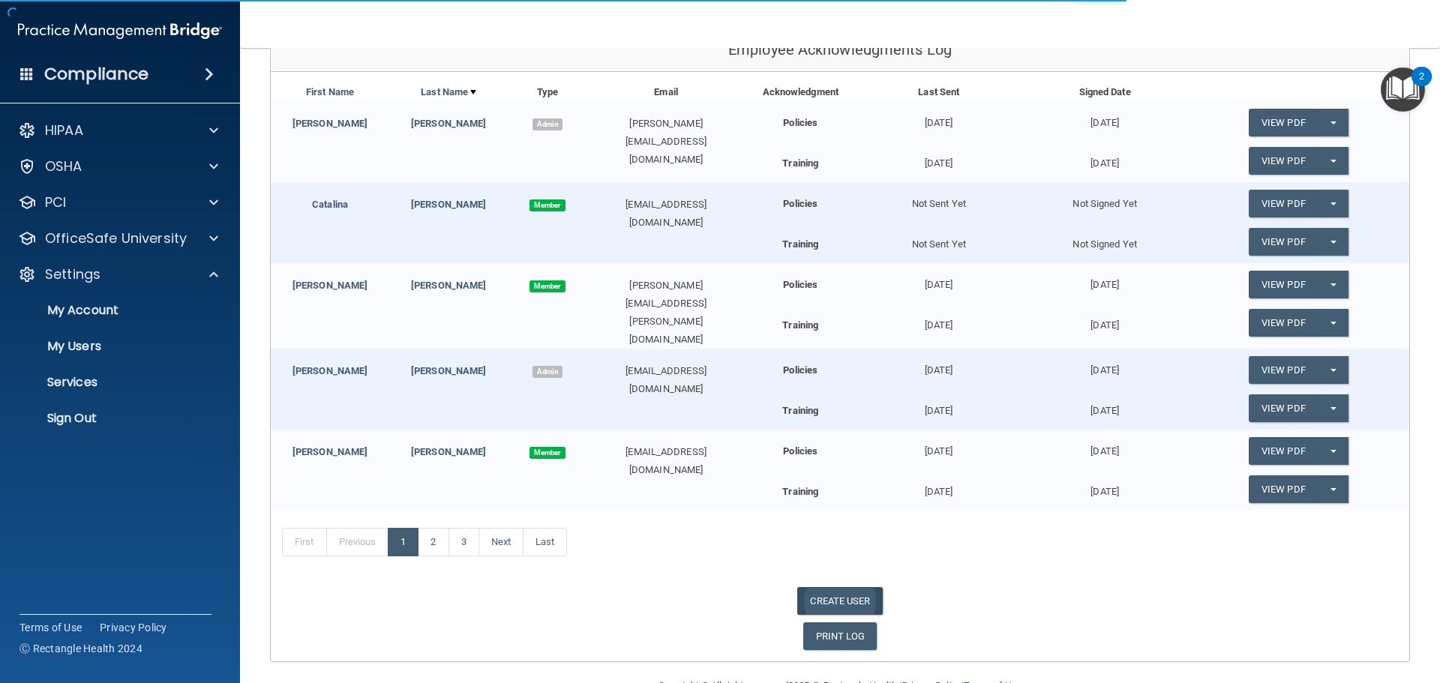
select select "practice_admin"
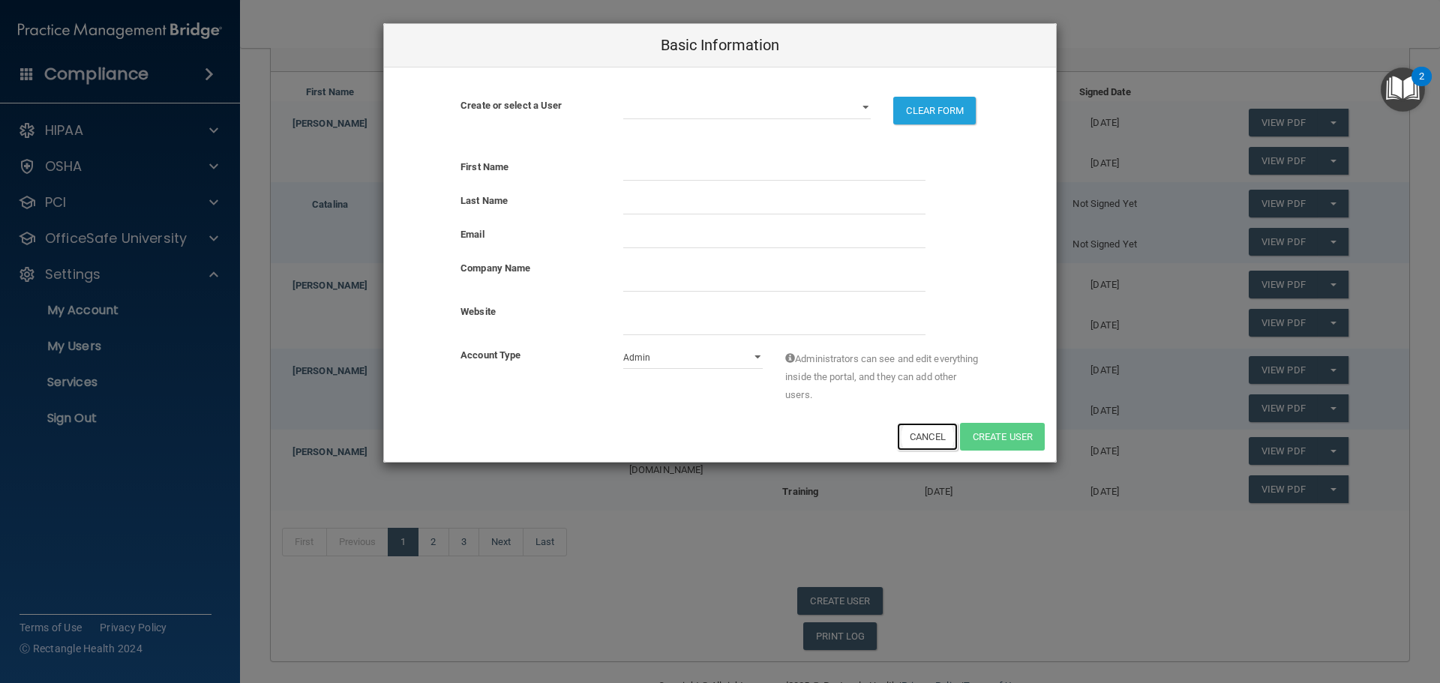
click at [919, 441] on button "Cancel" at bounding box center [927, 437] width 61 height 28
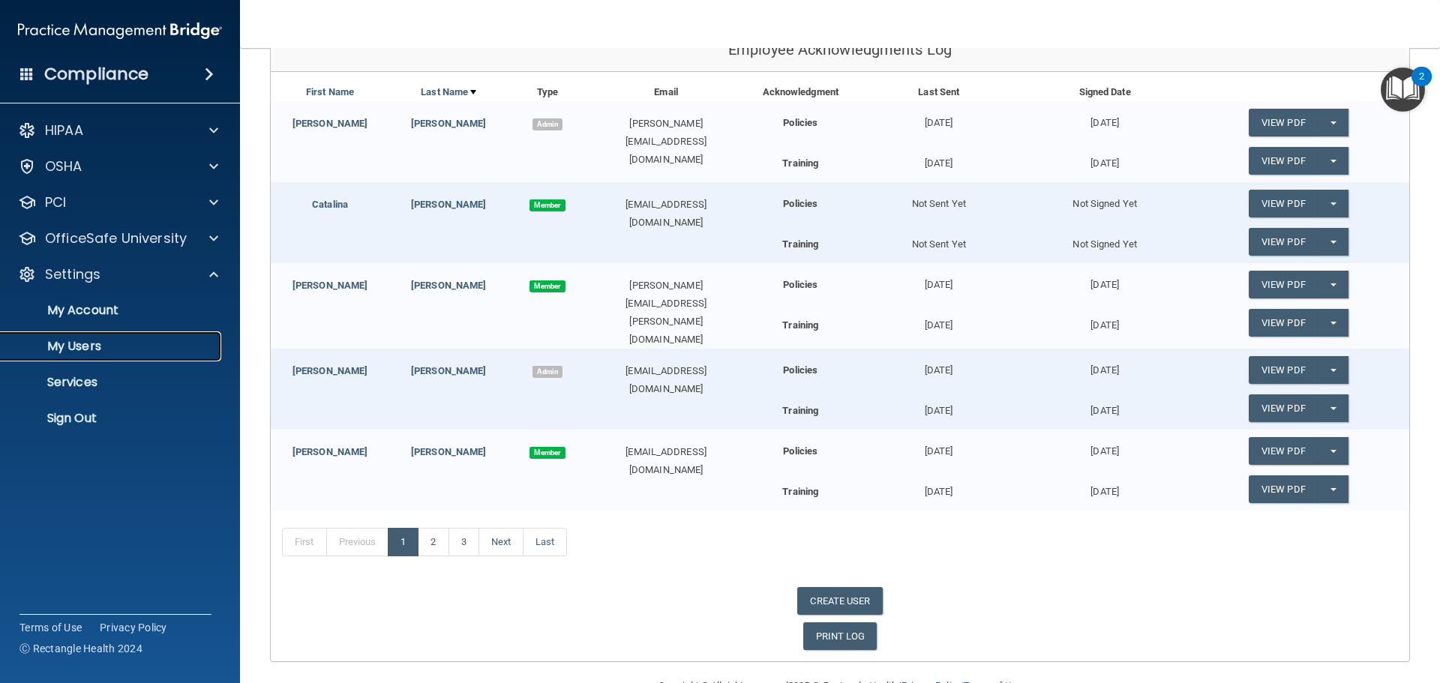
click at [83, 346] on p "My Users" at bounding box center [112, 346] width 205 height 15
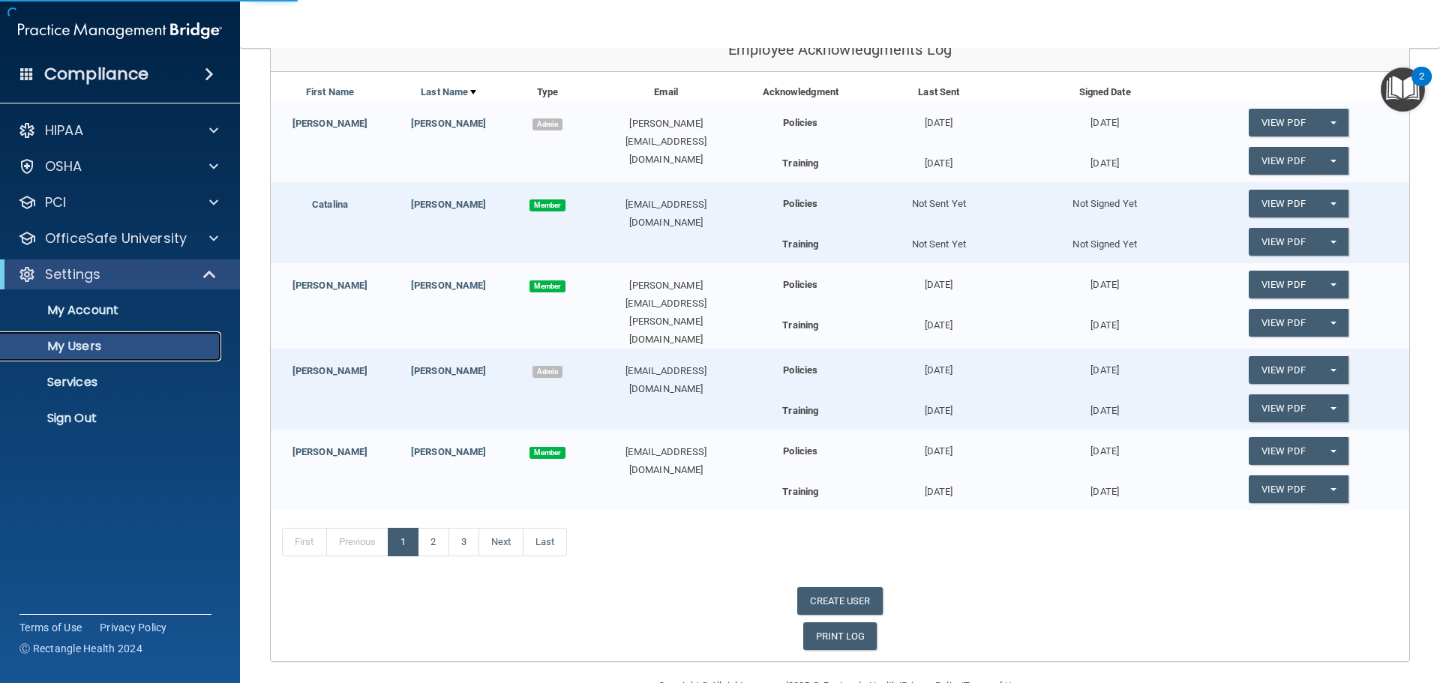
select select "20"
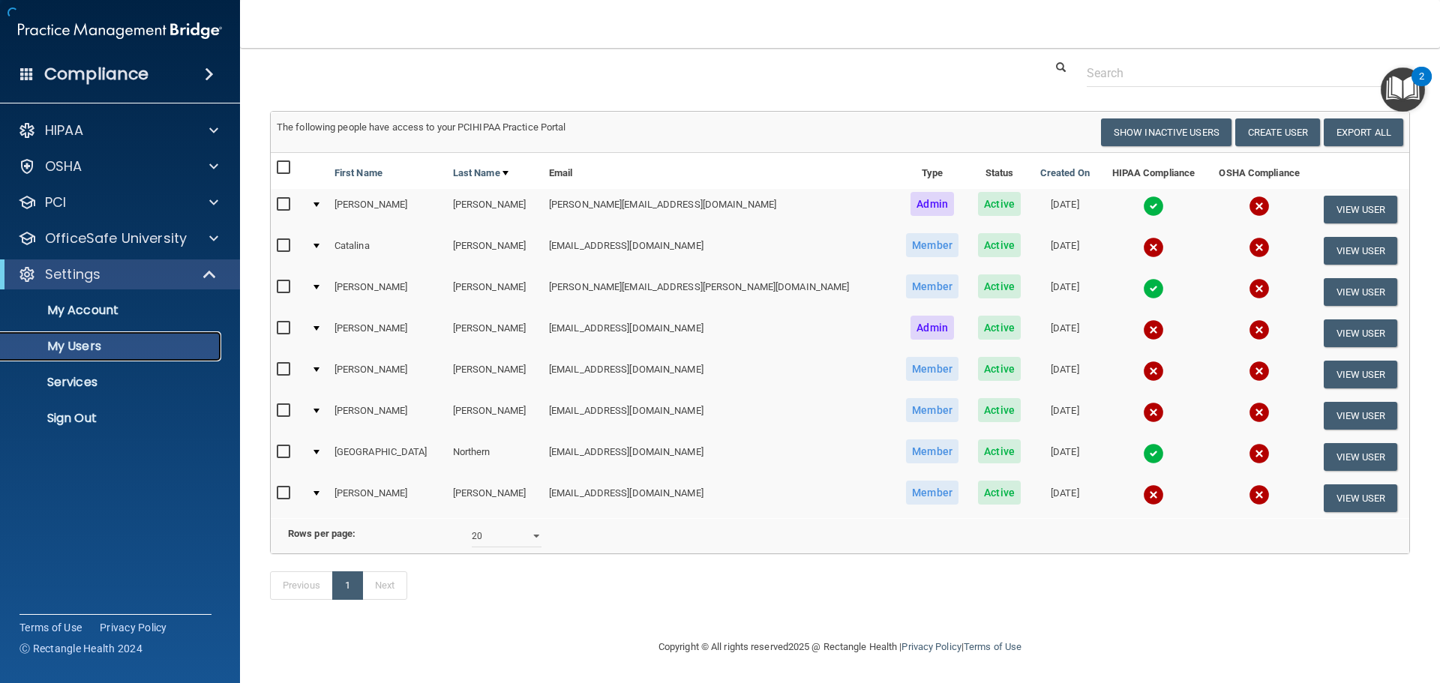
scroll to position [28, 0]
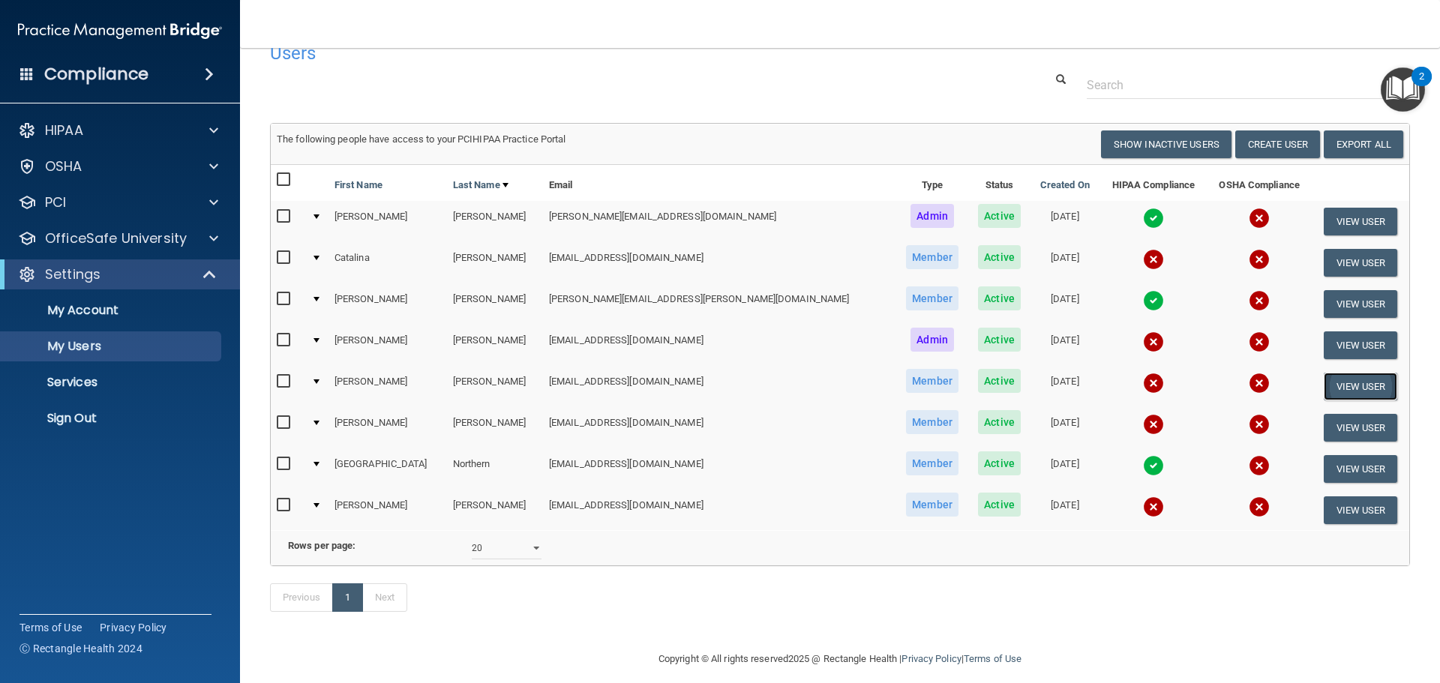
click at [1338, 385] on button "View User" at bounding box center [1361, 387] width 74 height 28
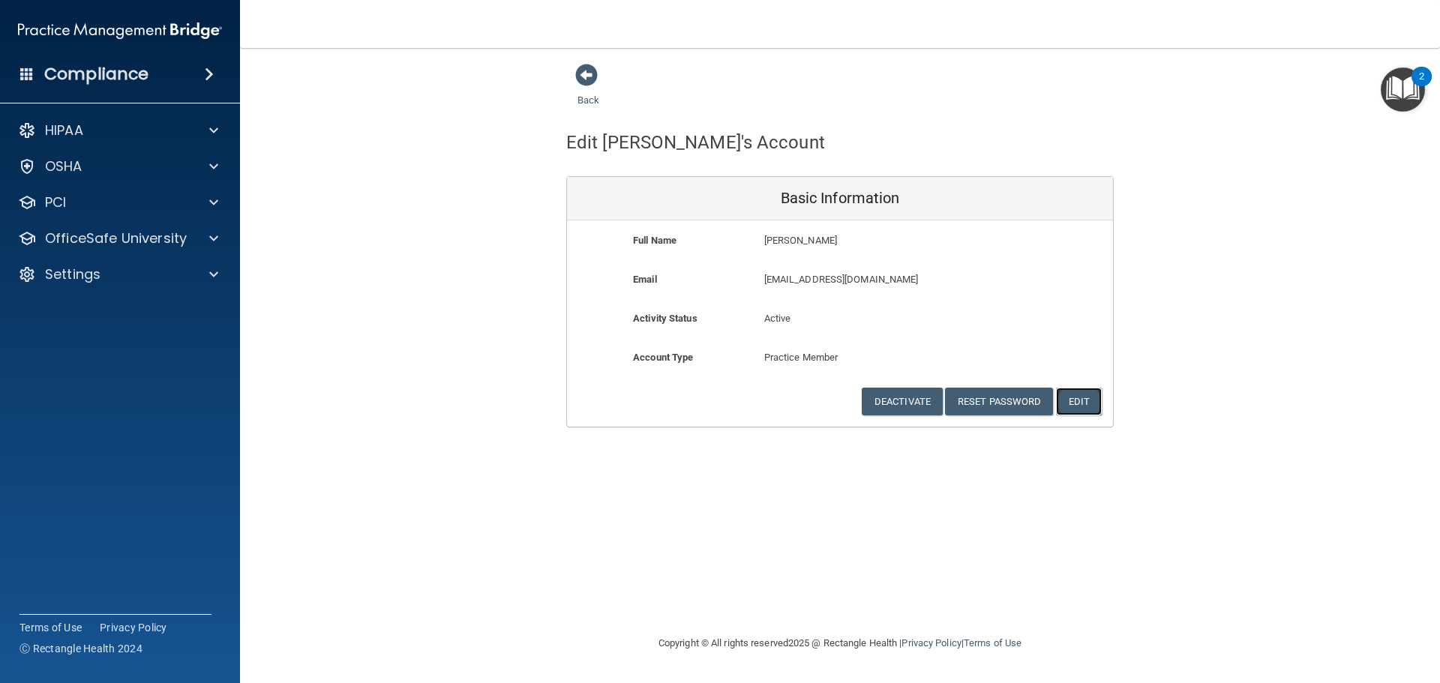
click at [1088, 412] on button "Edit" at bounding box center [1079, 402] width 46 height 28
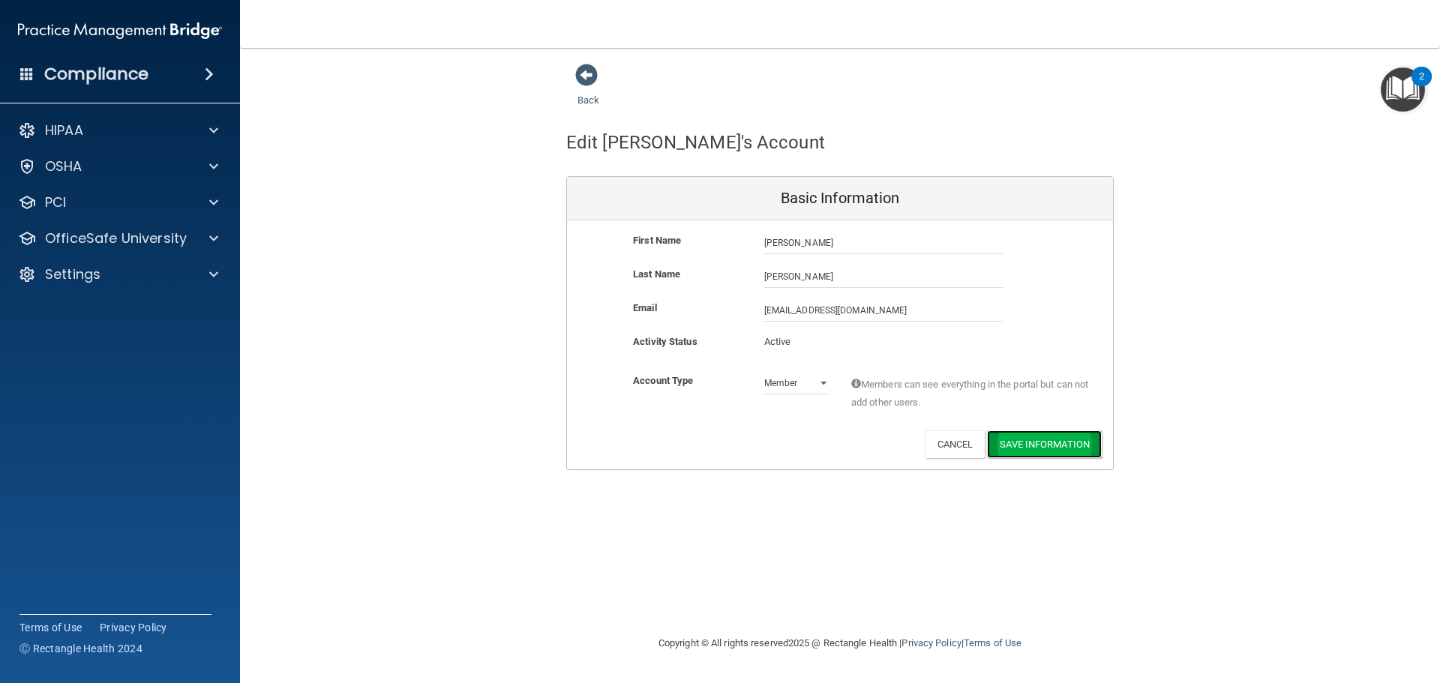
click at [1047, 441] on button "Save Information" at bounding box center [1044, 444] width 115 height 28
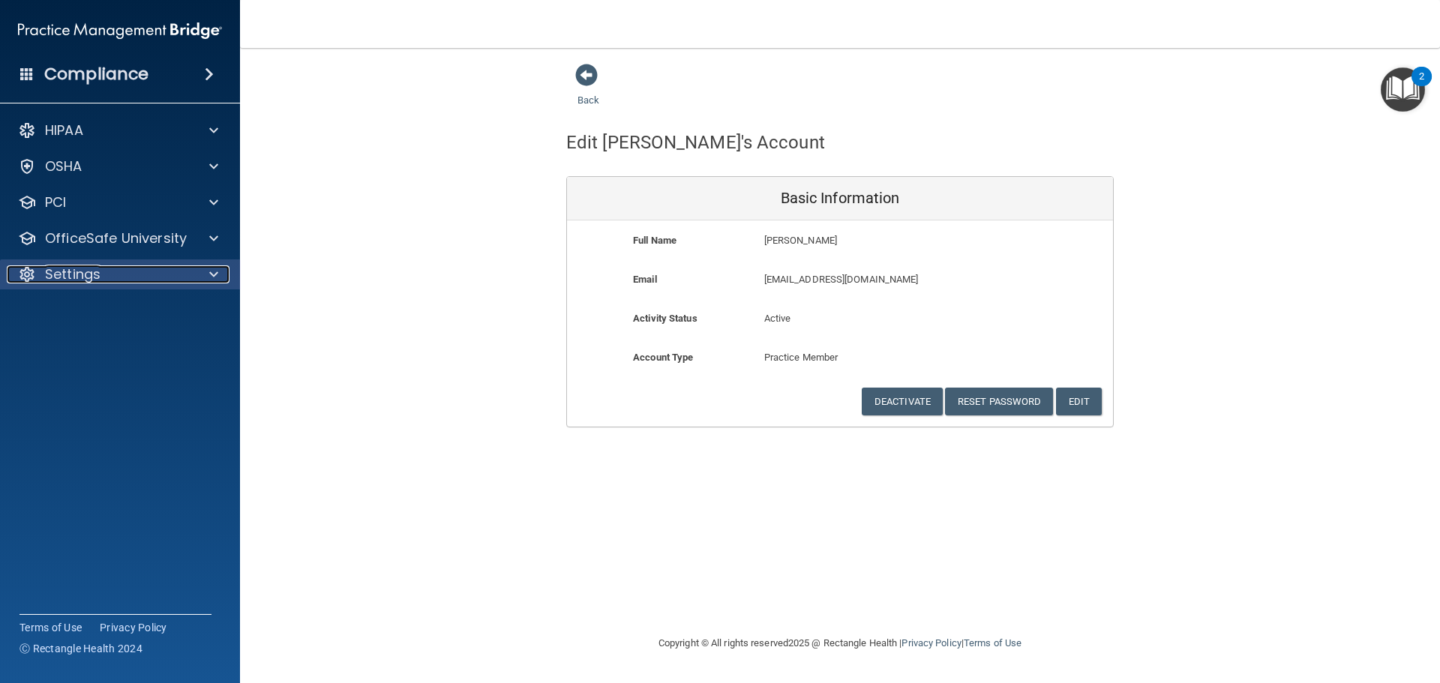
click at [92, 276] on p "Settings" at bounding box center [72, 274] width 55 height 18
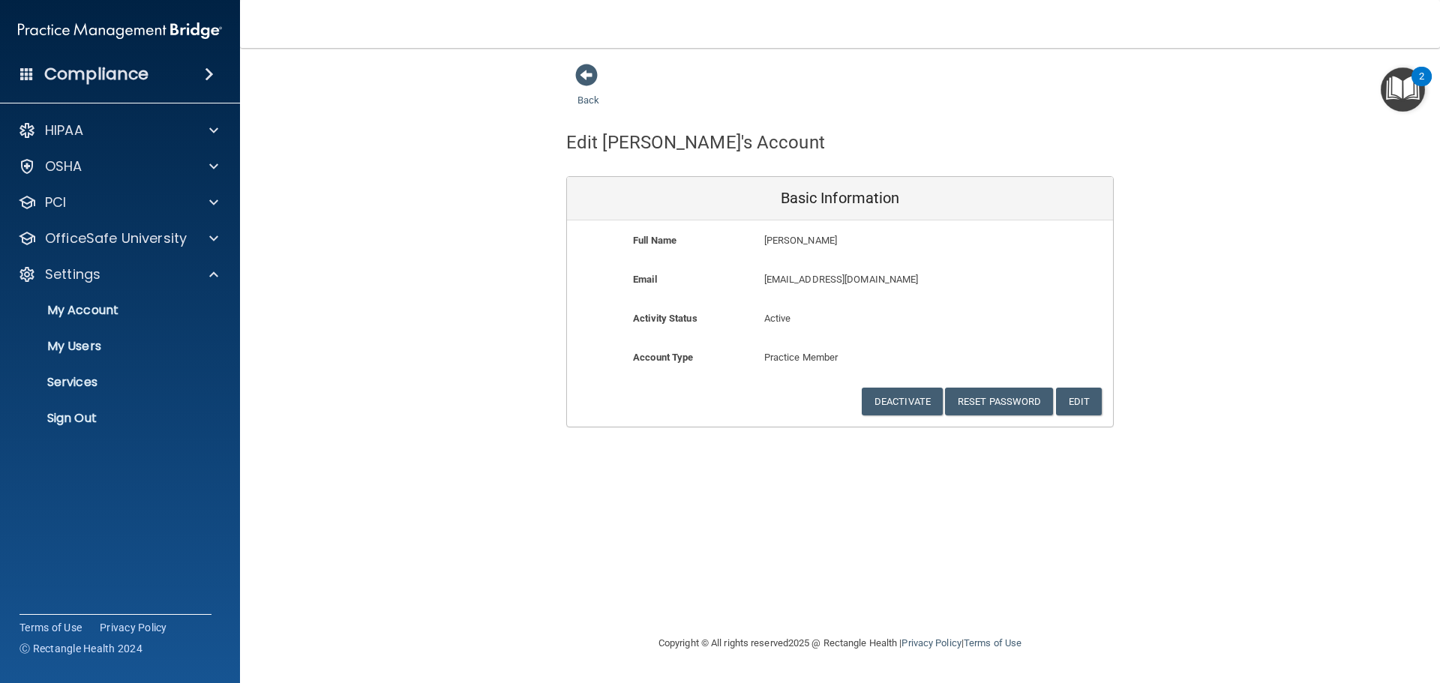
drag, startPoint x: 896, startPoint y: 112, endPoint x: 612, endPoint y: 107, distance: 284.3
click at [889, 112] on div "Edit Diana's Account Basic Information Full Name Diana Gutierrez Diana Last Nam…" at bounding box center [839, 268] width 547 height 318
click at [591, 78] on span at bounding box center [586, 75] width 22 height 22
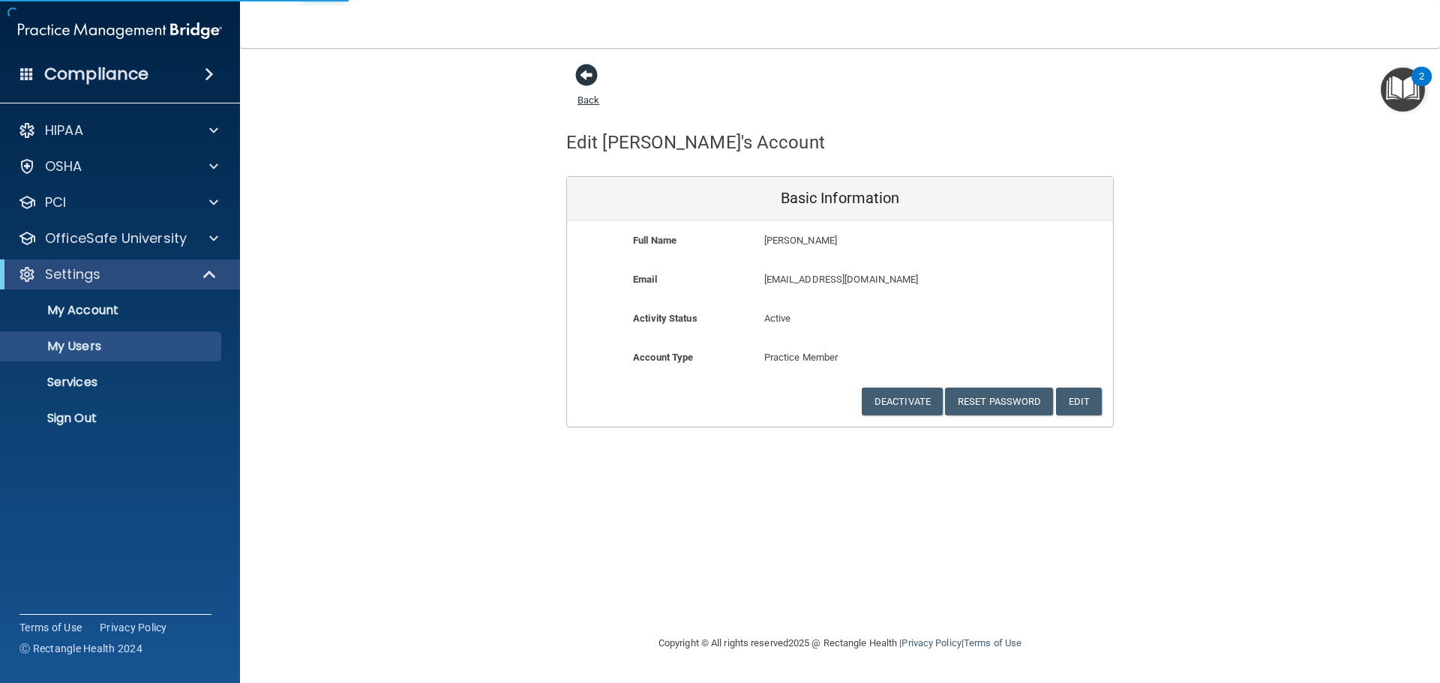
select select "20"
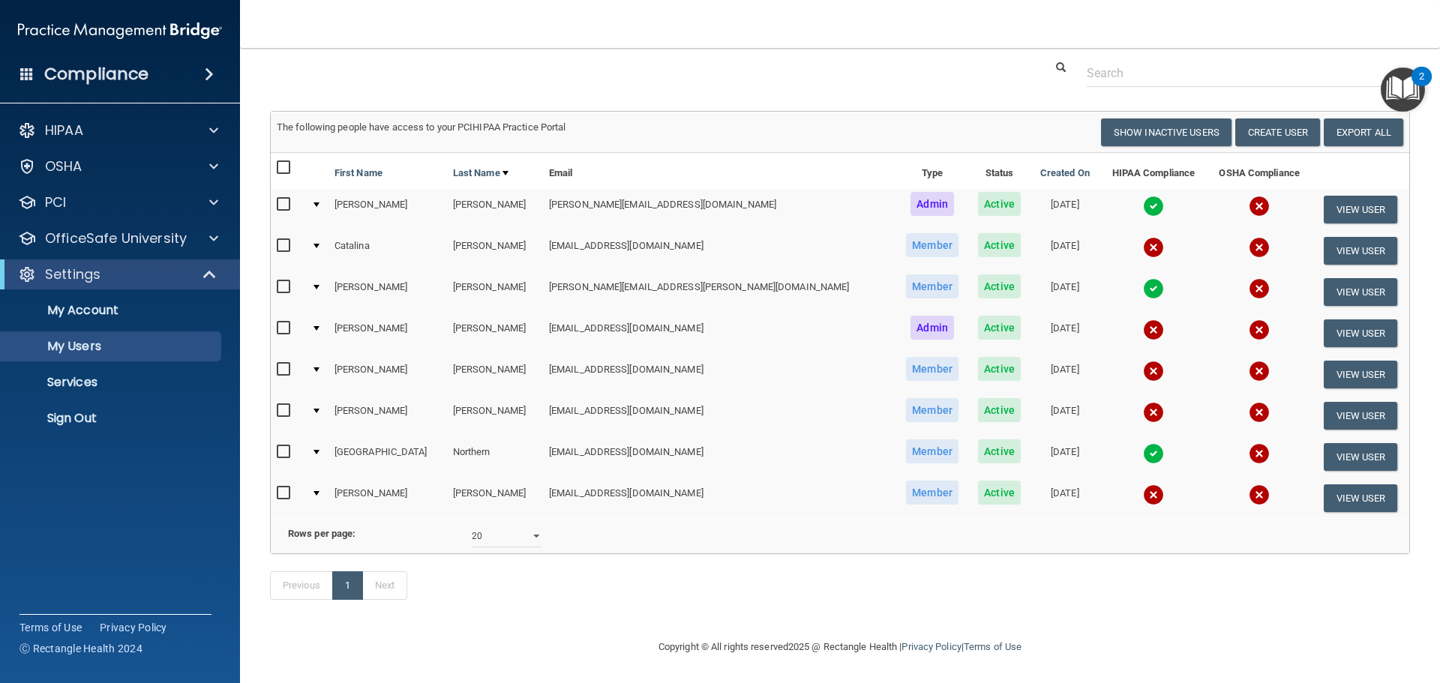
scroll to position [63, 0]
click at [58, 134] on p "HIPAA" at bounding box center [64, 130] width 38 height 18
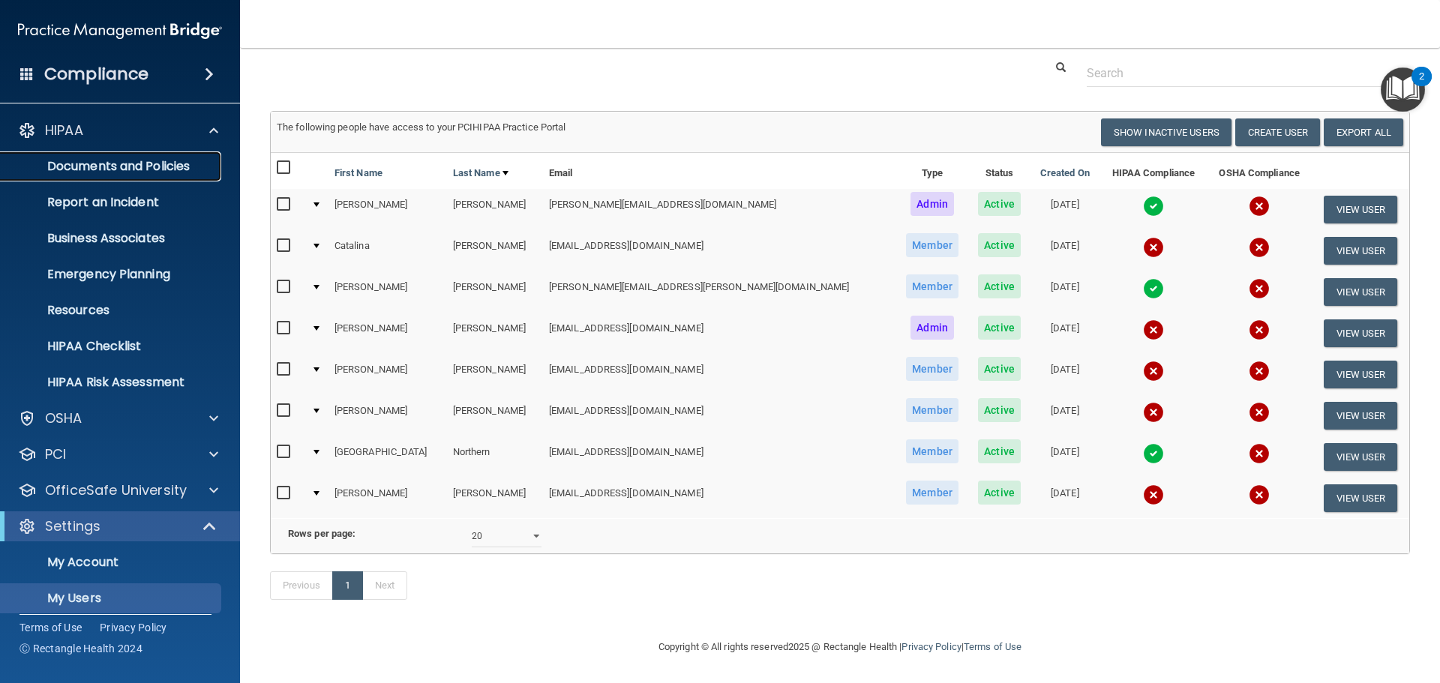
click at [124, 164] on p "Documents and Policies" at bounding box center [112, 166] width 205 height 15
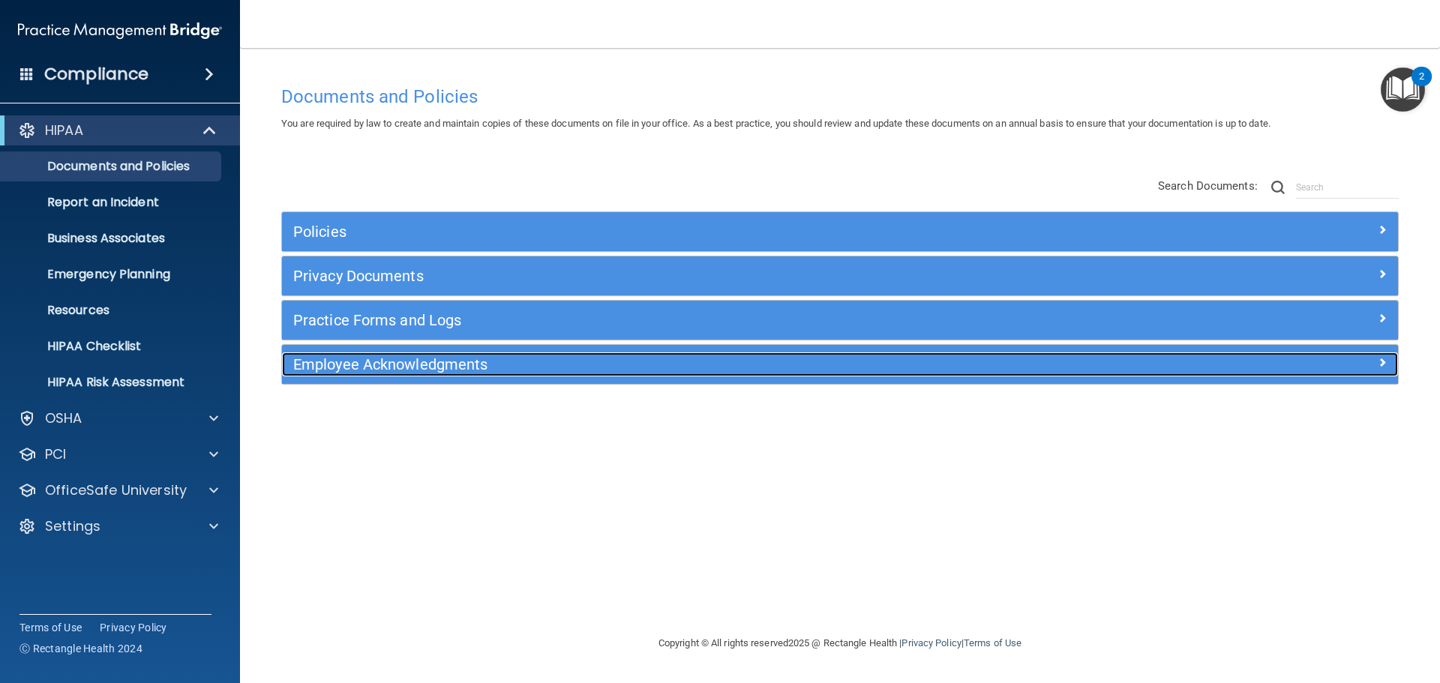
click at [1372, 359] on div at bounding box center [1258, 361] width 279 height 18
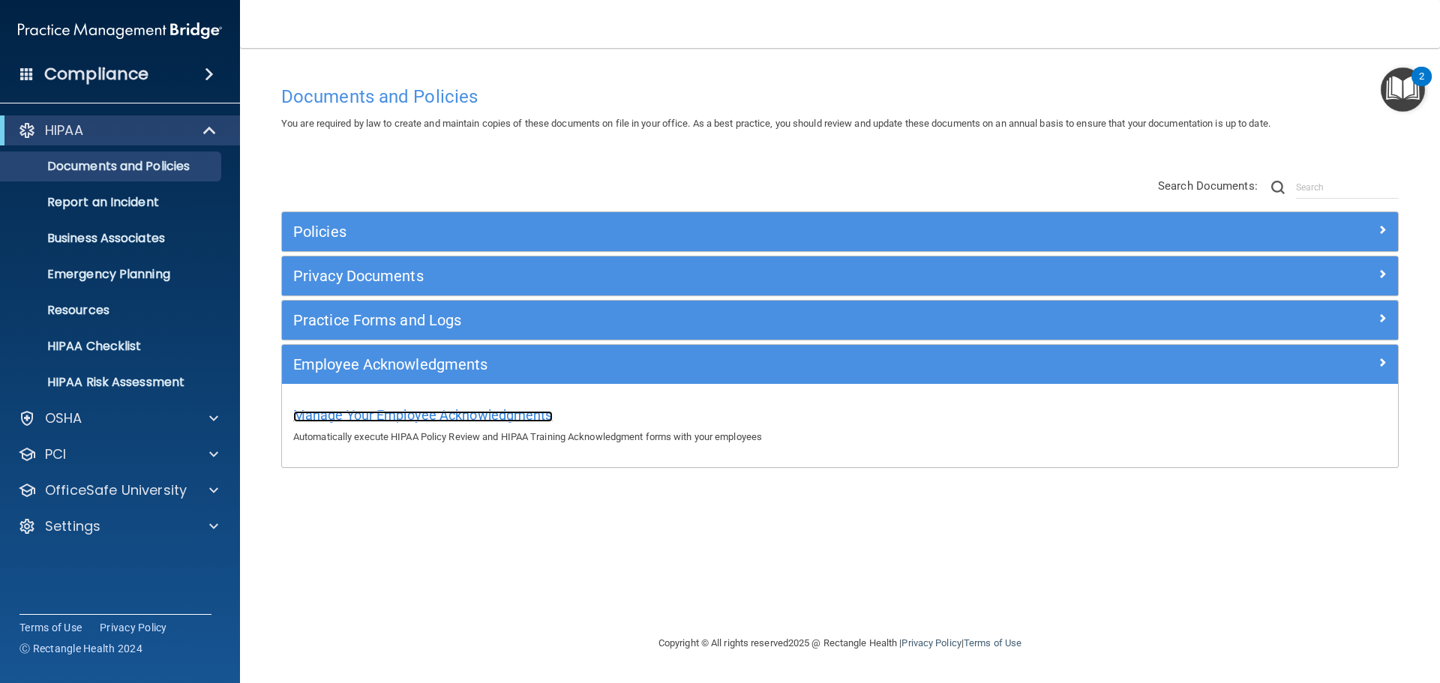
click at [511, 413] on span "Manage Your Employee Acknowledgments" at bounding box center [422, 415] width 259 height 16
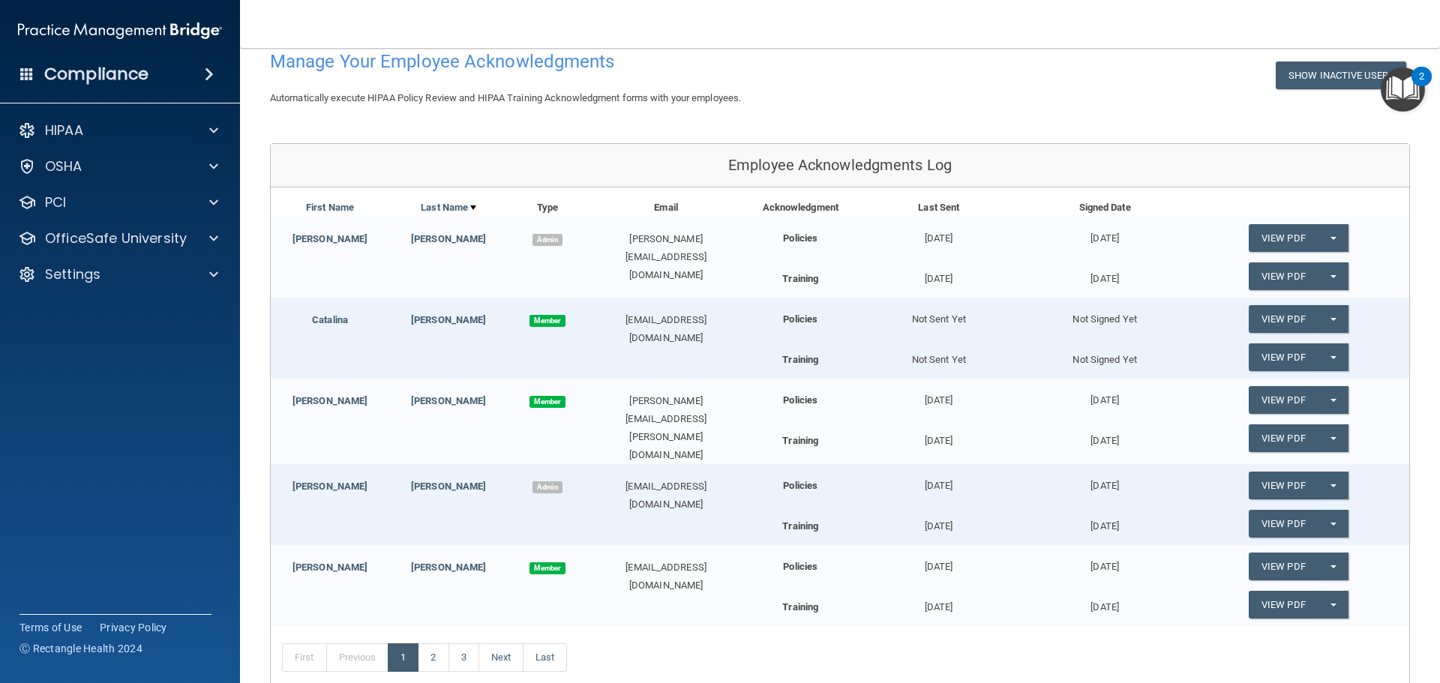
scroll to position [85, 0]
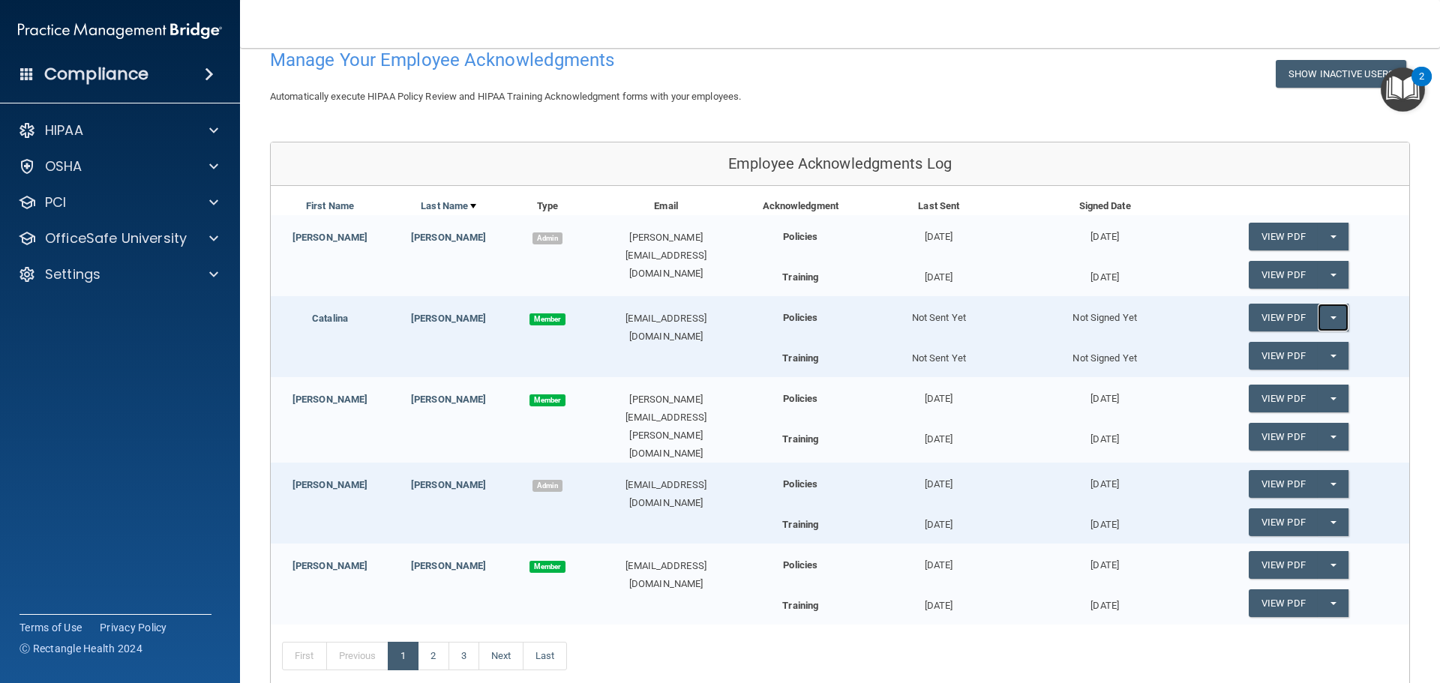
click at [1318, 317] on button "Split button!" at bounding box center [1333, 318] width 31 height 28
click at [1155, 325] on div "Not Signed Yet" at bounding box center [1104, 311] width 166 height 31
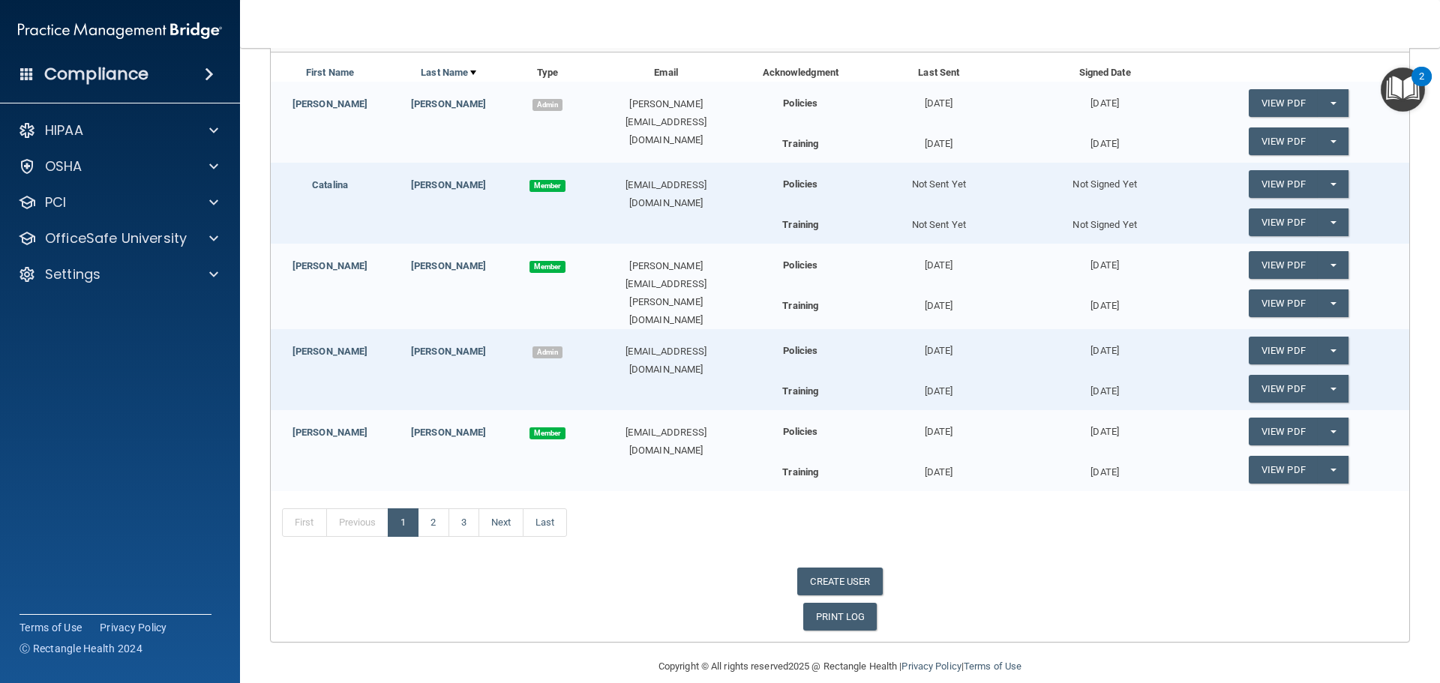
scroll to position [220, 0]
click at [1330, 430] on span "button" at bounding box center [1333, 431] width 6 height 3
click at [1303, 451] on link "Update Acknowledgment" at bounding box center [1318, 461] width 138 height 22
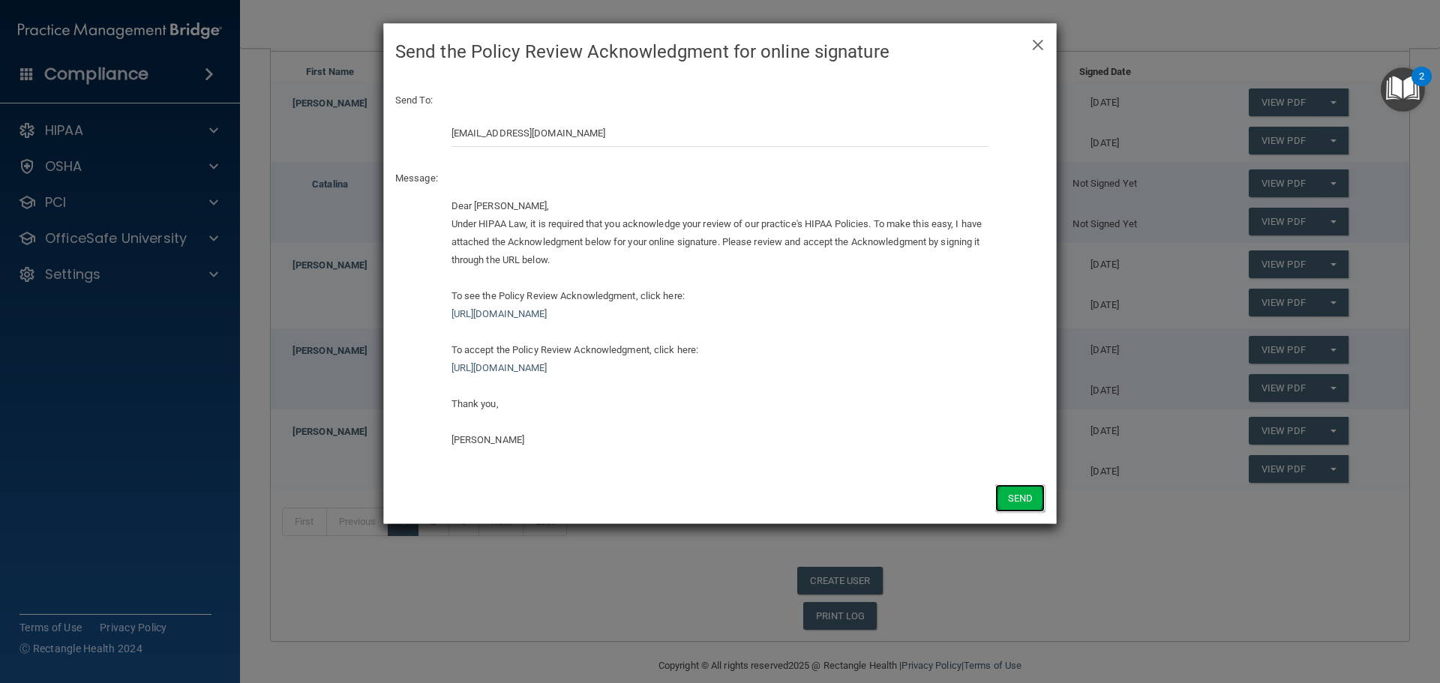
click at [1003, 494] on button "Send" at bounding box center [1019, 498] width 49 height 28
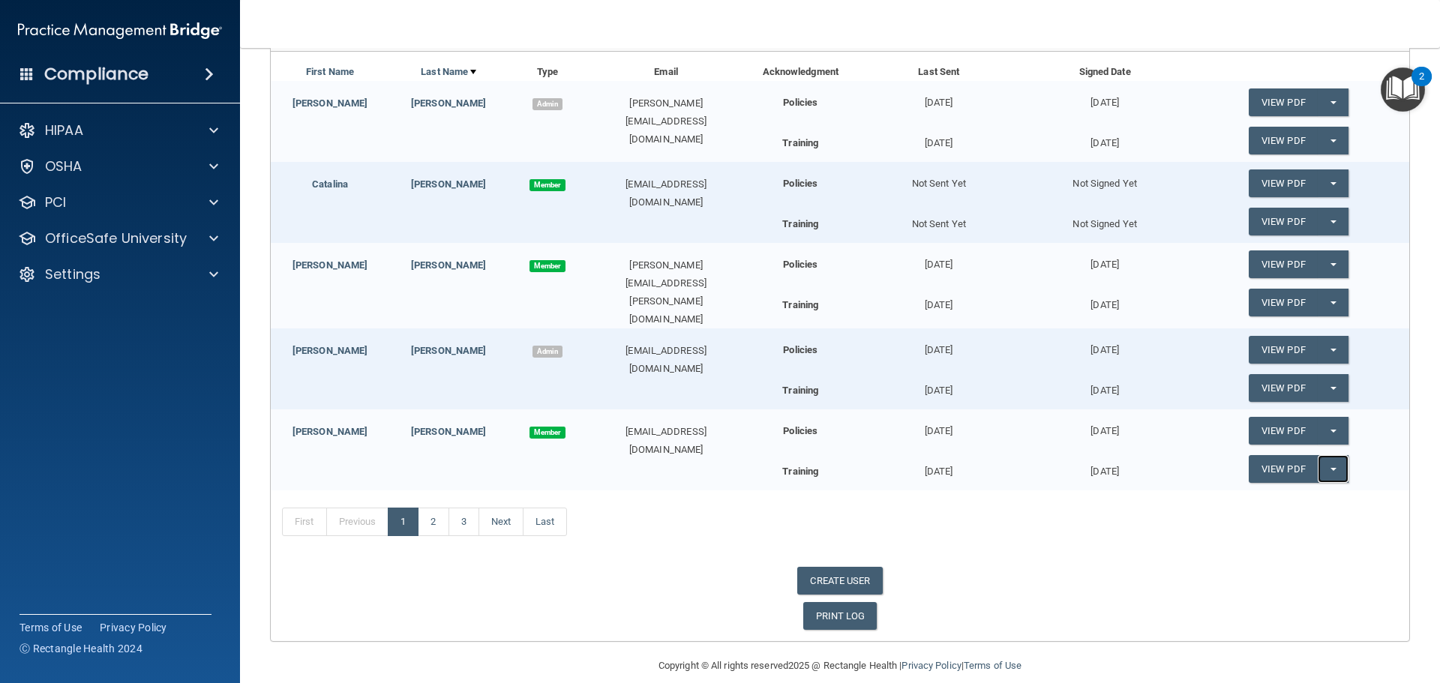
click at [1330, 466] on button "Split button!" at bounding box center [1333, 469] width 31 height 28
click at [1294, 493] on link "Update Acknowledgment" at bounding box center [1318, 499] width 138 height 22
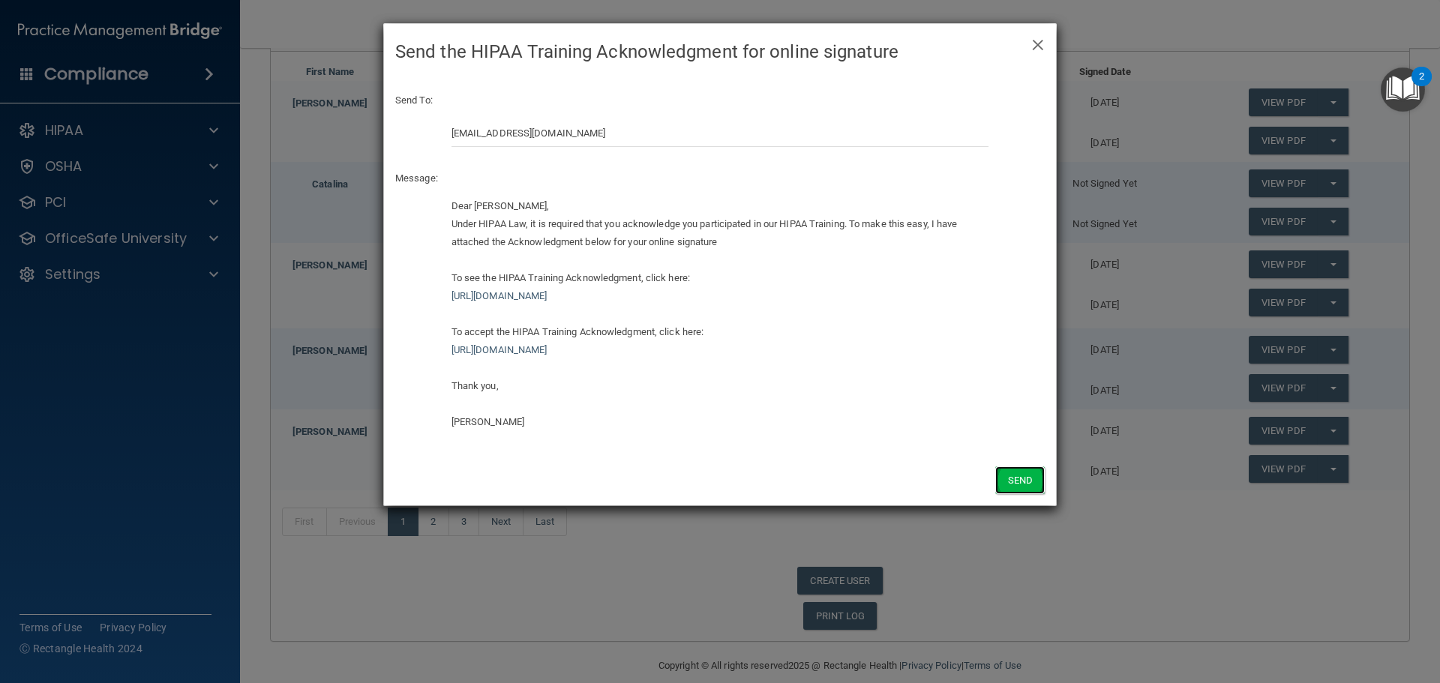
click at [1031, 473] on button "Send" at bounding box center [1019, 480] width 49 height 28
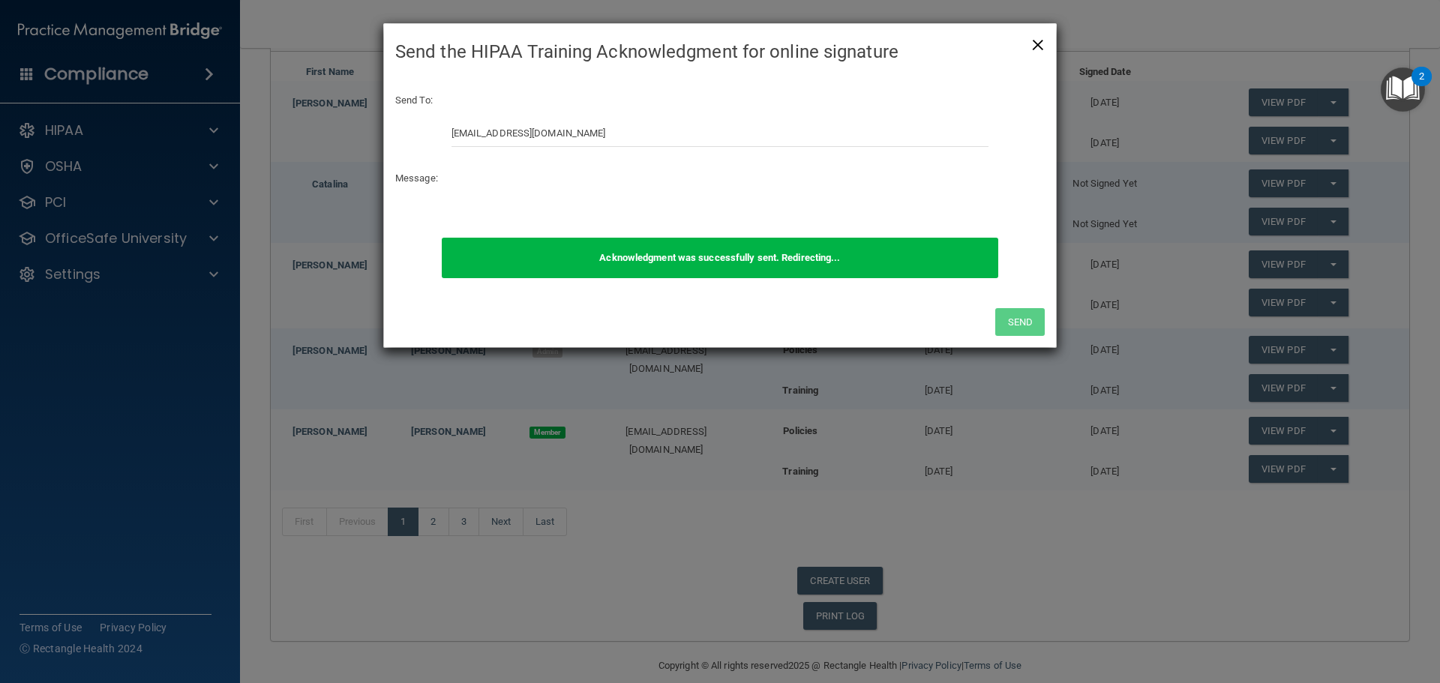
click at [1037, 43] on span "×" at bounding box center [1037, 43] width 13 height 30
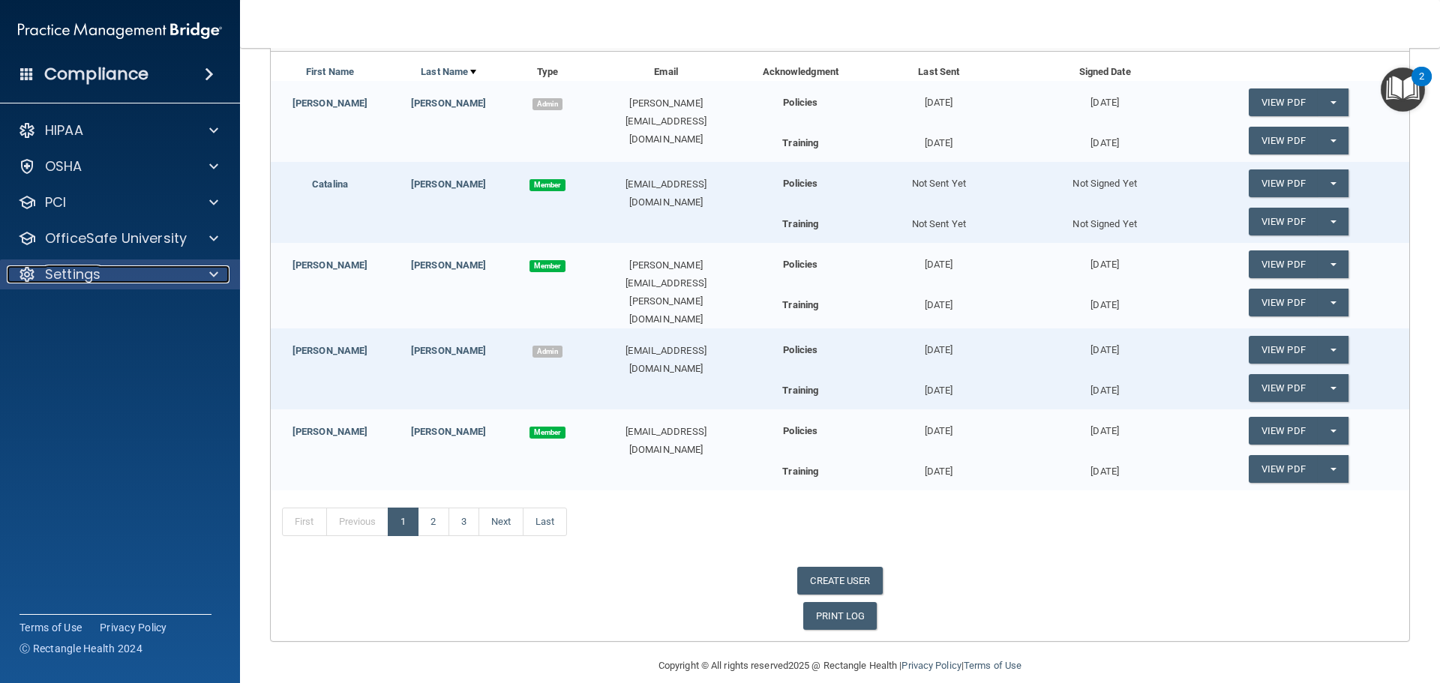
click at [70, 268] on p "Settings" at bounding box center [72, 274] width 55 height 18
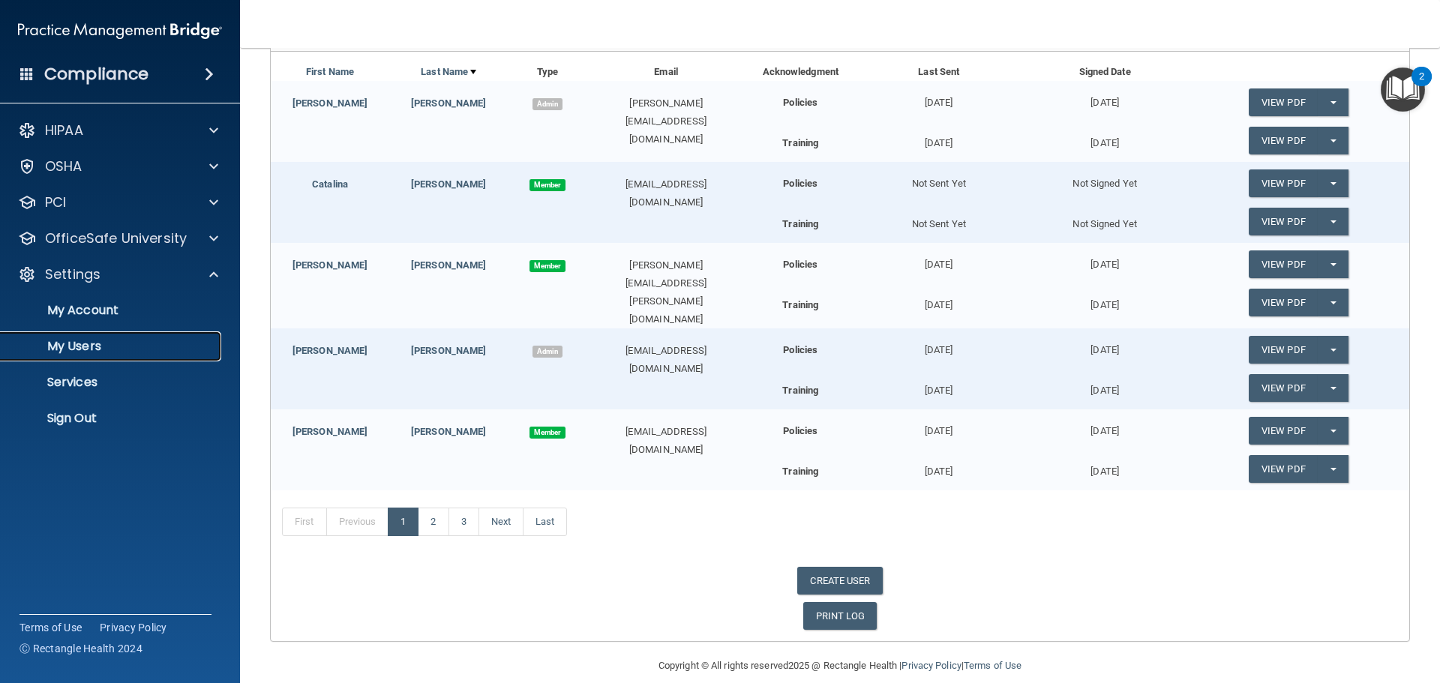
click at [69, 339] on p "My Users" at bounding box center [112, 346] width 205 height 15
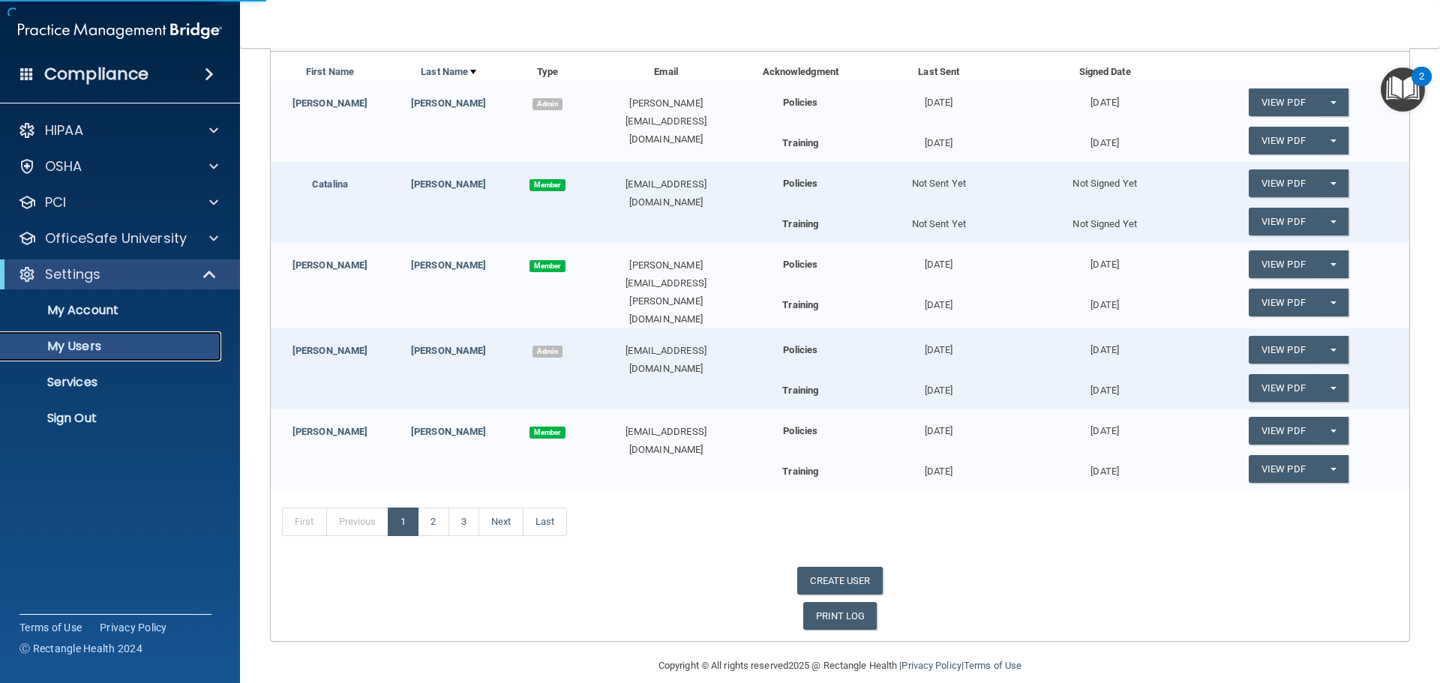
select select "20"
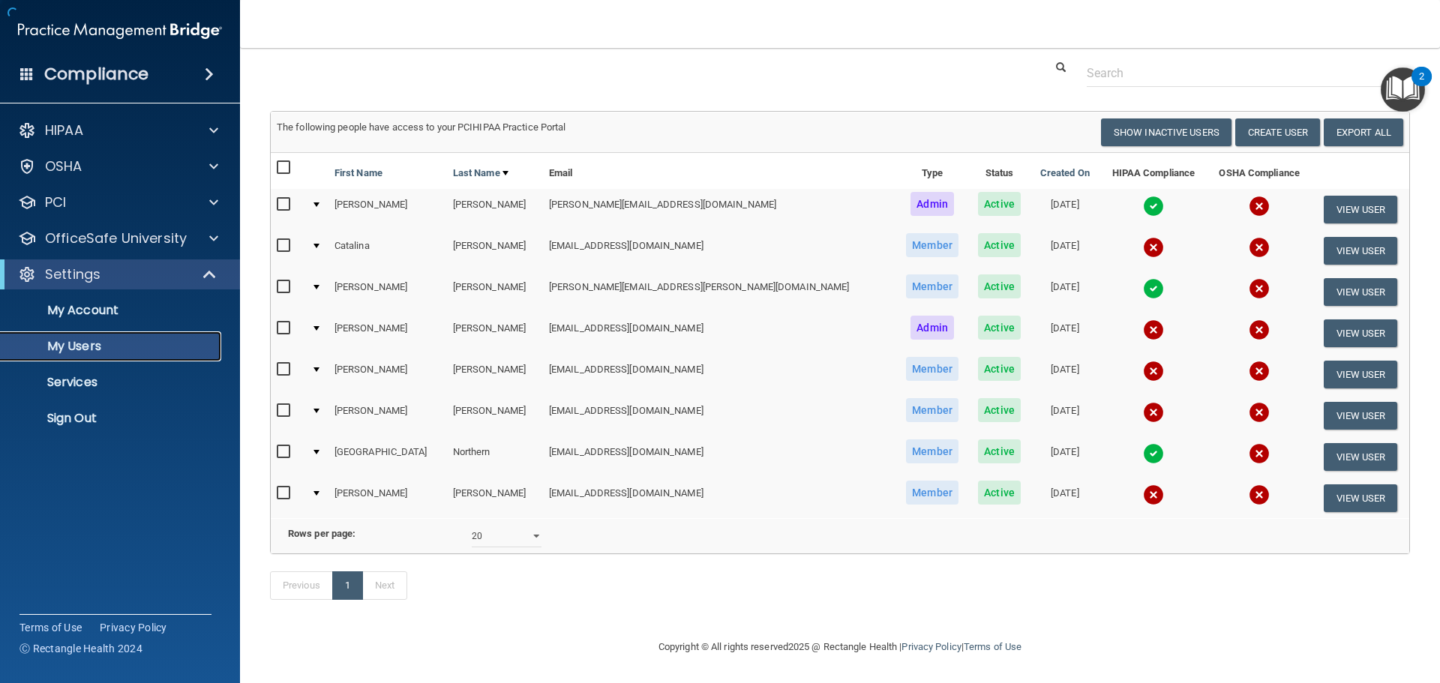
scroll to position [49, 0]
click at [115, 67] on h4 "Compliance" at bounding box center [96, 74] width 104 height 21
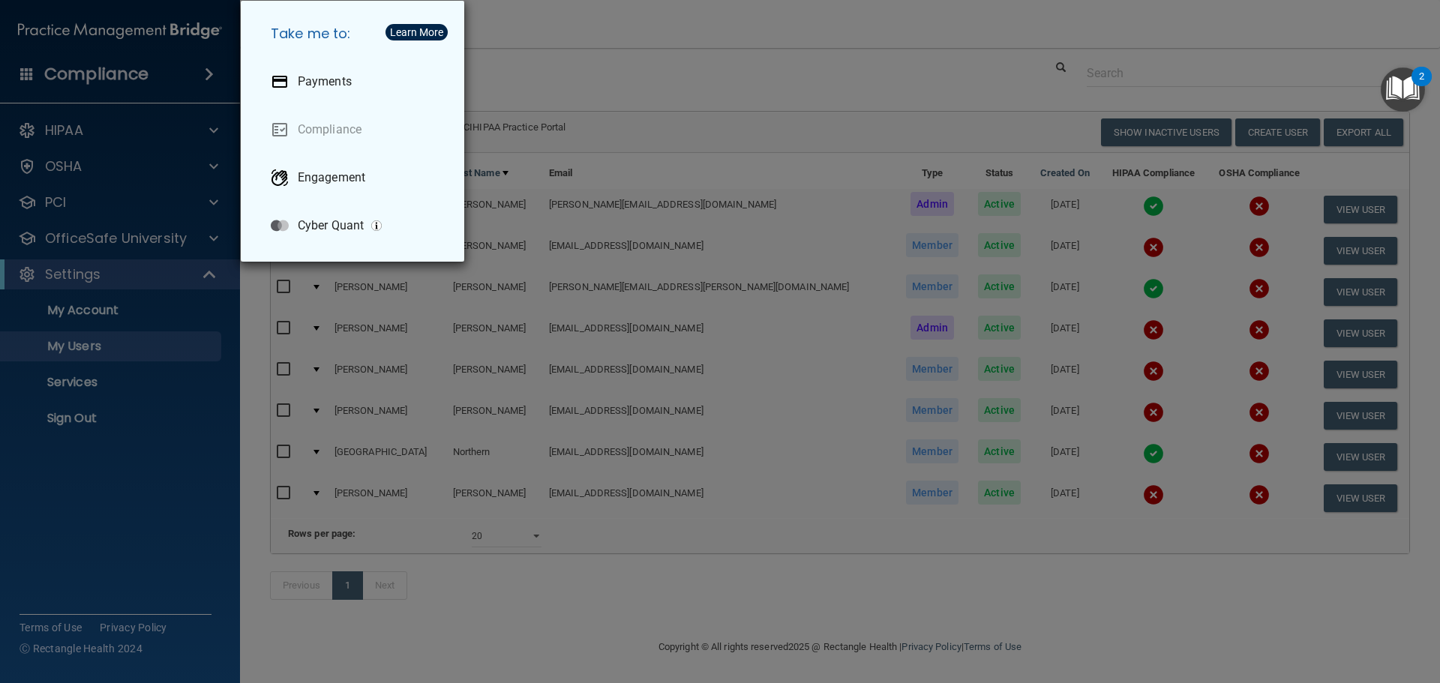
click at [46, 127] on div "Take me to: Payments Compliance Engagement Cyber Quant" at bounding box center [720, 341] width 1440 height 683
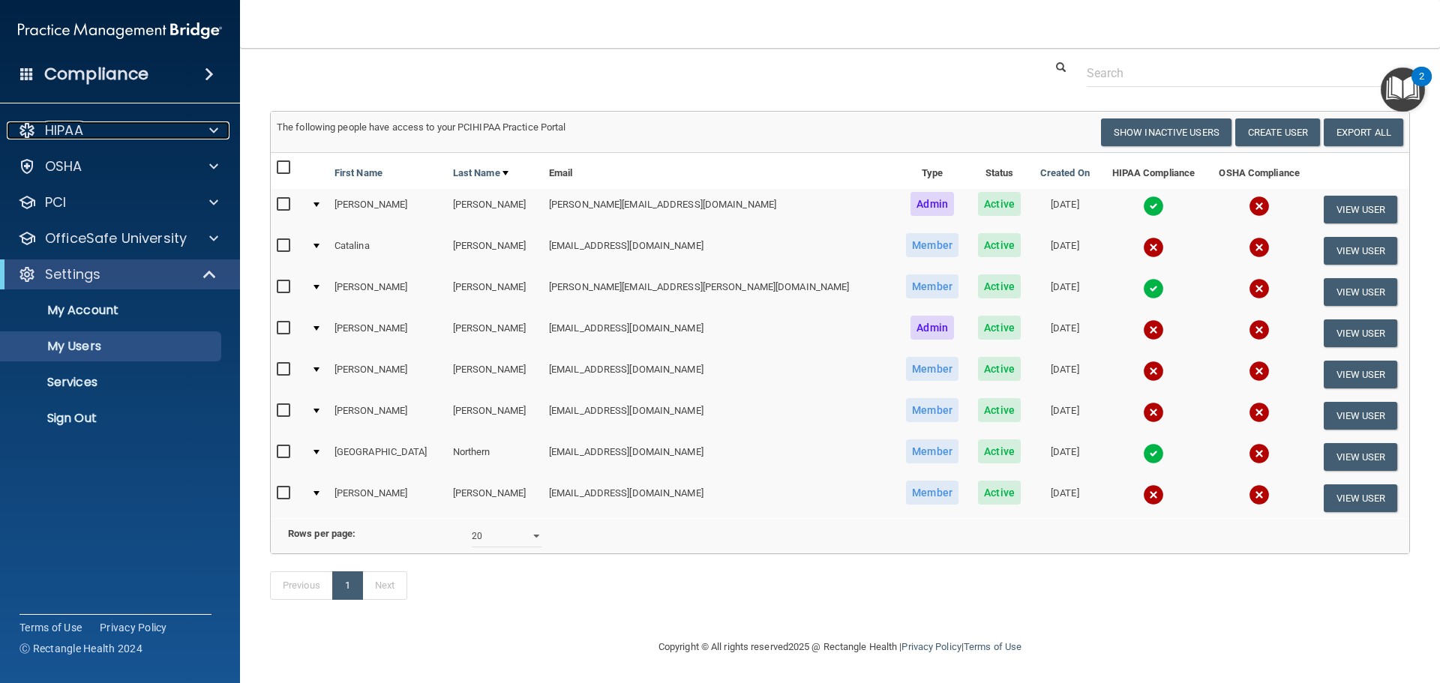
click at [46, 127] on p "HIPAA" at bounding box center [64, 130] width 38 height 18
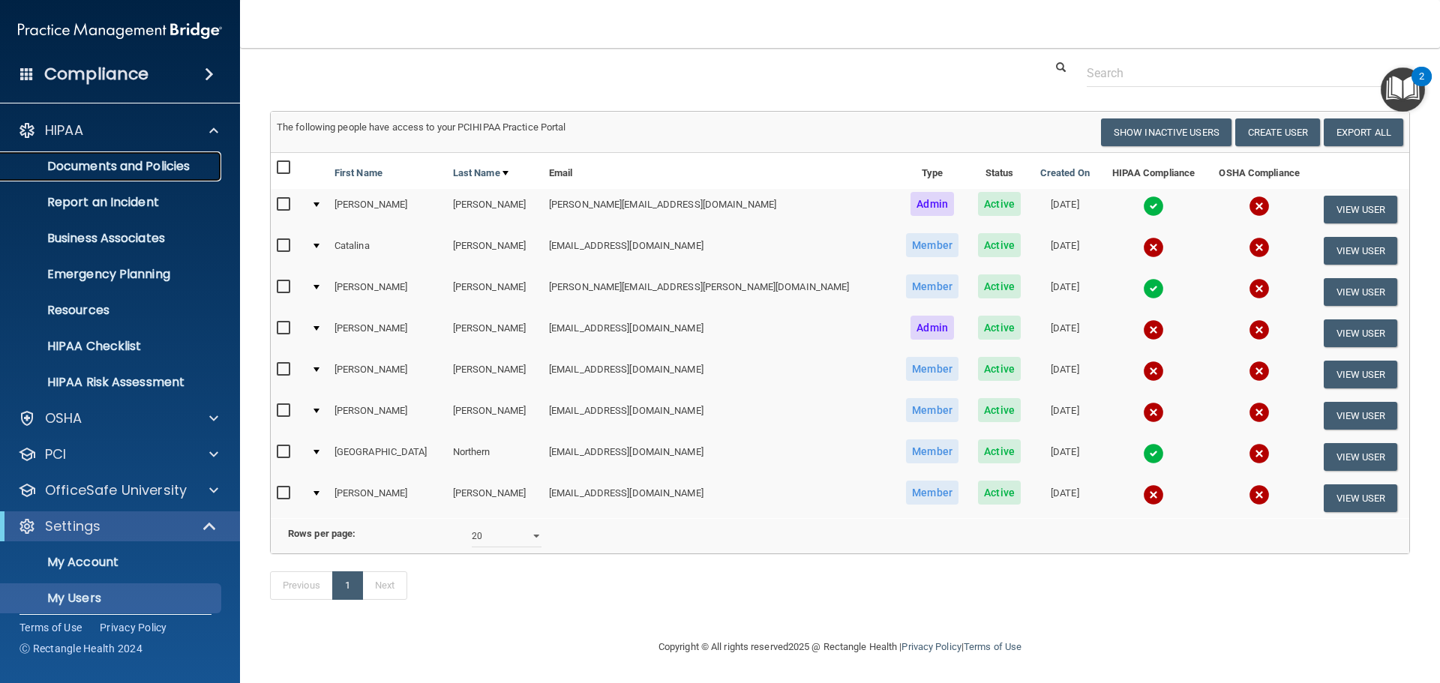
click at [131, 166] on p "Documents and Policies" at bounding box center [112, 166] width 205 height 15
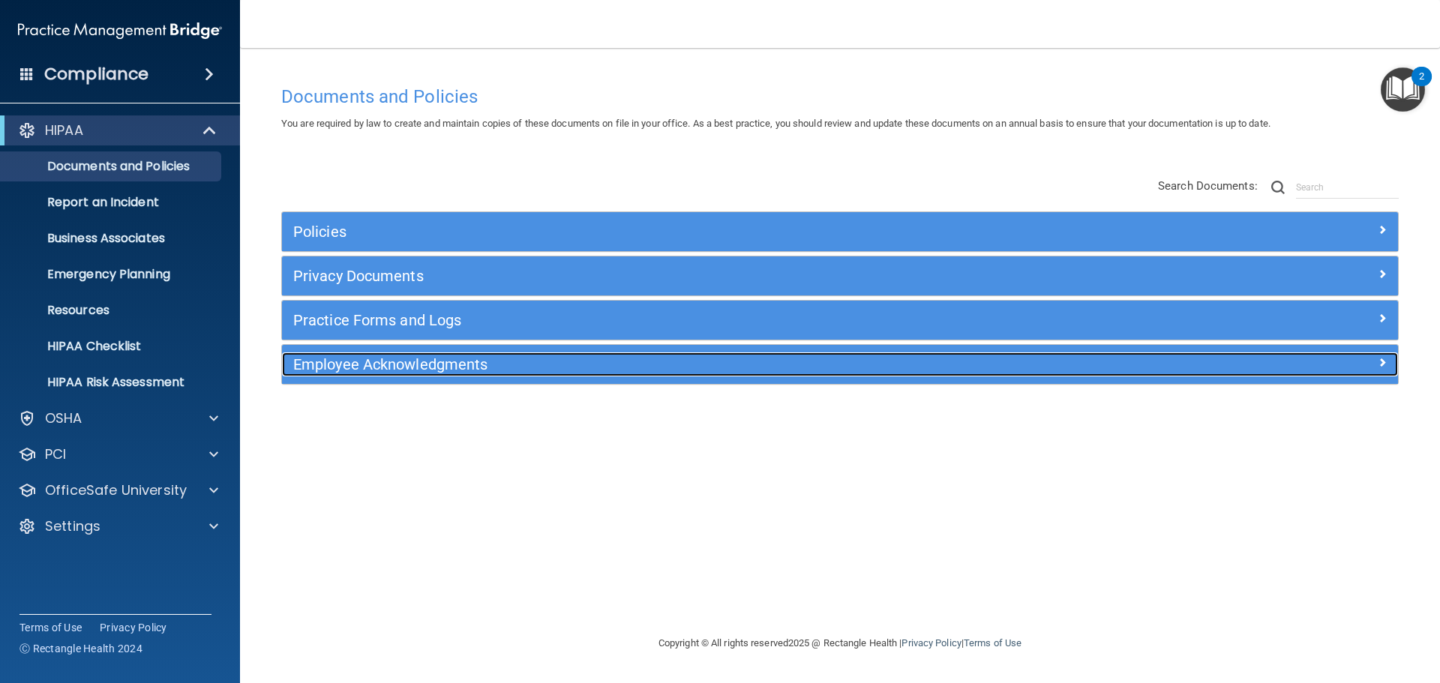
click at [385, 364] on h5 "Employee Acknowledgments" at bounding box center [700, 364] width 814 height 16
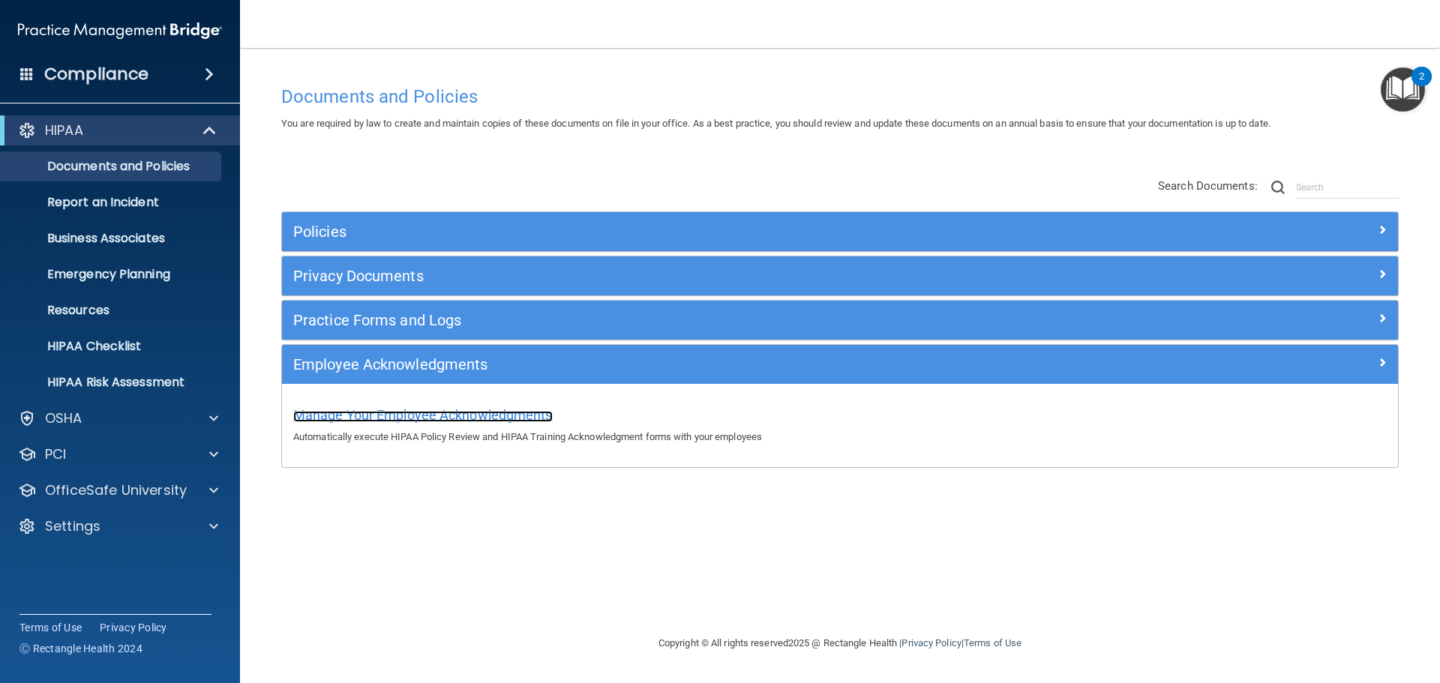
click at [445, 416] on span "Manage Your Employee Acknowledgments" at bounding box center [422, 415] width 259 height 16
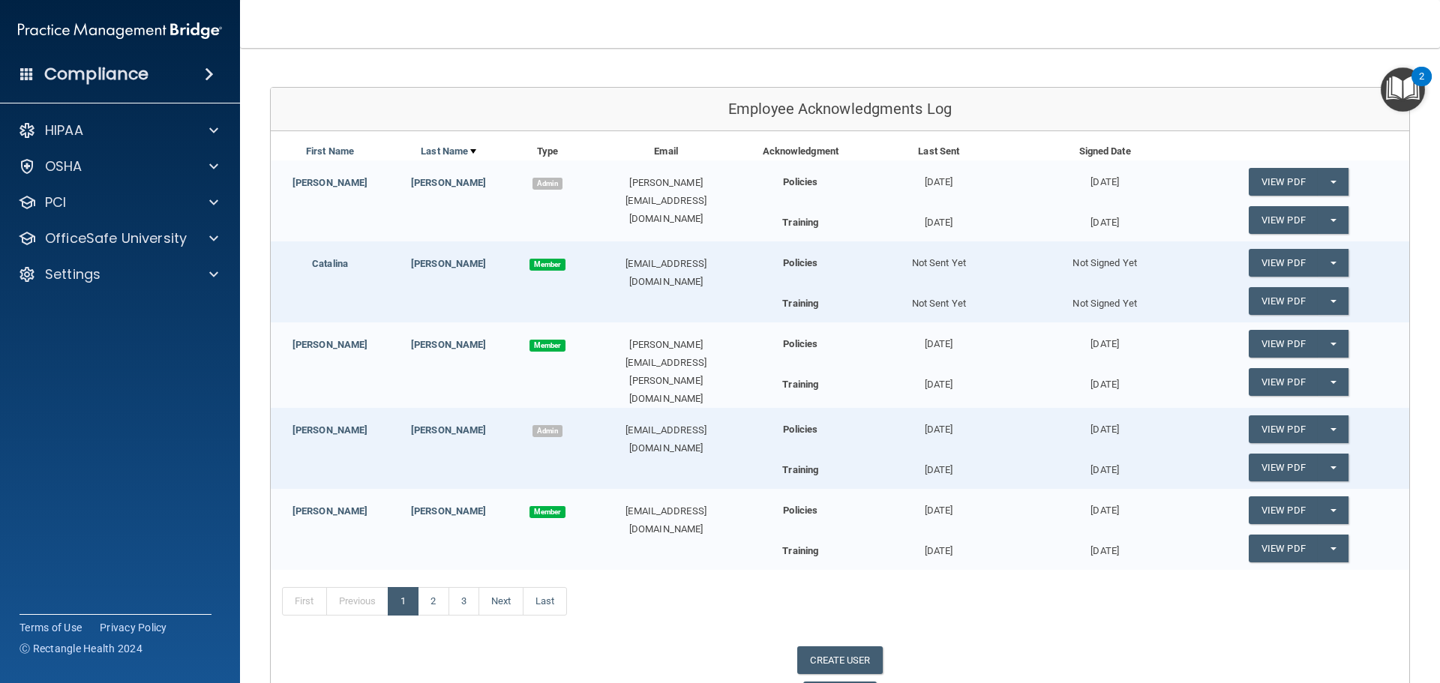
scroll to position [144, 0]
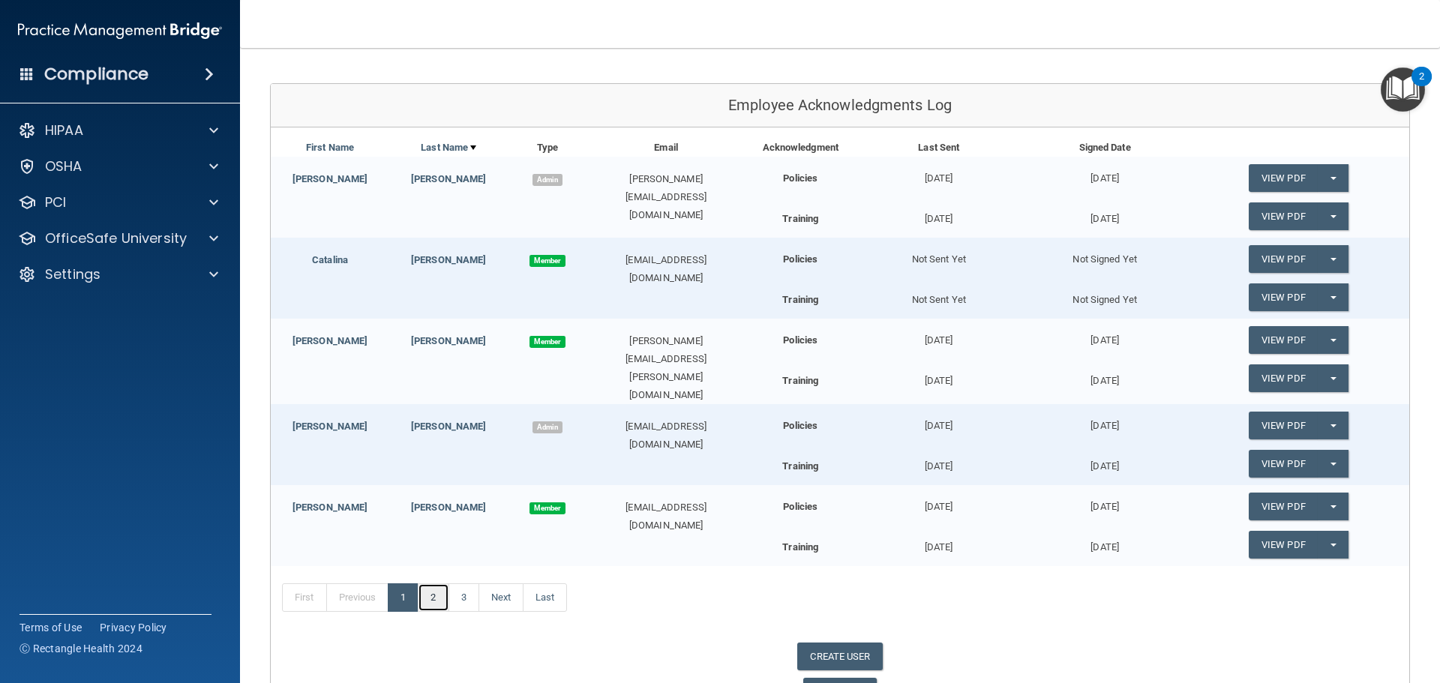
click at [437, 592] on link "2" at bounding box center [433, 597] width 31 height 28
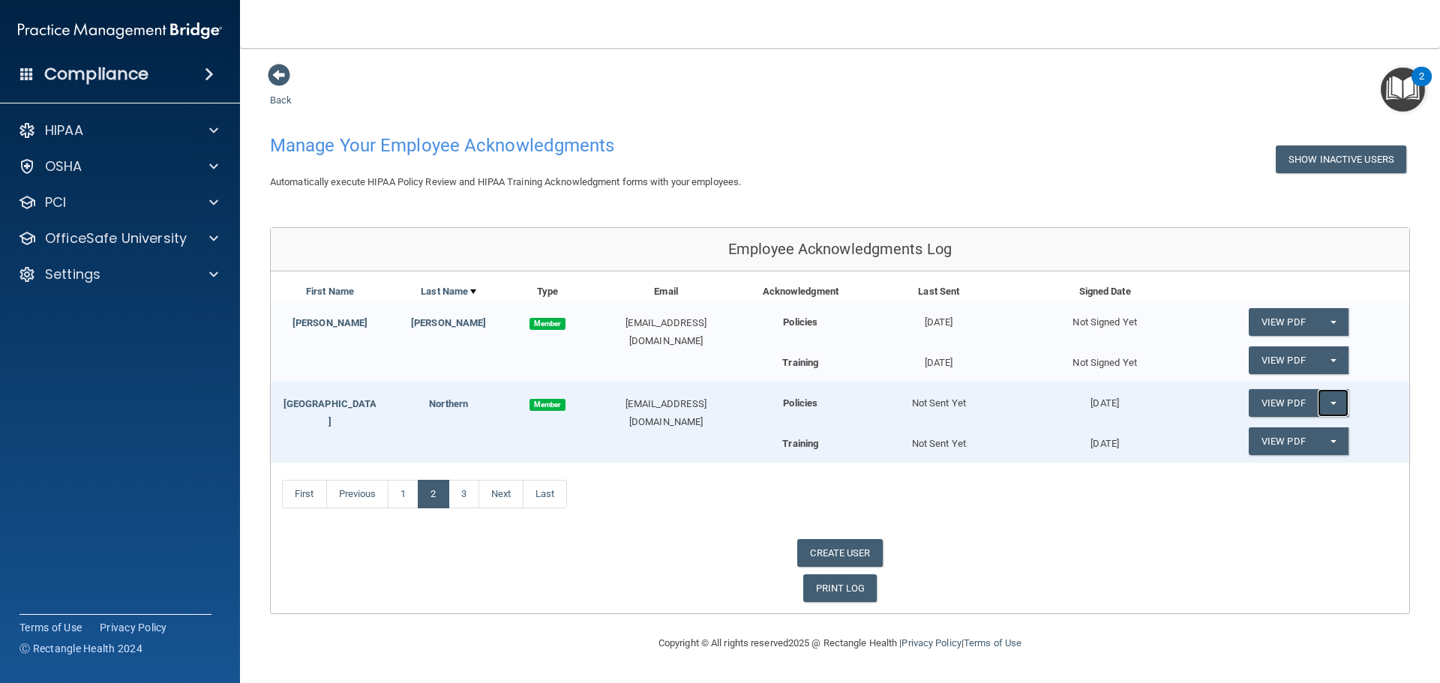
click at [1330, 403] on span "button" at bounding box center [1333, 403] width 6 height 3
click at [69, 135] on p "HIPAA" at bounding box center [64, 130] width 38 height 18
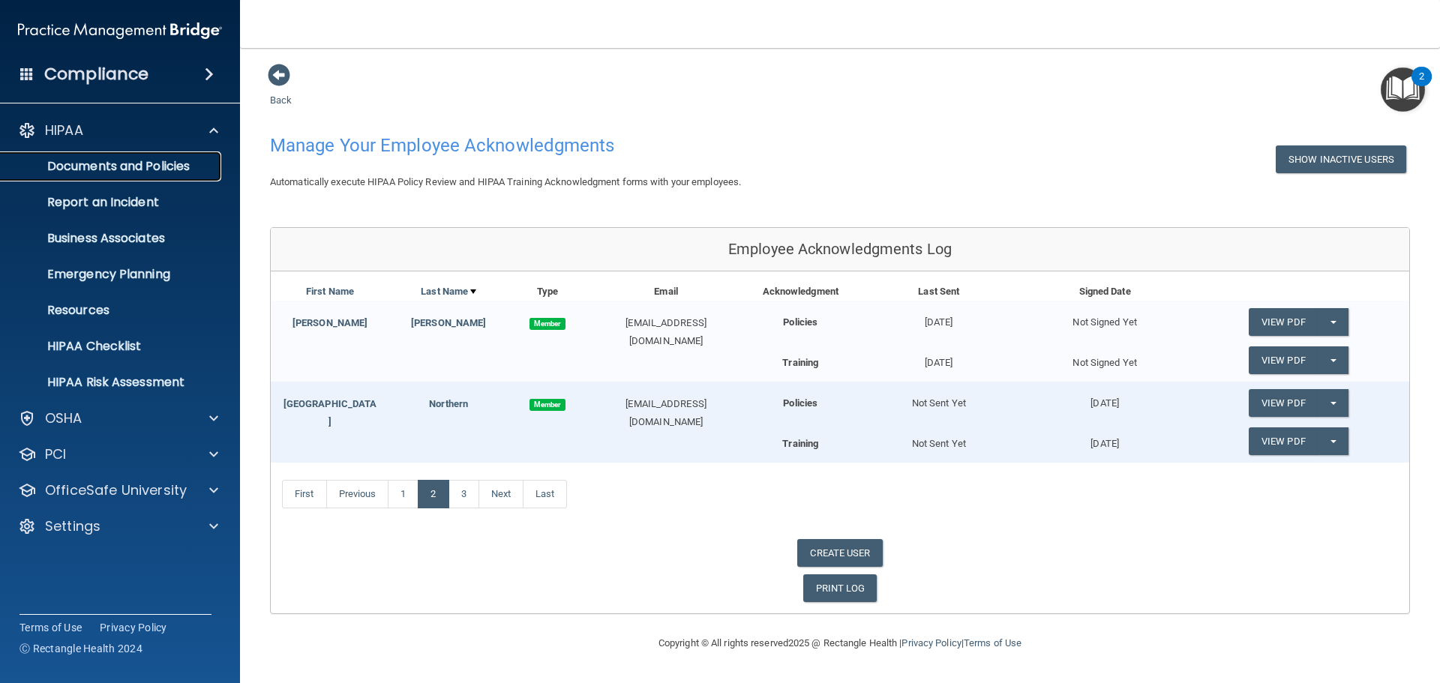
click at [92, 171] on p "Documents and Policies" at bounding box center [112, 166] width 205 height 15
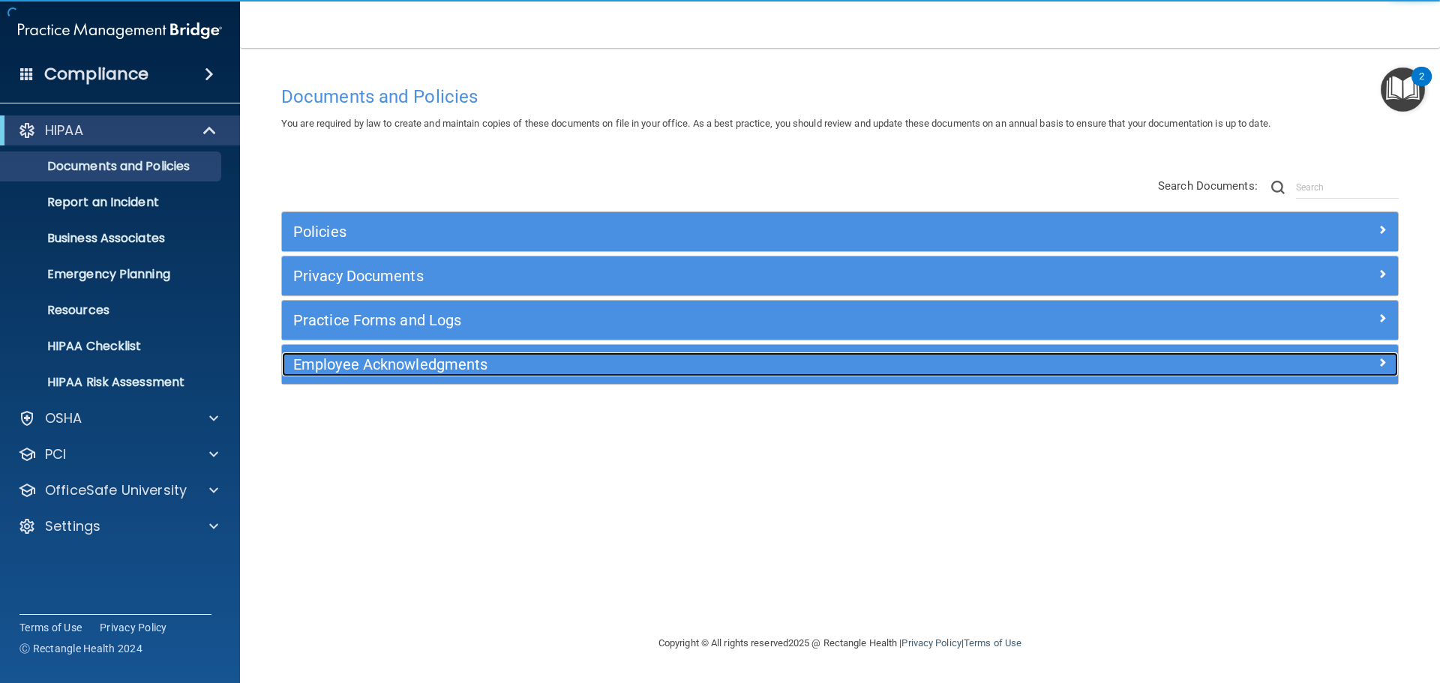
click at [409, 369] on h5 "Employee Acknowledgments" at bounding box center [700, 364] width 814 height 16
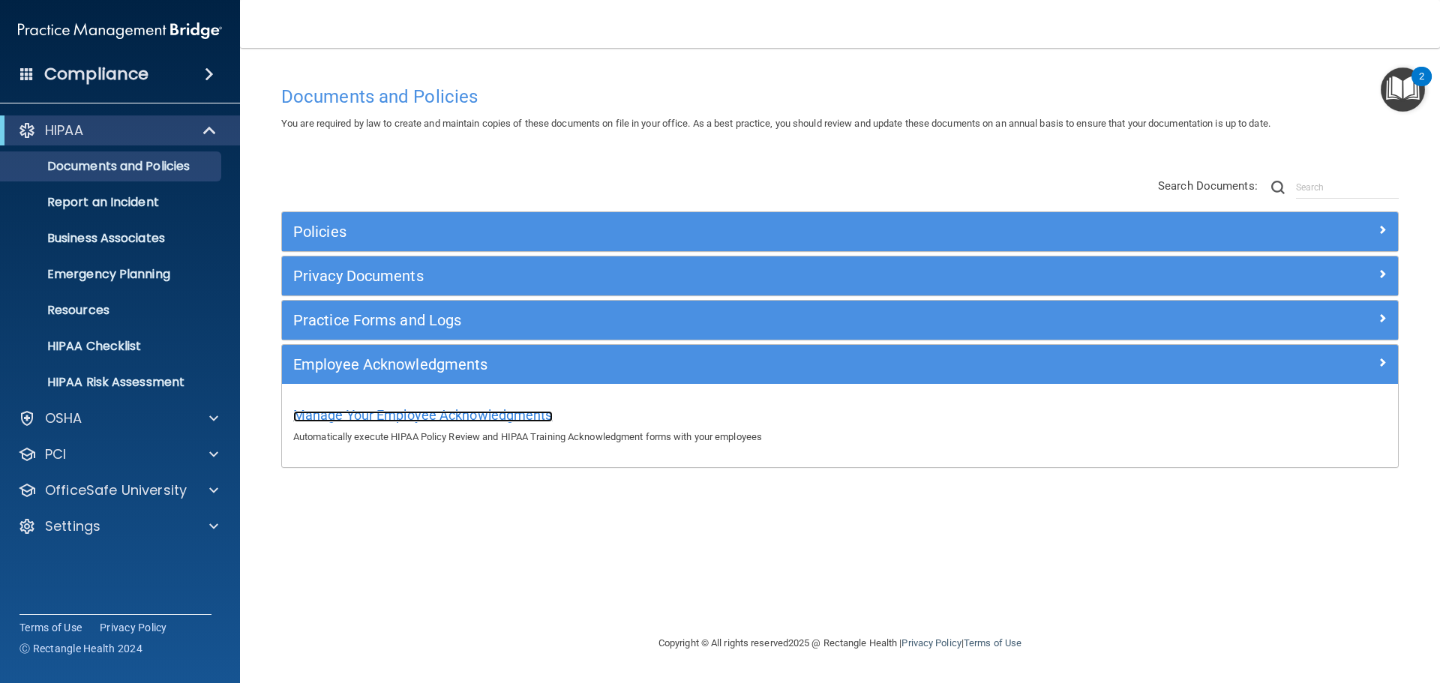
click at [394, 415] on span "Manage Your Employee Acknowledgments" at bounding box center [422, 415] width 259 height 16
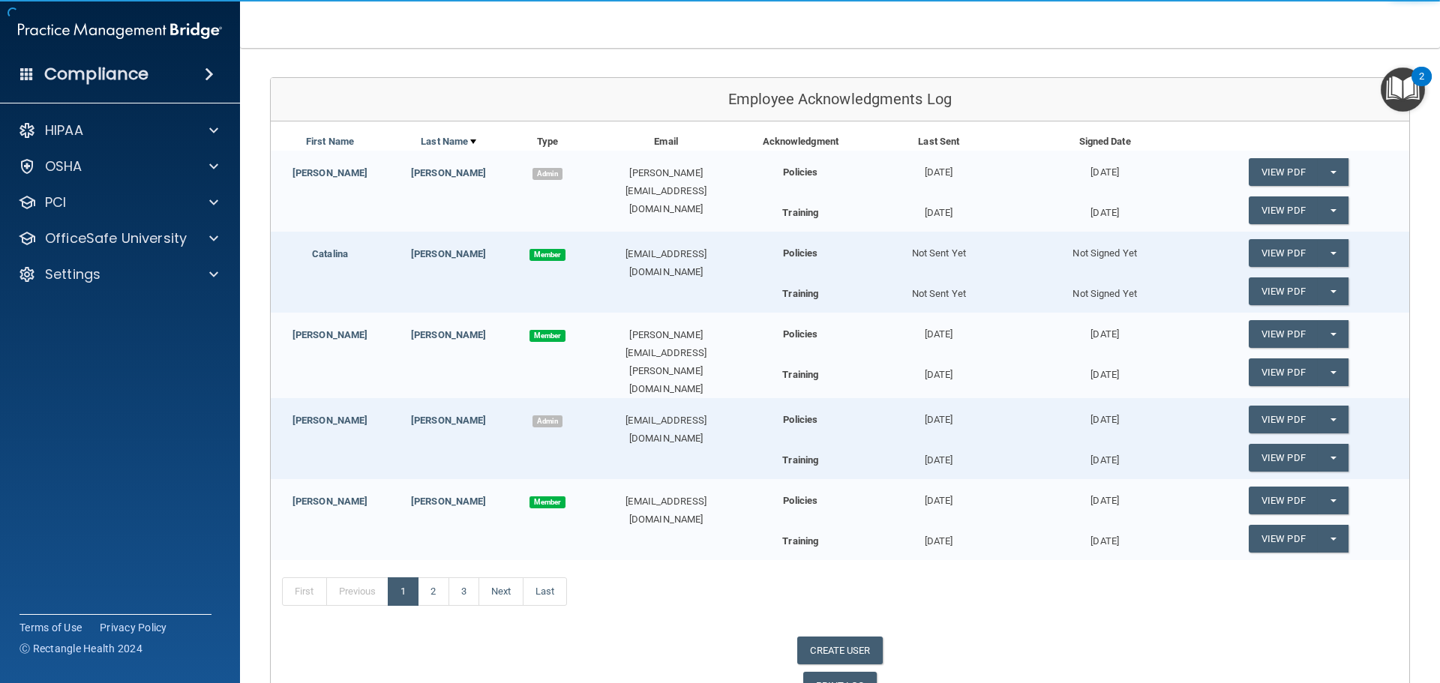
scroll to position [234, 0]
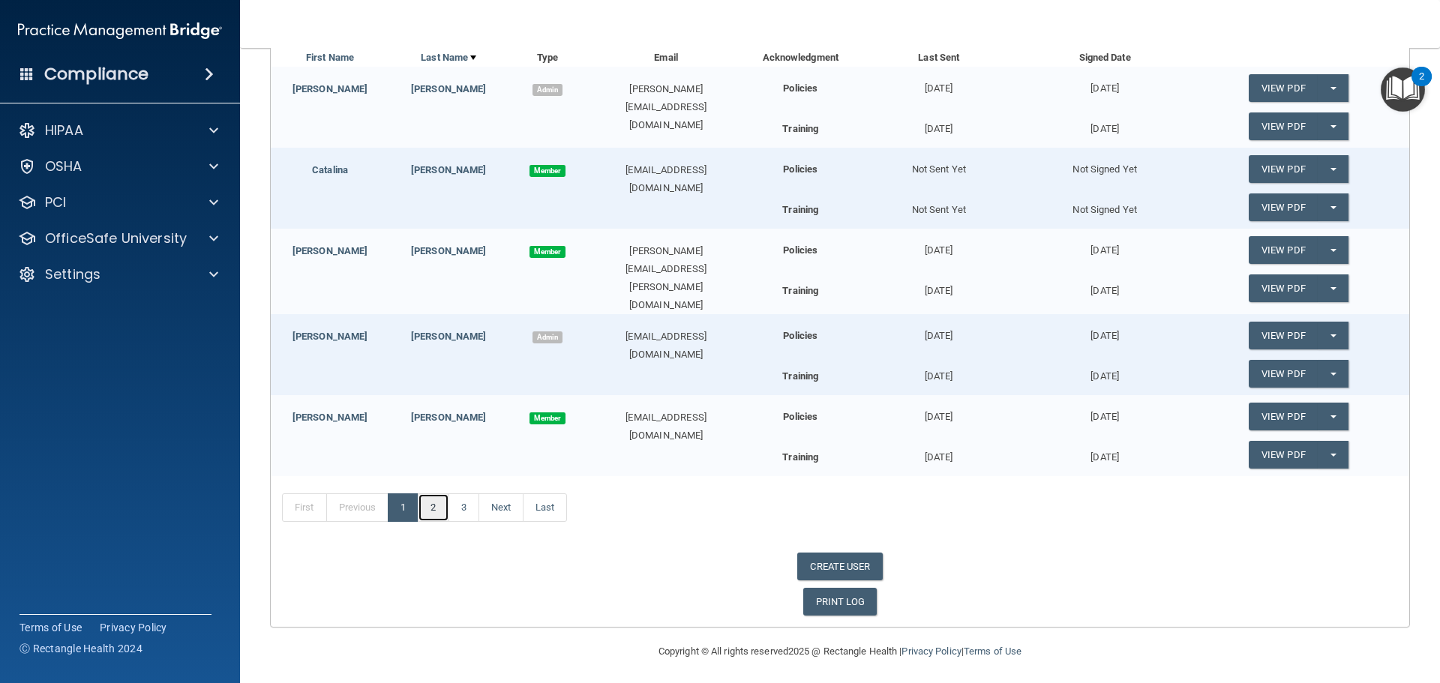
click at [435, 499] on link "2" at bounding box center [433, 507] width 31 height 28
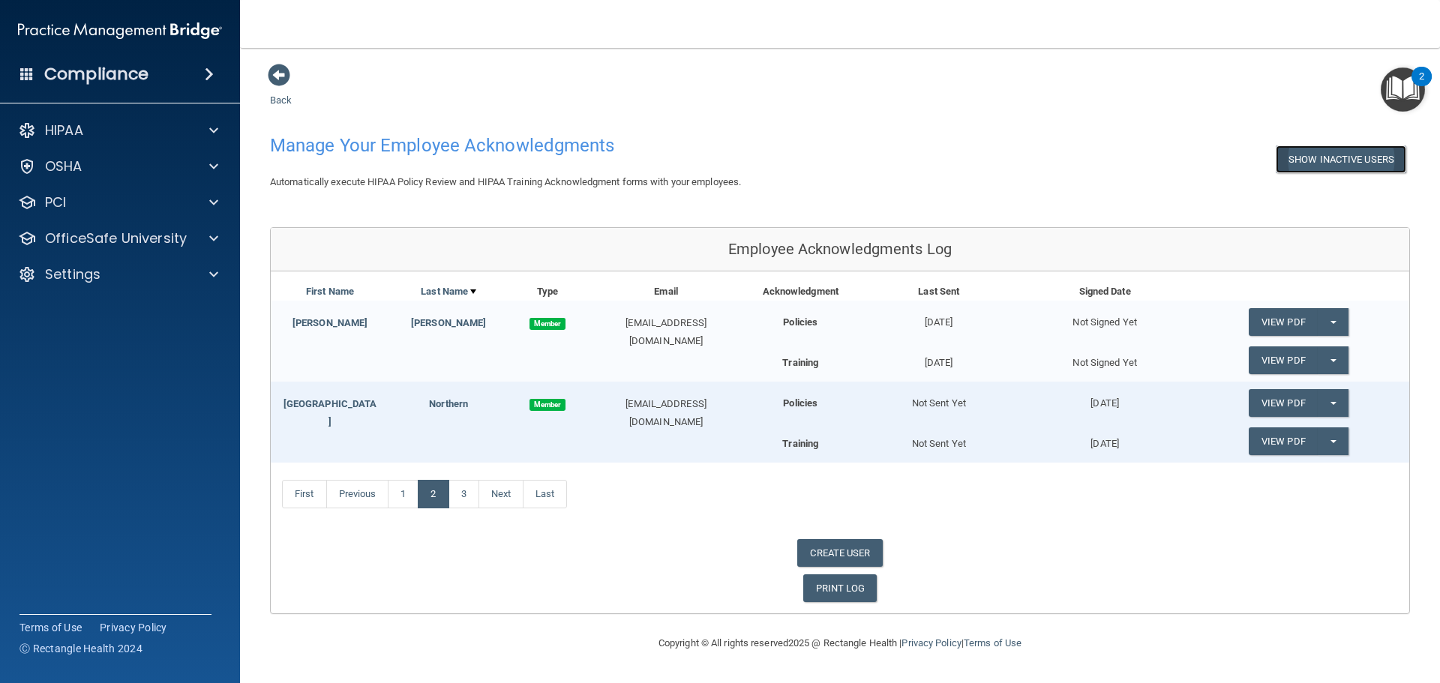
click at [1348, 159] on button "Show Inactive Users" at bounding box center [1341, 159] width 130 height 28
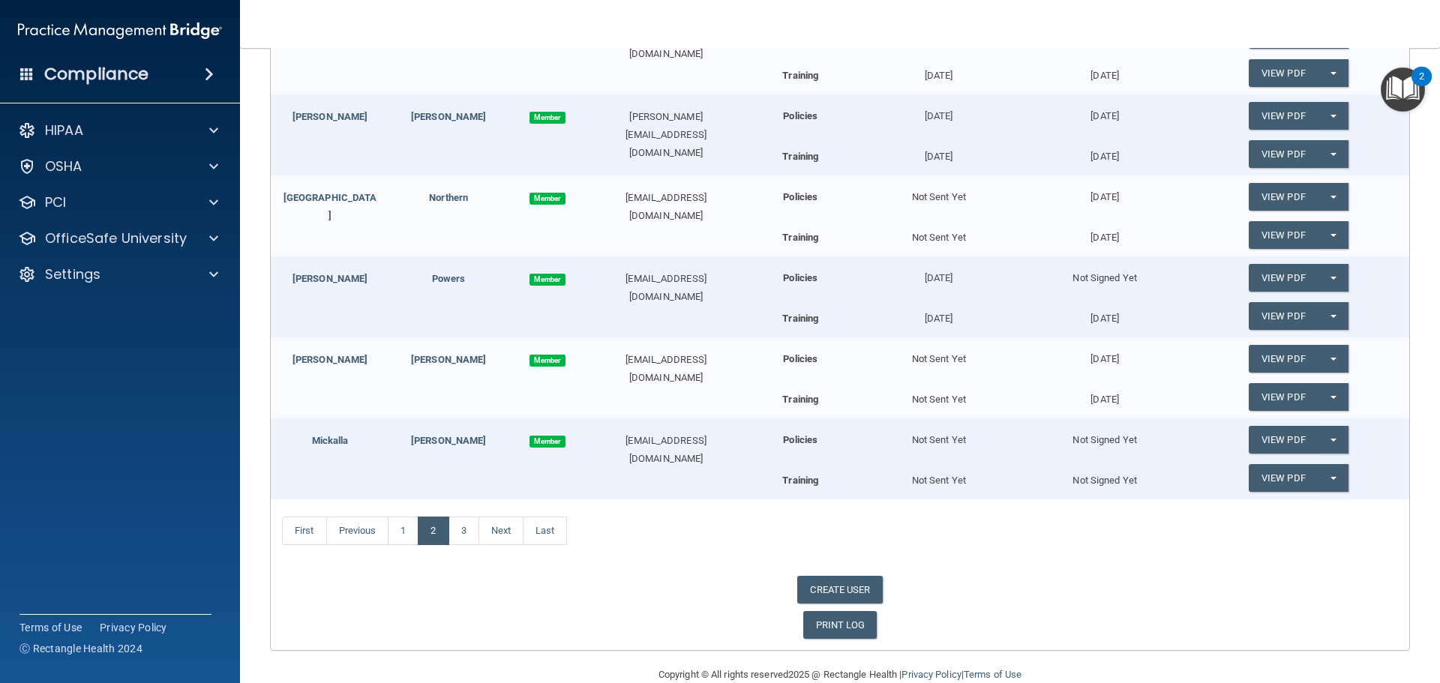
scroll to position [628, 0]
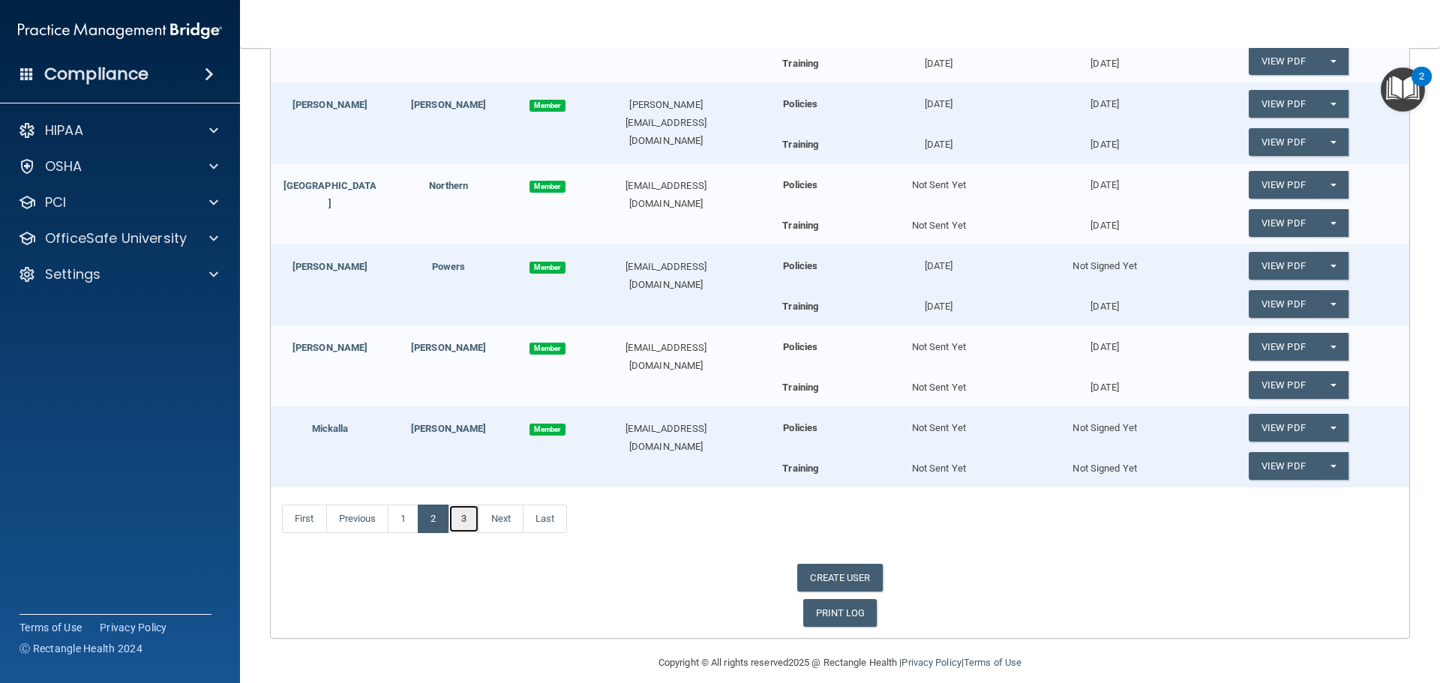
click at [468, 511] on link "3" at bounding box center [463, 519] width 31 height 28
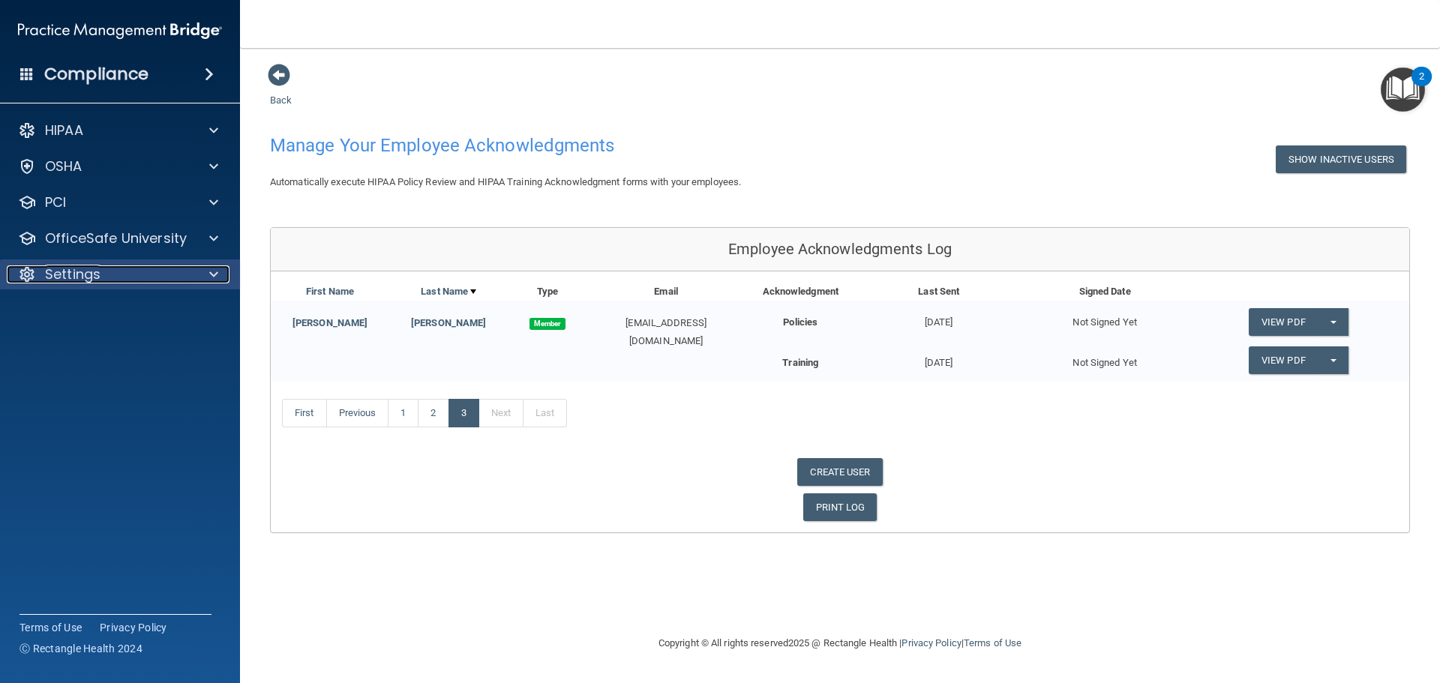
click at [86, 266] on p "Settings" at bounding box center [72, 274] width 55 height 18
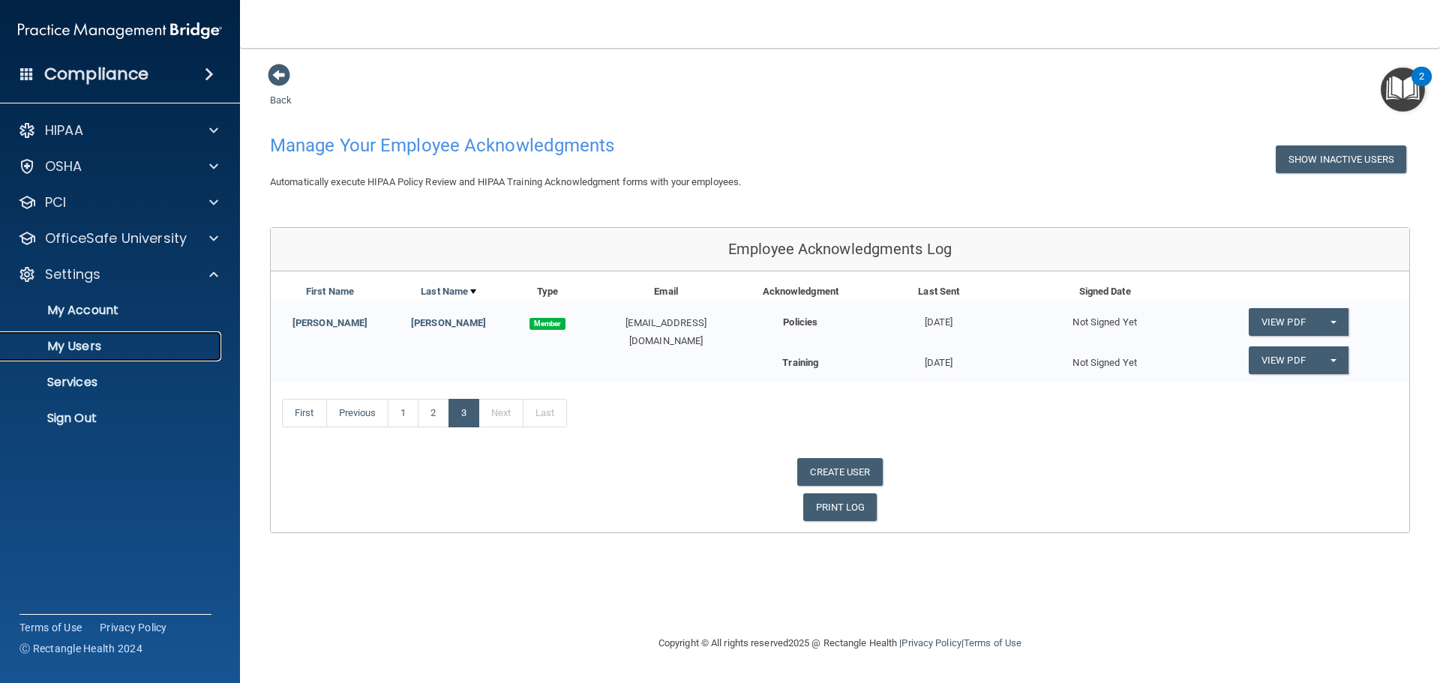
click at [97, 345] on p "My Users" at bounding box center [112, 346] width 205 height 15
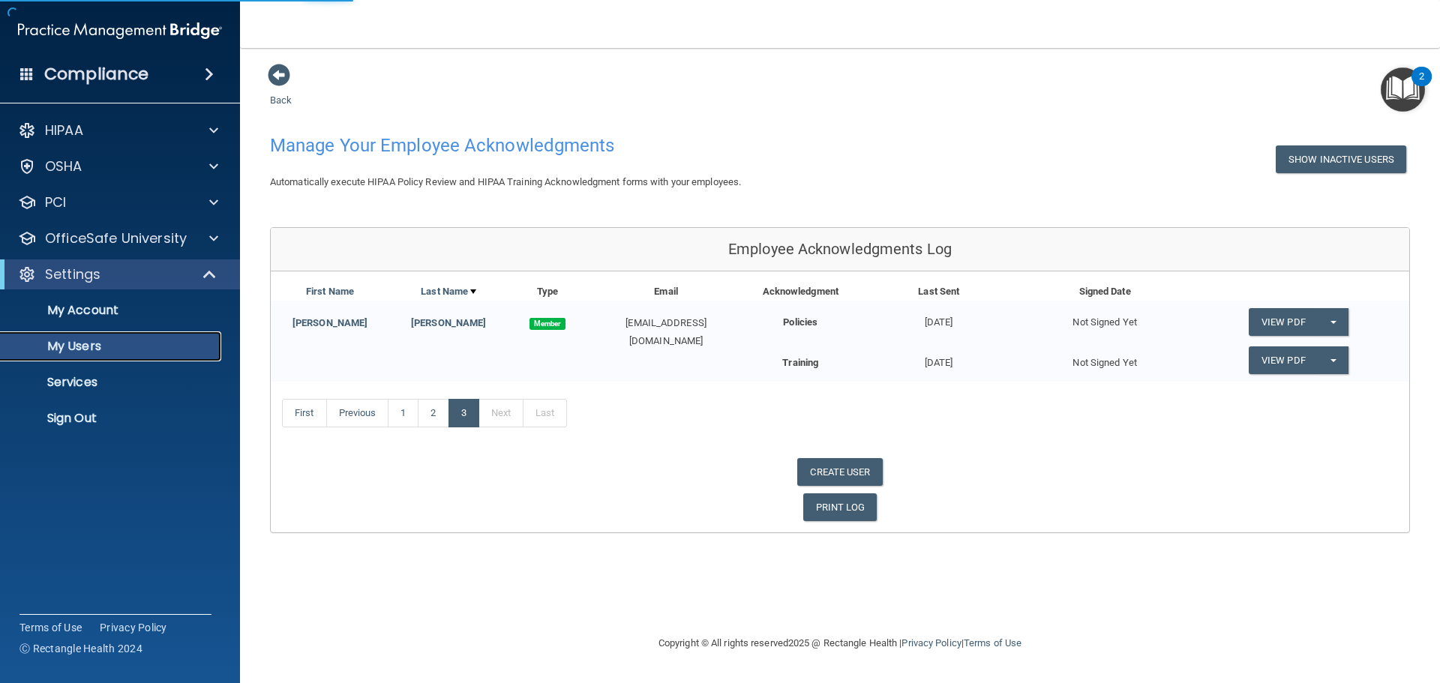
select select "20"
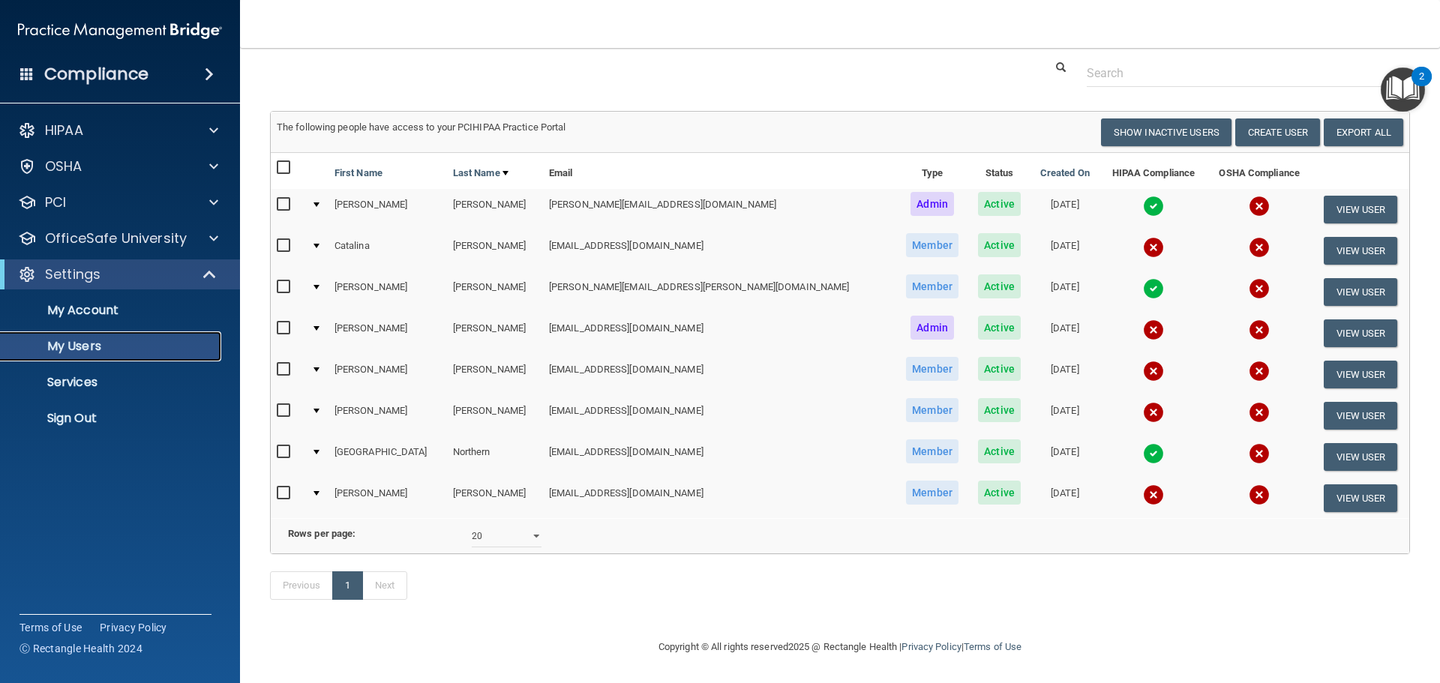
scroll to position [63, 0]
click at [1324, 484] on button "View User" at bounding box center [1361, 498] width 74 height 28
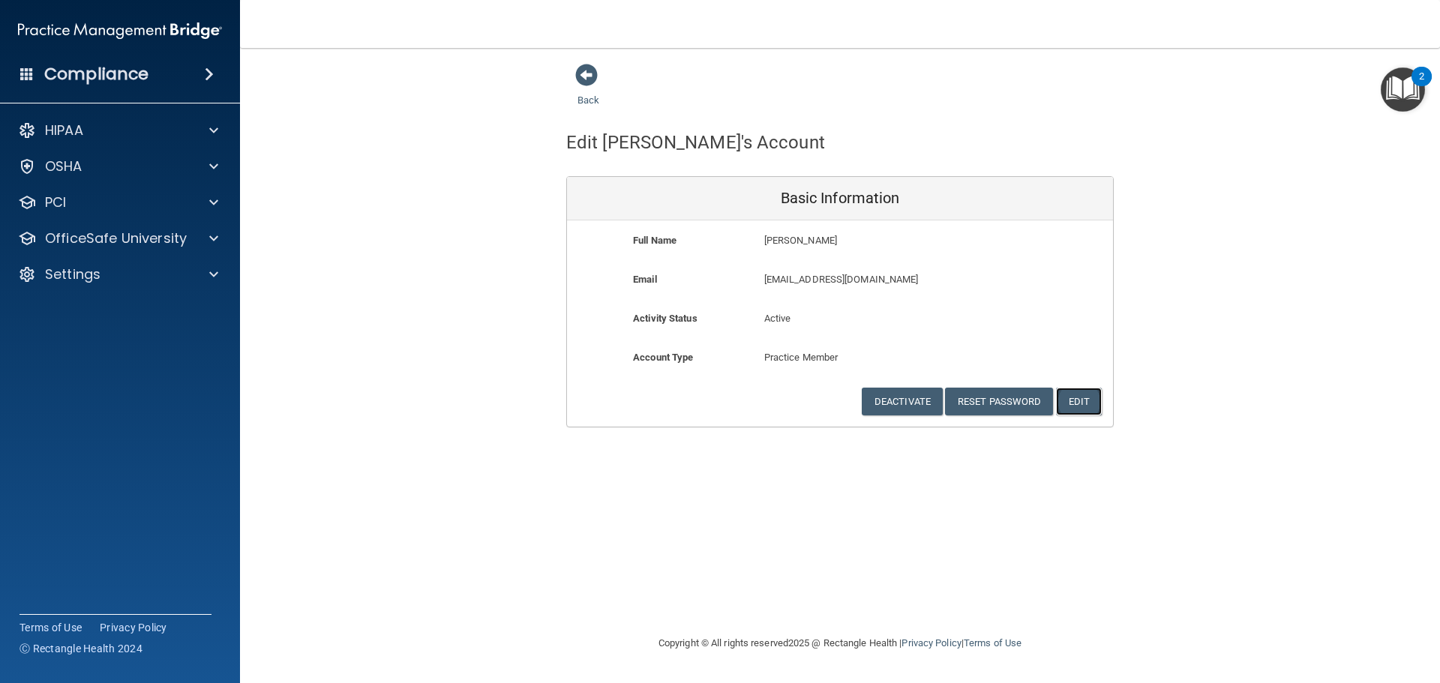
click at [1076, 403] on button "Edit" at bounding box center [1079, 402] width 46 height 28
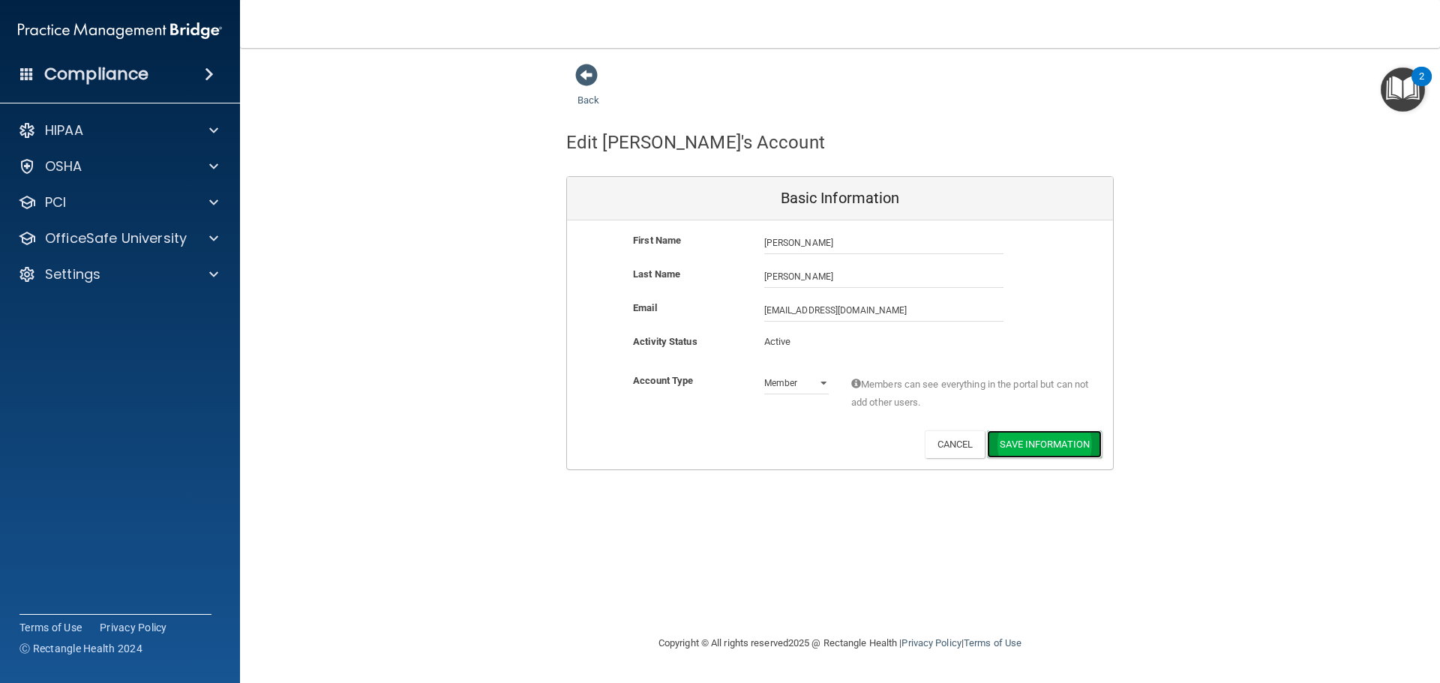
click at [1039, 442] on button "Save Information" at bounding box center [1044, 444] width 115 height 28
